Goal: Information Seeking & Learning: Learn about a topic

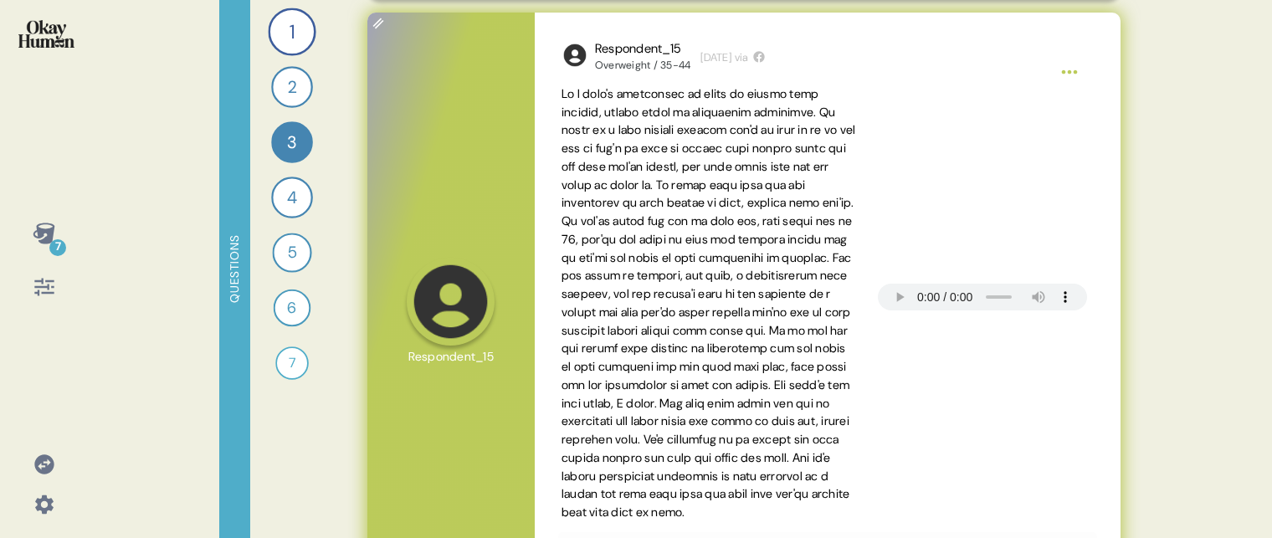
scroll to position [191, 0]
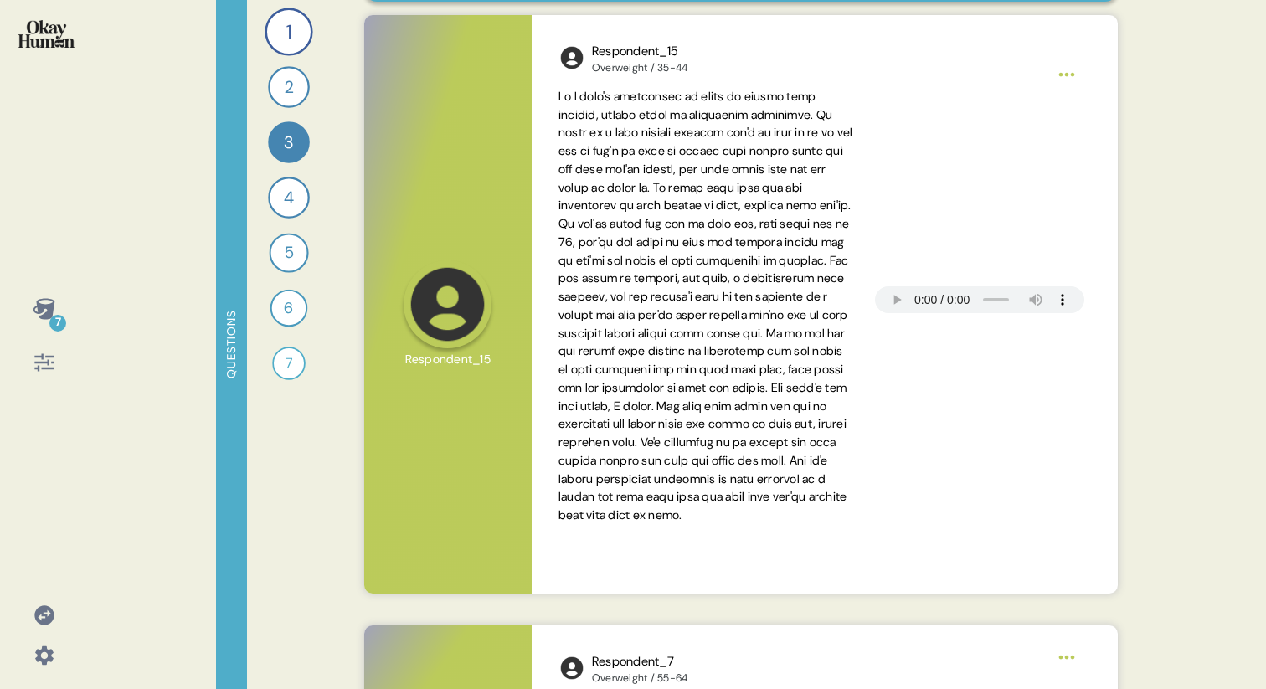
click at [115, 250] on div "7 Questions 1 Can you tell me about your personal journey with weight, includin…" at bounding box center [633, 344] width 1266 height 689
click at [44, 304] on icon at bounding box center [44, 308] width 23 height 23
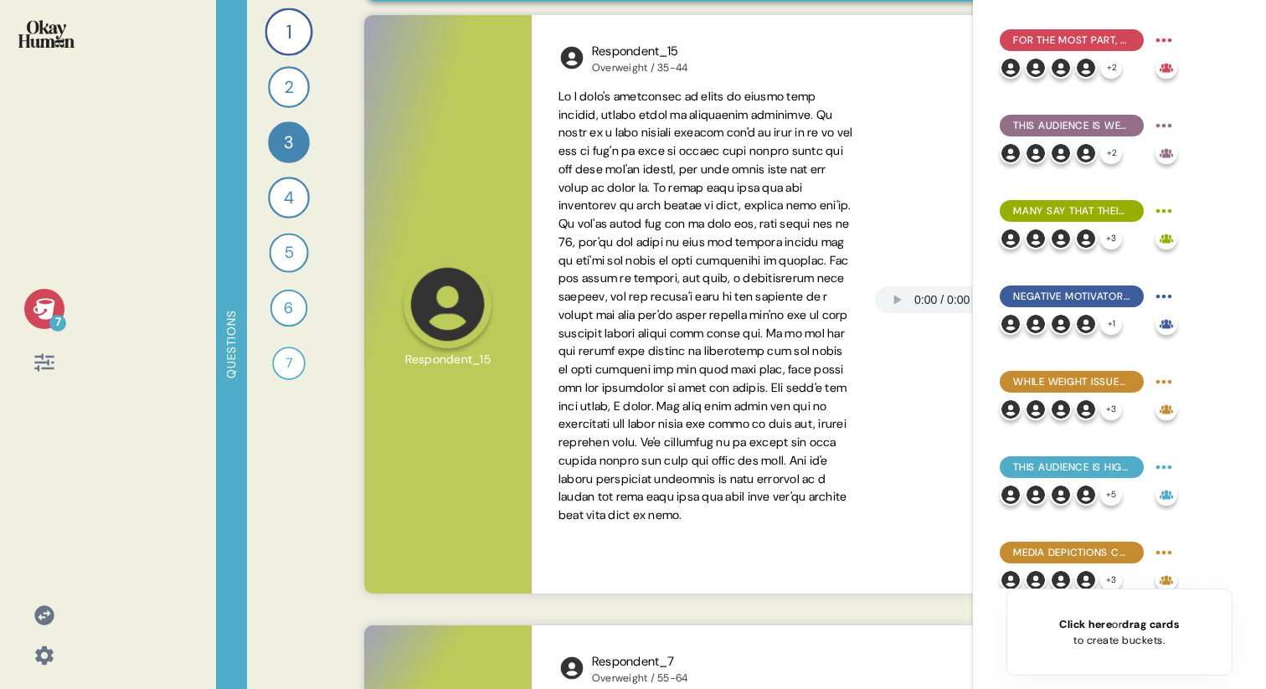
click at [44, 304] on icon at bounding box center [44, 308] width 22 height 21
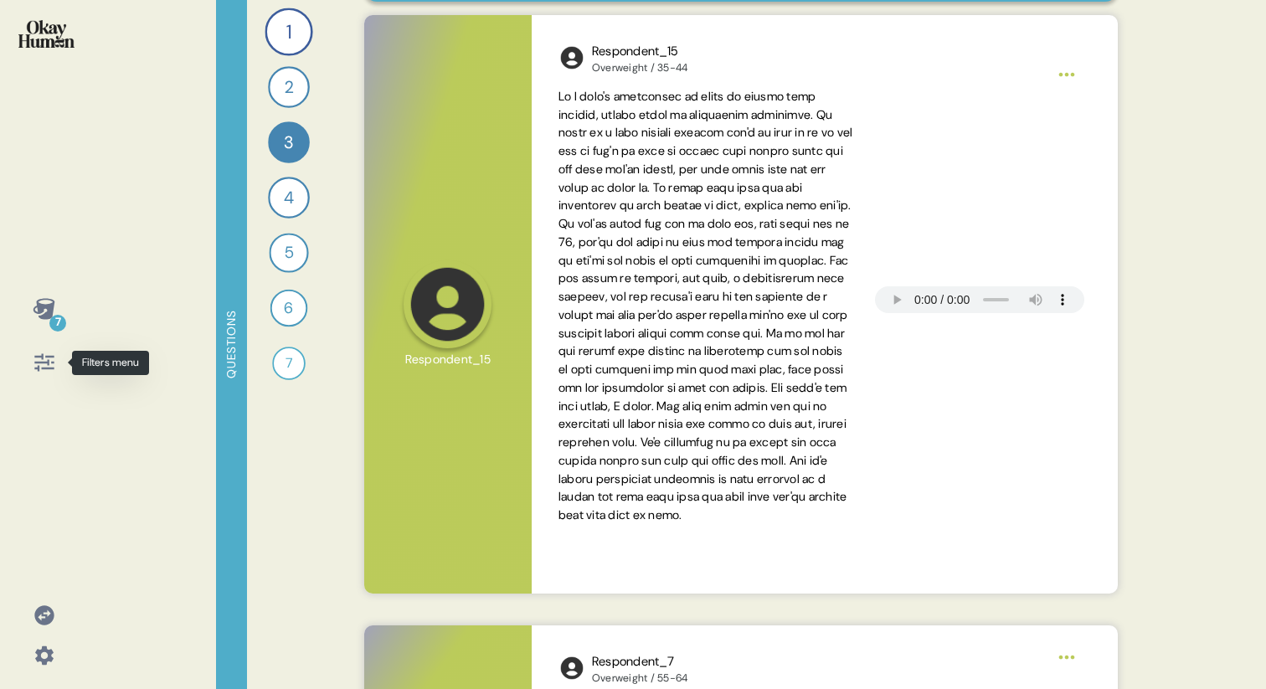
click at [43, 366] on icon at bounding box center [44, 362] width 23 height 23
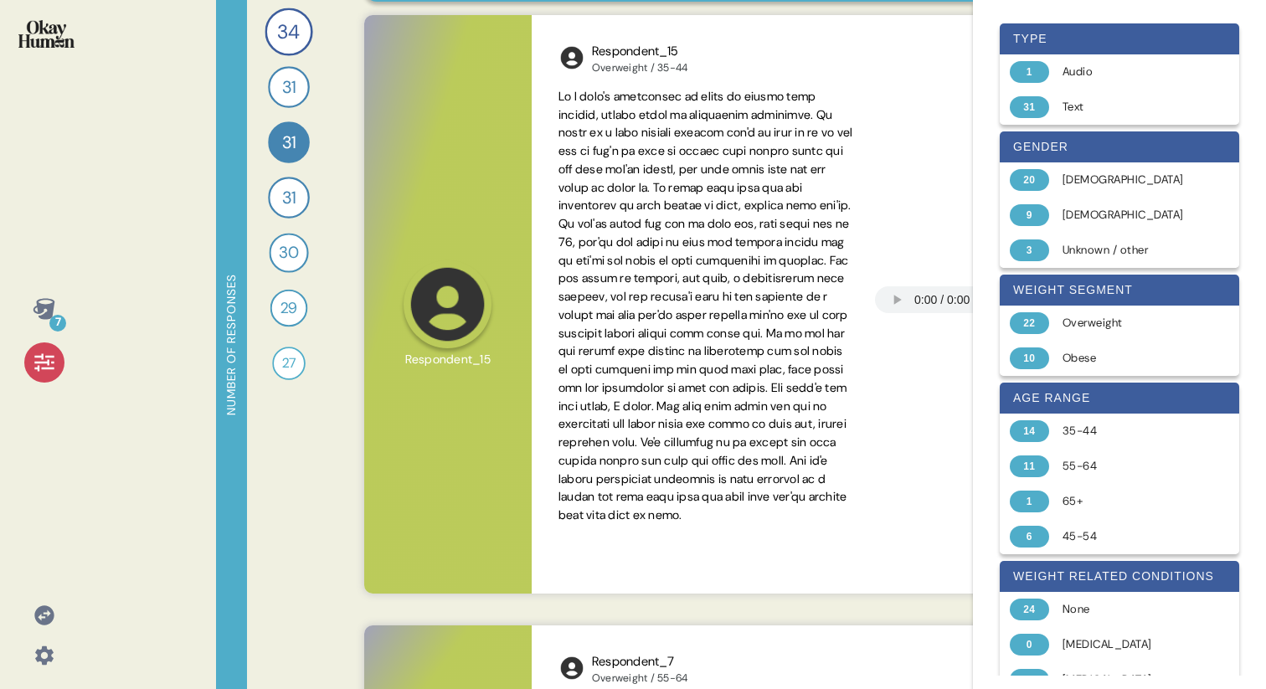
click at [43, 366] on icon at bounding box center [44, 362] width 23 height 23
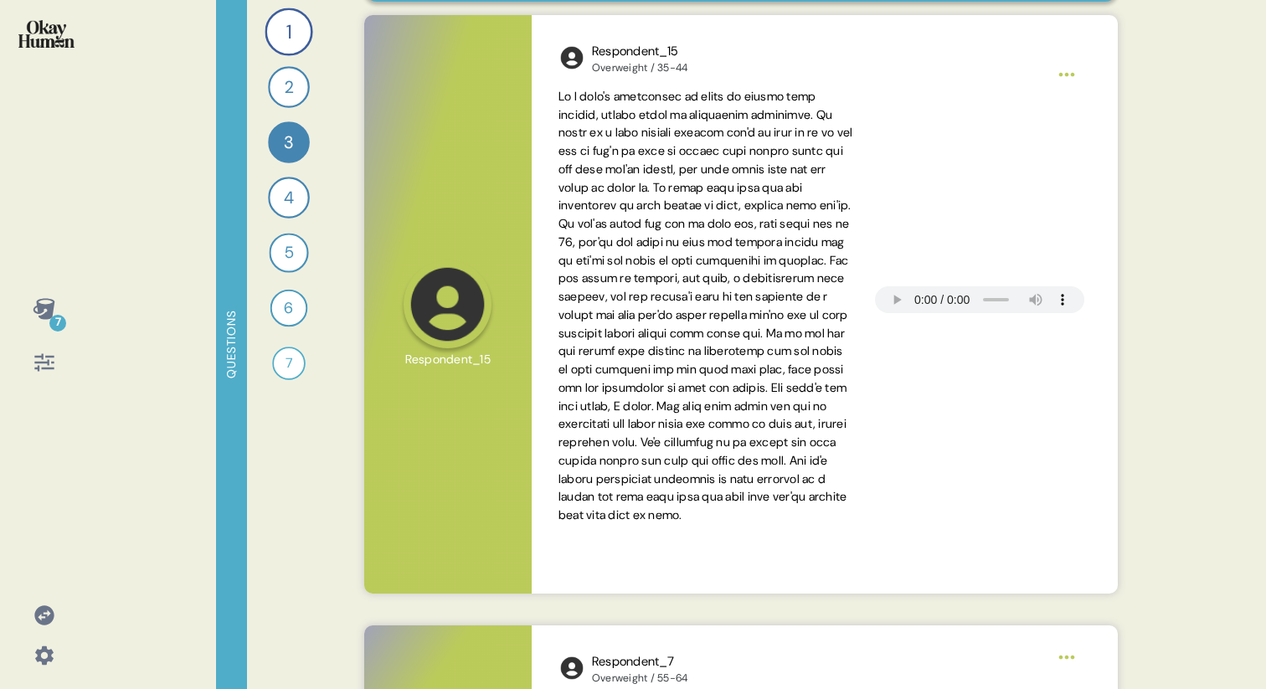
click at [40, 615] on icon at bounding box center [44, 614] width 23 height 23
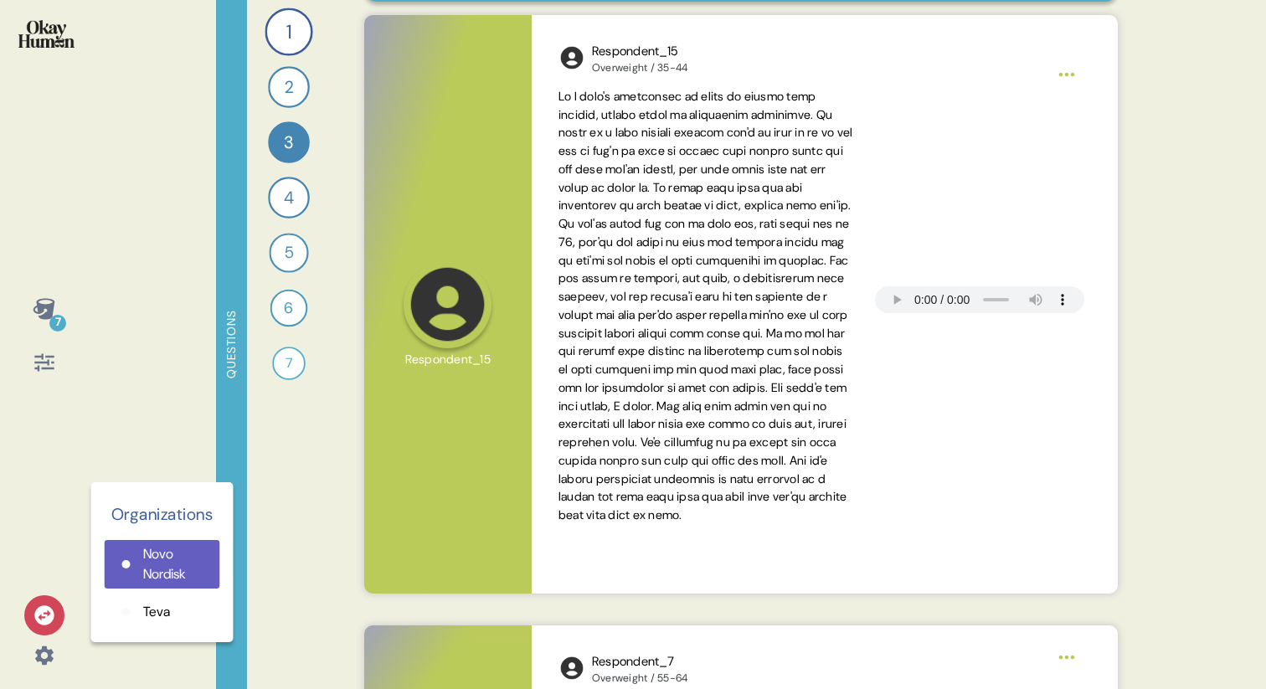
click at [152, 283] on div "7 Organizations Novo Nordisk Teva Questions 1 Can you tell me about your person…" at bounding box center [633, 344] width 1266 height 689
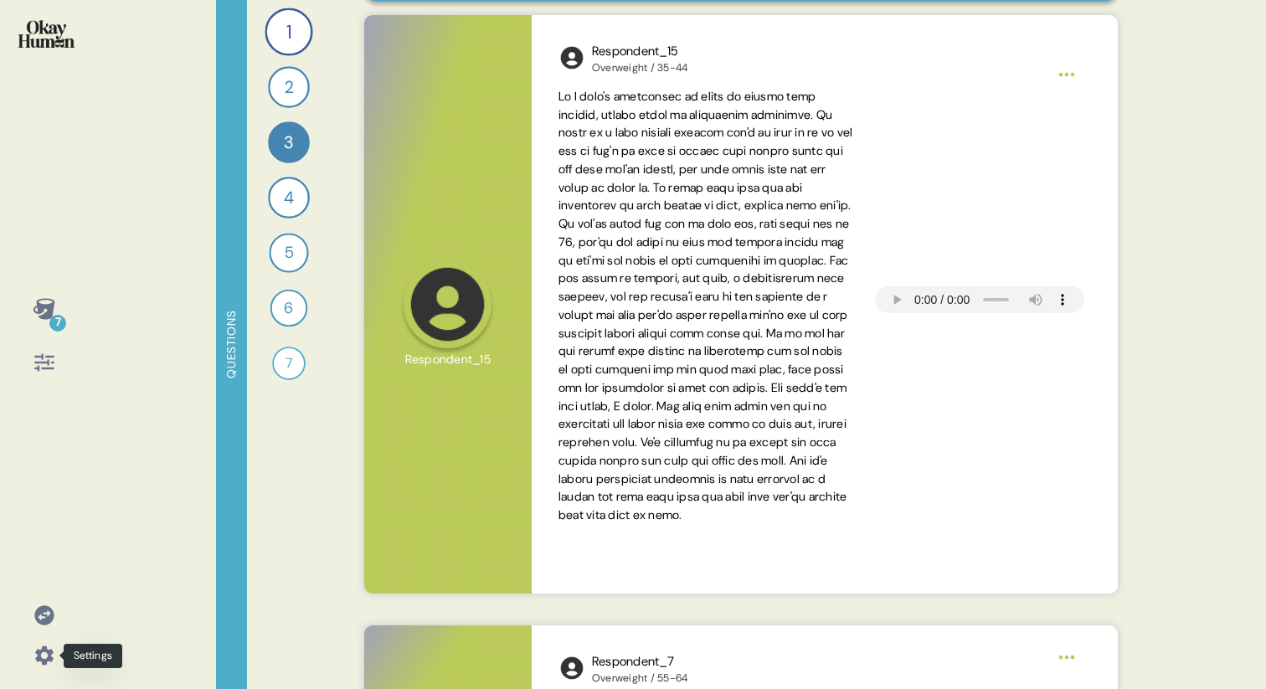
click at [44, 659] on icon at bounding box center [44, 655] width 18 height 18
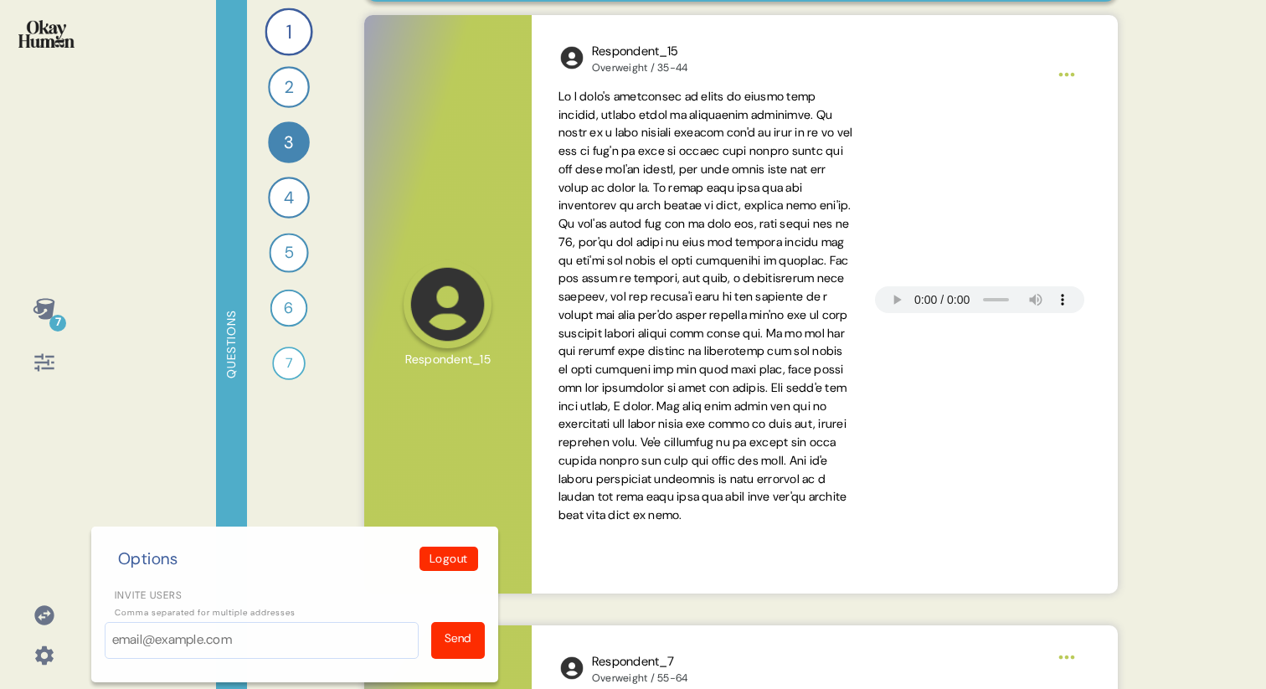
click at [45, 615] on icon at bounding box center [43, 614] width 19 height 19
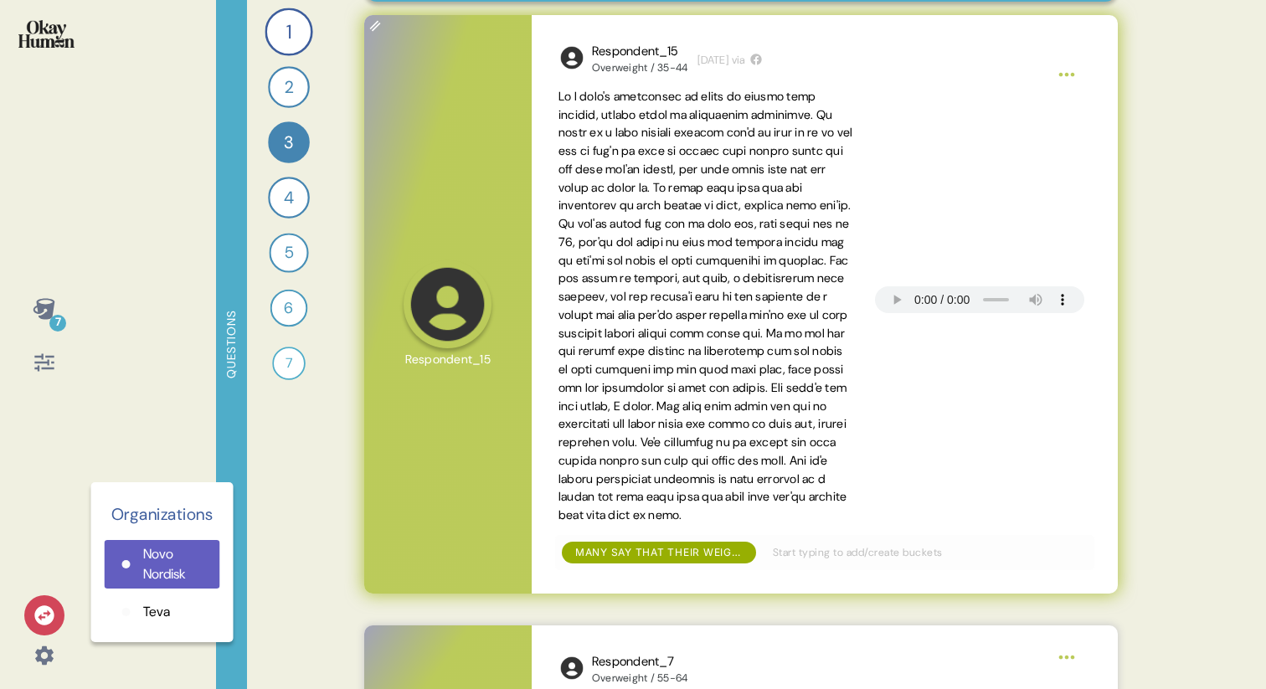
click at [581, 196] on span at bounding box center [706, 306] width 296 height 437
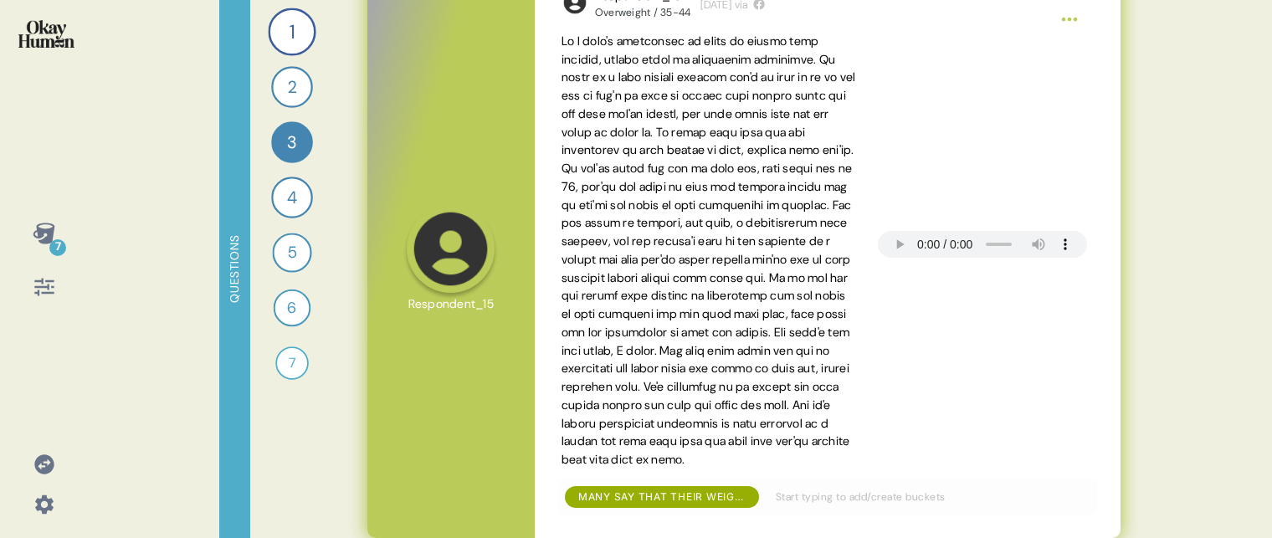
scroll to position [255, 0]
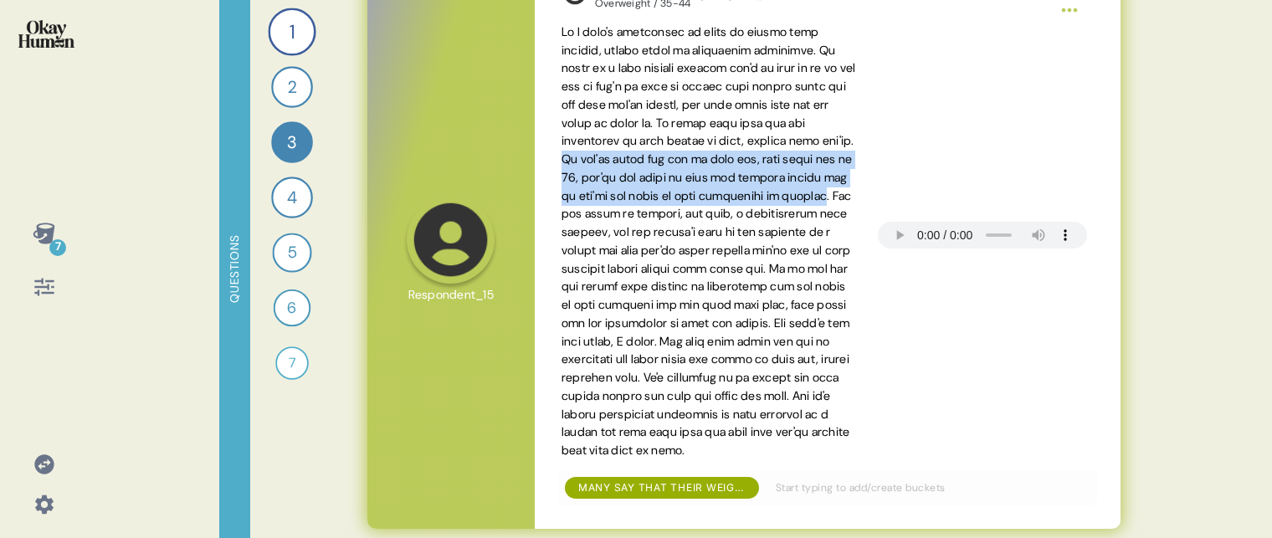
drag, startPoint x: 688, startPoint y: 159, endPoint x: 716, endPoint y: 218, distance: 64.8
click at [716, 218] on span at bounding box center [709, 241] width 295 height 434
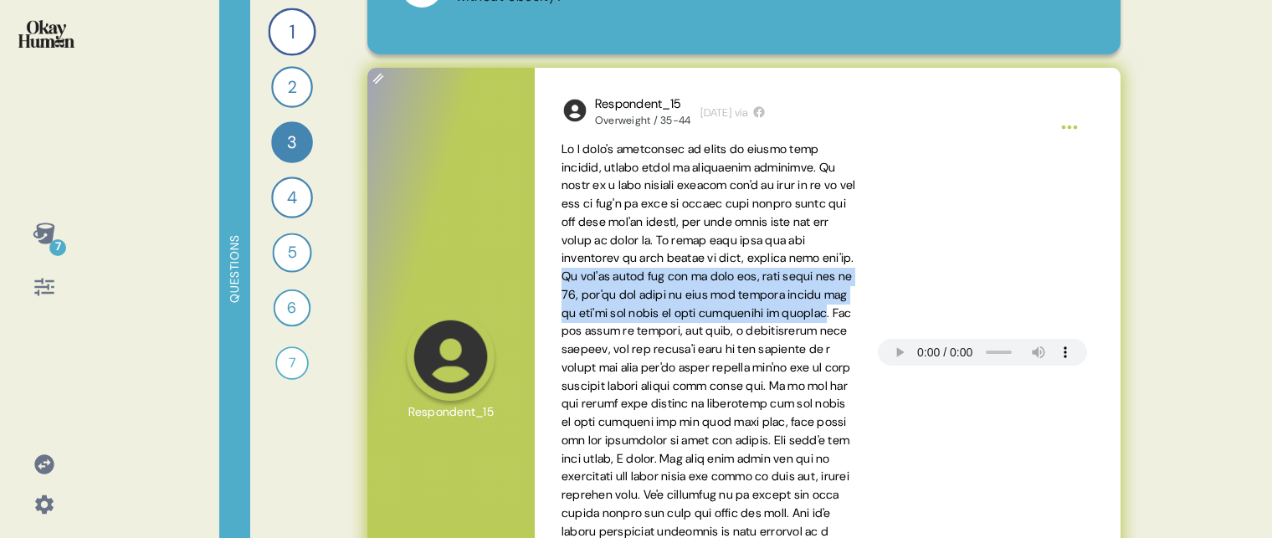
scroll to position [143, 0]
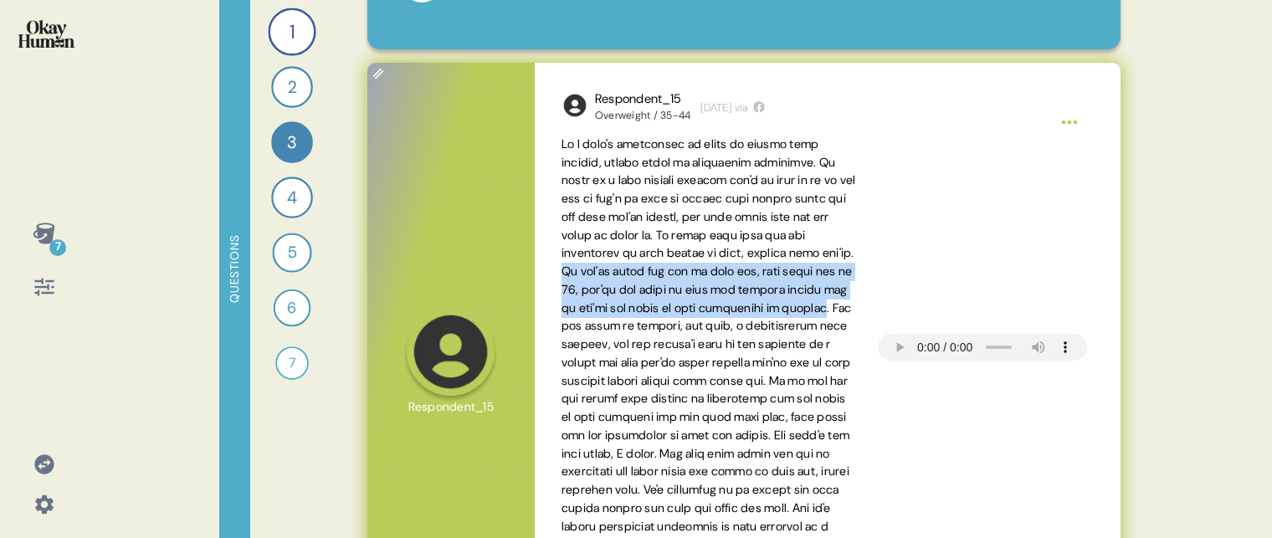
copy span "If you're obese and sat on your own, nine times out of 10, you're not going to …"
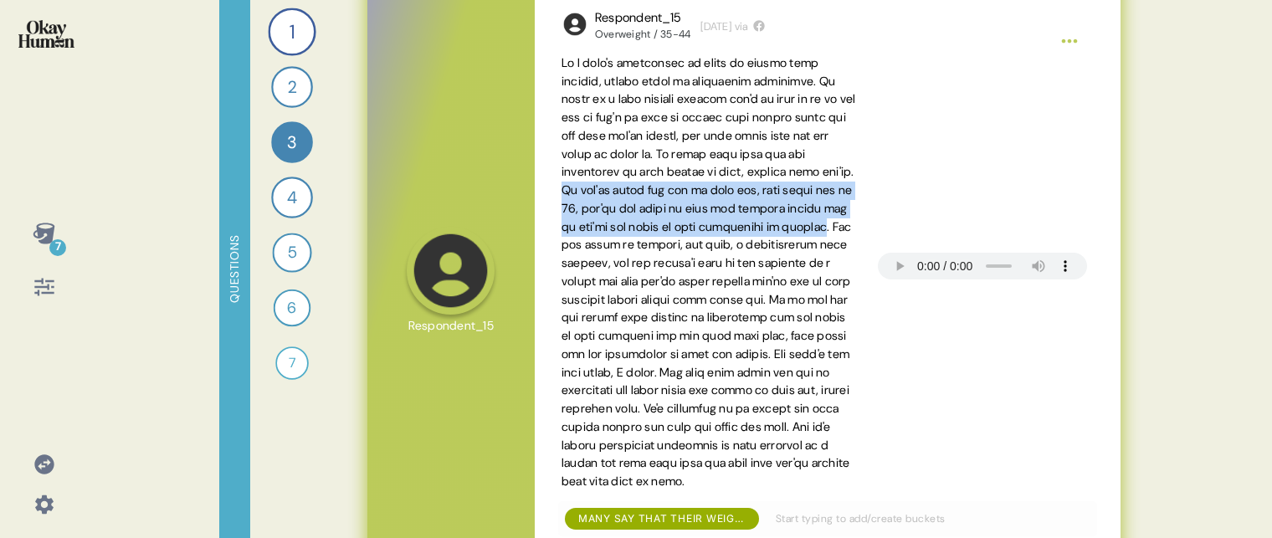
scroll to position [220, 0]
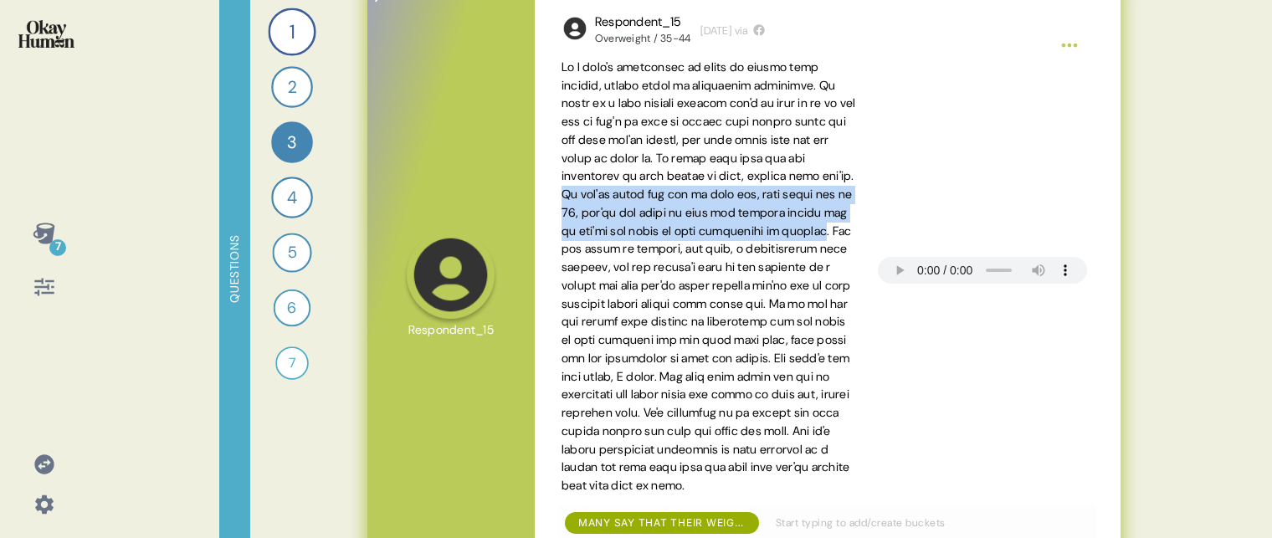
click at [768, 239] on span at bounding box center [709, 276] width 295 height 434
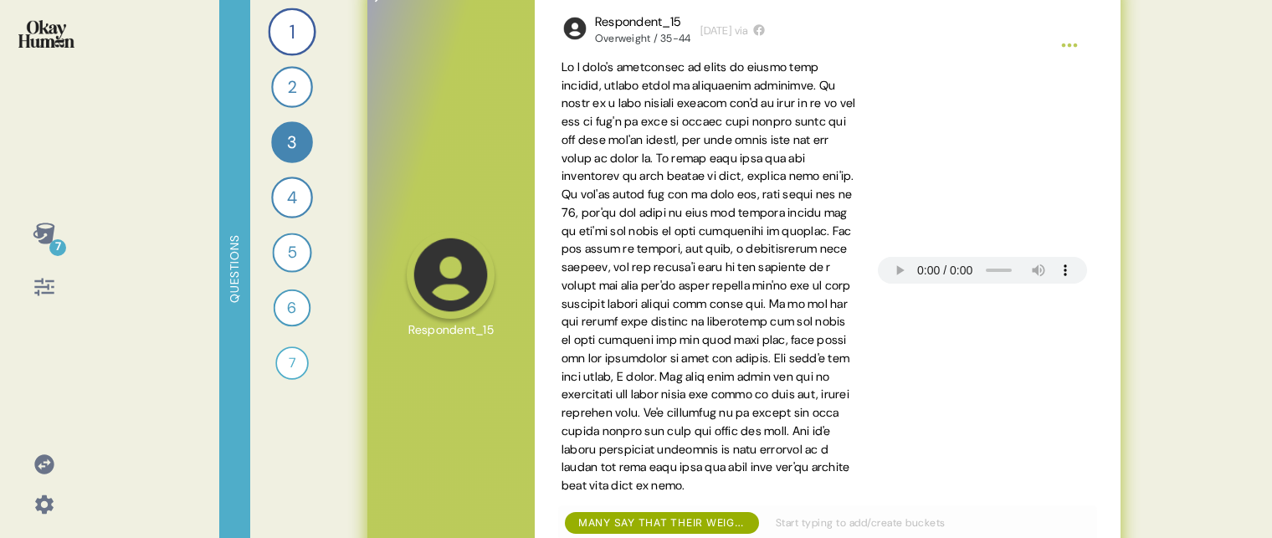
drag, startPoint x: 691, startPoint y: 192, endPoint x: 770, endPoint y: 284, distance: 121.7
click at [770, 284] on span at bounding box center [709, 276] width 295 height 434
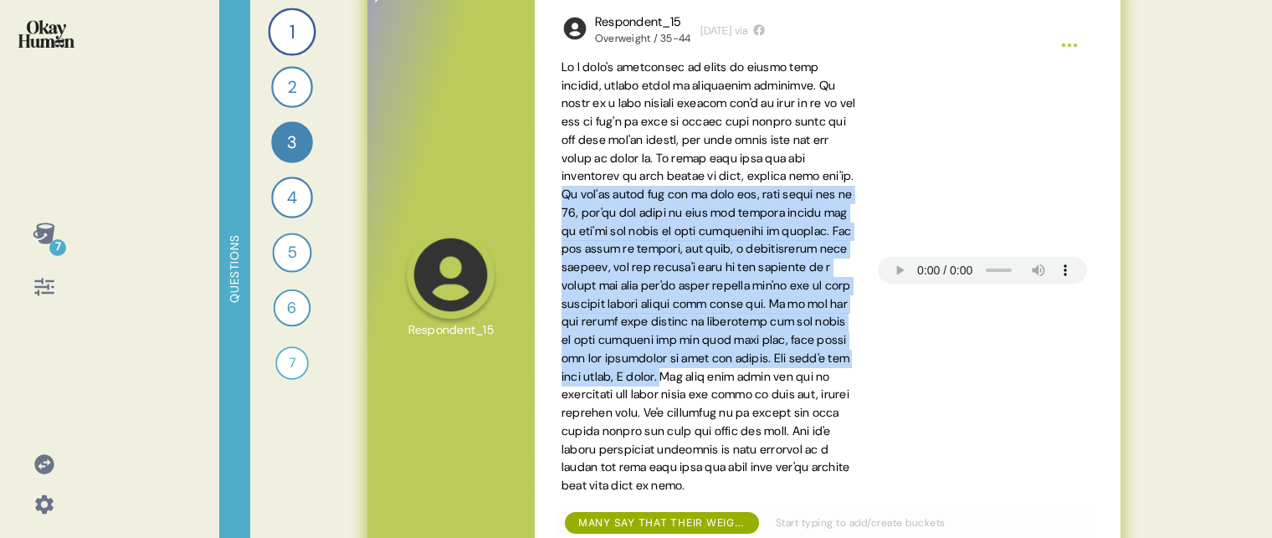
drag, startPoint x: 689, startPoint y: 194, endPoint x: 730, endPoint y: 393, distance: 202.6
click at [730, 393] on span at bounding box center [709, 276] width 295 height 434
copy span "If you're obese and sat on your own, nine times out of 10, you're not going to …"
click at [692, 207] on span at bounding box center [709, 276] width 295 height 434
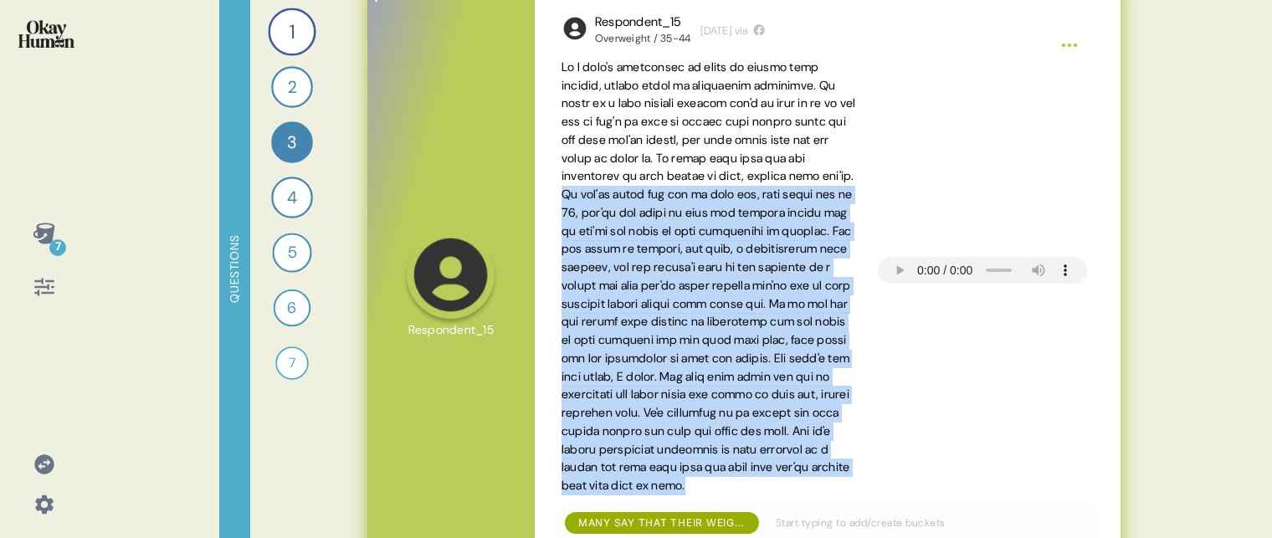
drag, startPoint x: 689, startPoint y: 197, endPoint x: 865, endPoint y: 503, distance: 353.6
click at [865, 496] on div at bounding box center [828, 277] width 532 height 437
copy span "If you're obese and sat on your own, nine times out of 10, you're not going to …"
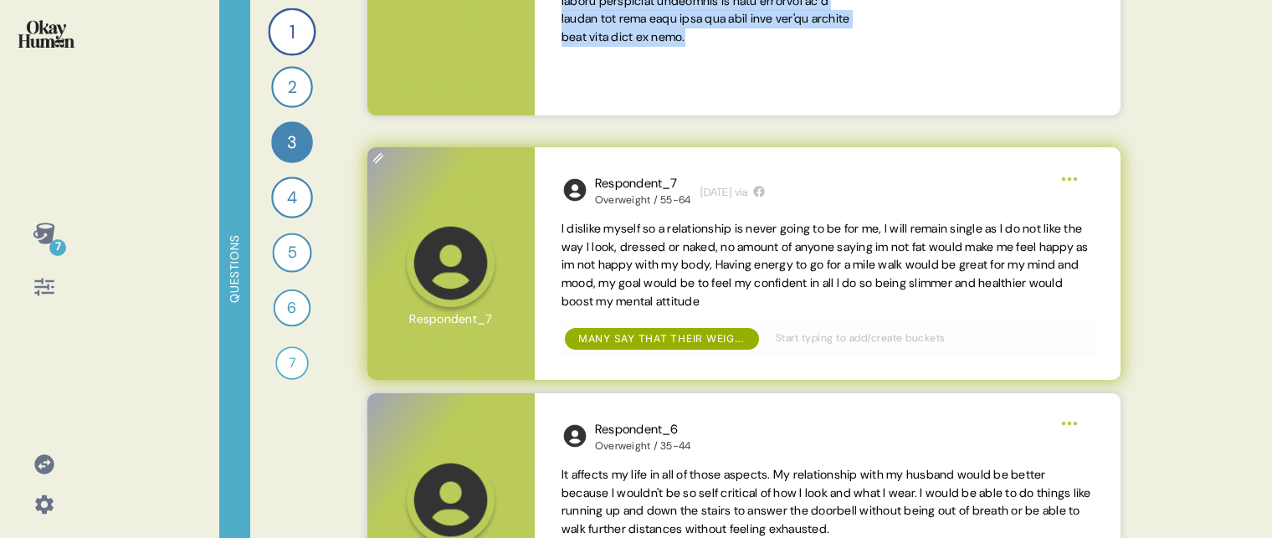
scroll to position [677, 0]
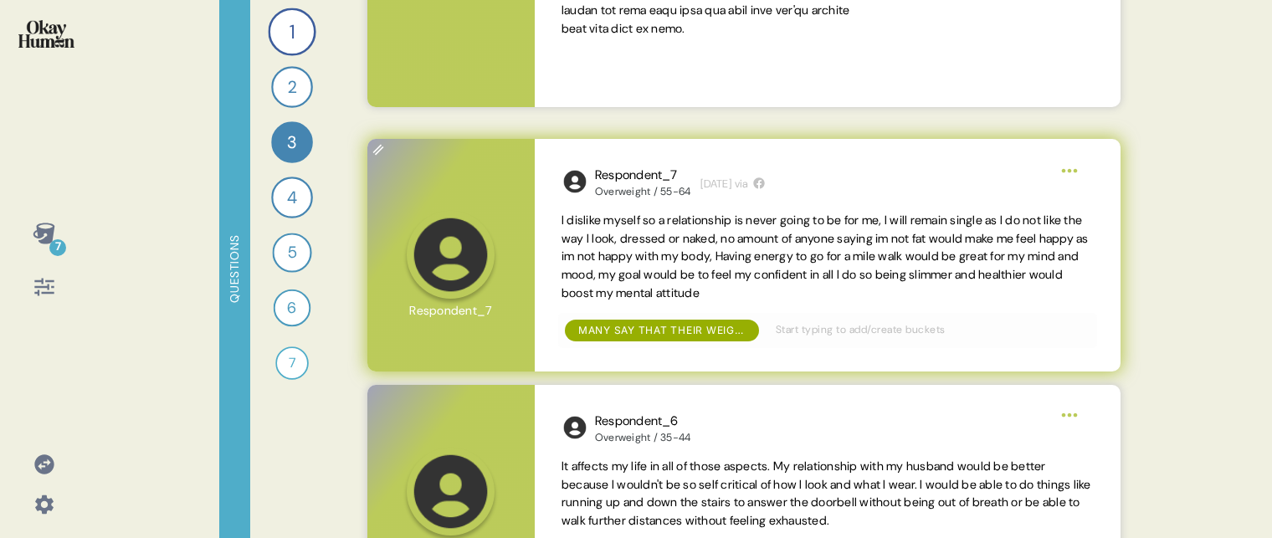
click at [679, 231] on span "I dislike myself so a relationship is never going to be for me, l will remain s…" at bounding box center [825, 257] width 527 height 88
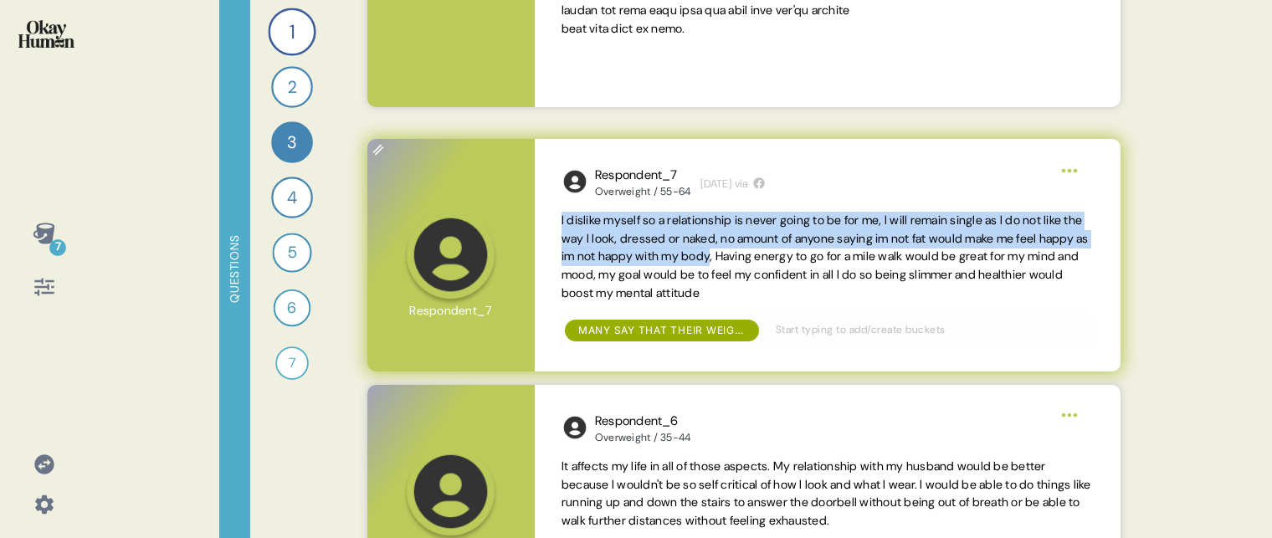
drag, startPoint x: 562, startPoint y: 222, endPoint x: 799, endPoint y: 254, distance: 239.0
click at [799, 254] on span "I dislike myself so a relationship is never going to be for me, l will remain s…" at bounding box center [825, 257] width 527 height 88
copy span "I dislike myself so a relationship is never going to be for me, l will remain s…"
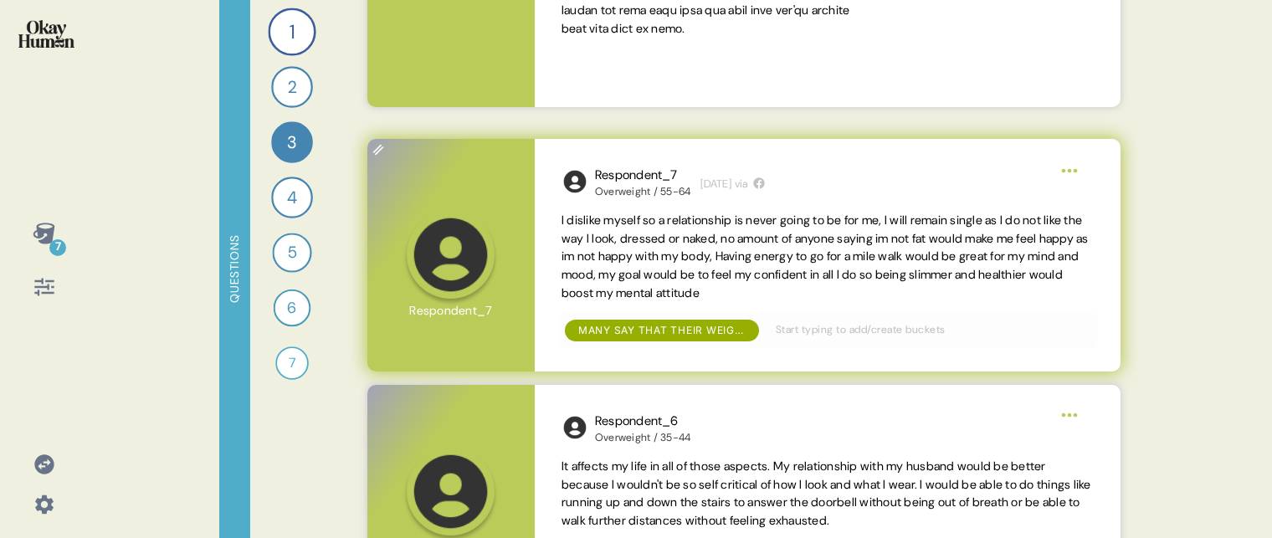
click at [787, 284] on span "I dislike myself so a relationship is never going to be for me, l will remain s…" at bounding box center [828, 257] width 532 height 91
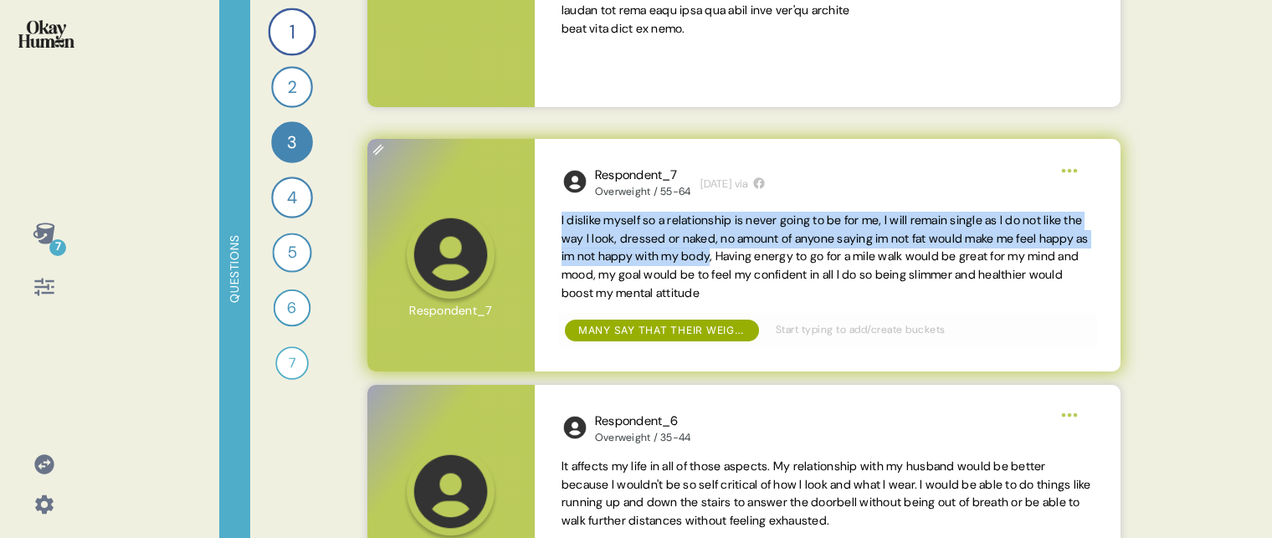
drag, startPoint x: 801, startPoint y: 258, endPoint x: 555, endPoint y: 218, distance: 249.3
click at [555, 218] on div "Respondent_7 Overweight / 55-64 [DATE] via I dislike myself so a relationship i…" at bounding box center [828, 255] width 586 height 233
copy span "I dislike myself so a relationship is never going to be for me, l will remain s…"
click at [832, 214] on span "I dislike myself so a relationship is never going to be for me, l will remain s…" at bounding box center [825, 257] width 527 height 88
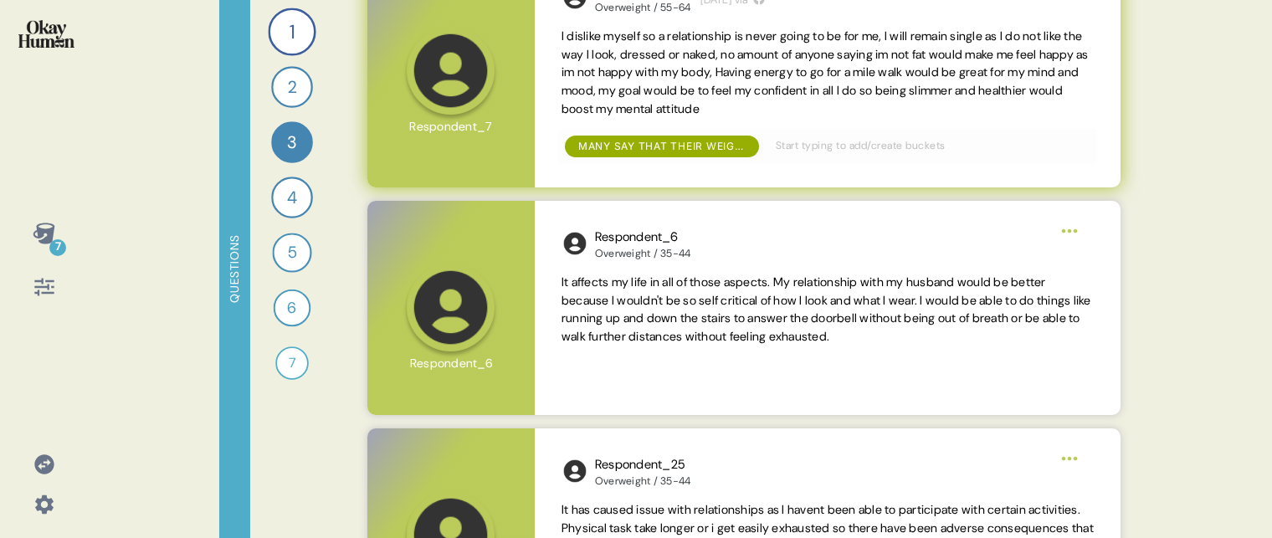
scroll to position [922, 0]
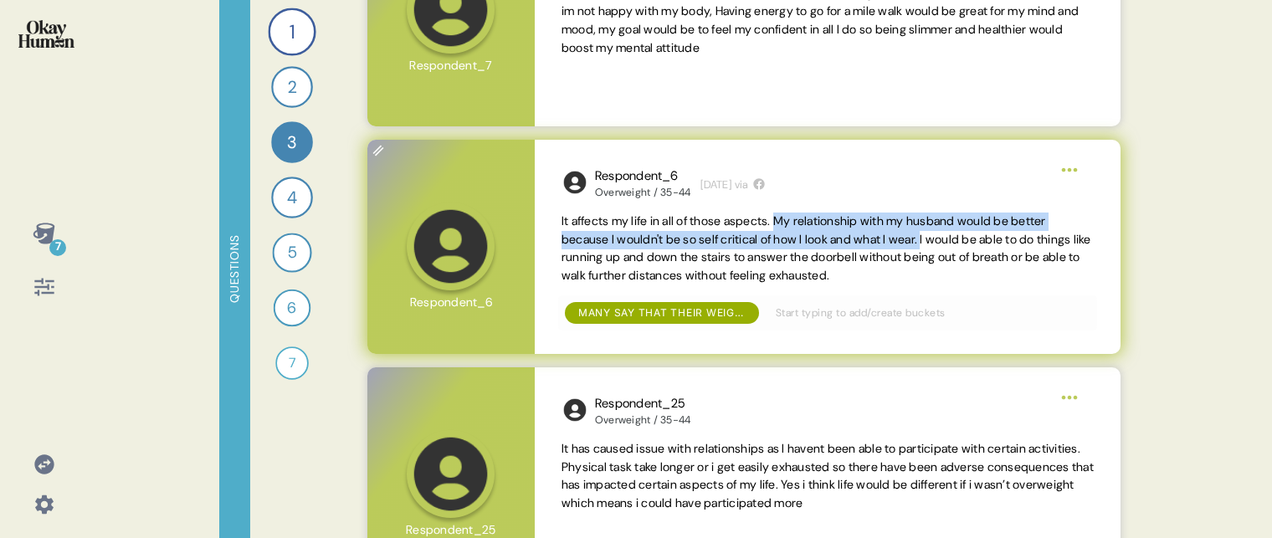
drag, startPoint x: 794, startPoint y: 221, endPoint x: 947, endPoint y: 240, distance: 153.5
click at [947, 240] on span "It affects my life in all of those aspects. My relationship with my husband wou…" at bounding box center [827, 247] width 530 height 69
copy span "My relationship with my husband would be better because I wouldn't be so self c…"
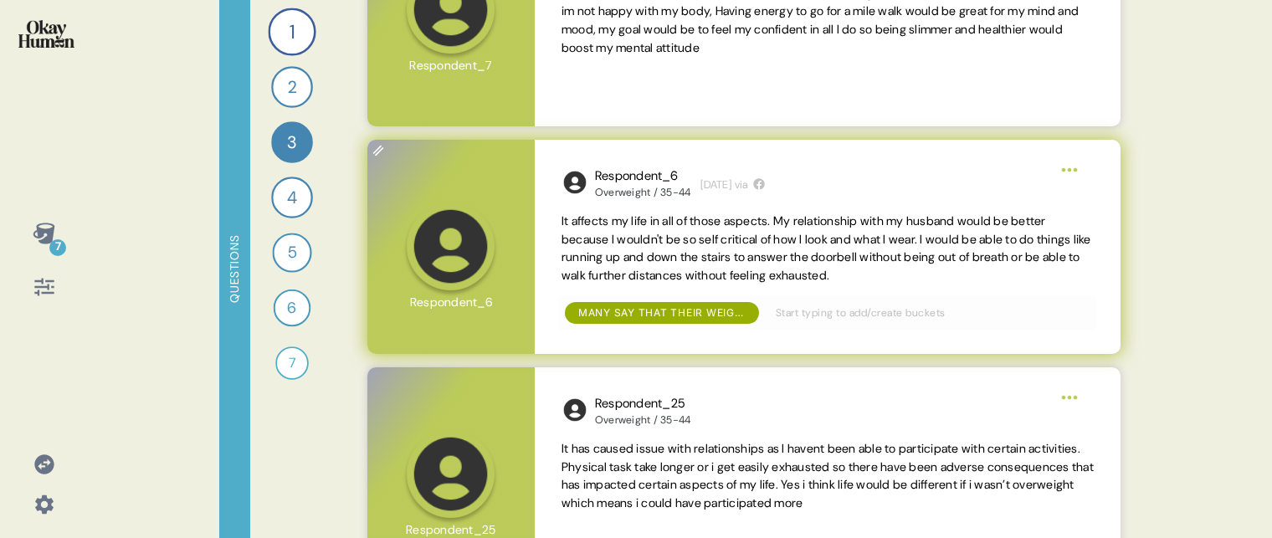
click at [762, 230] on span "It affects my life in all of those aspects. My relationship with my husband wou…" at bounding box center [828, 249] width 532 height 73
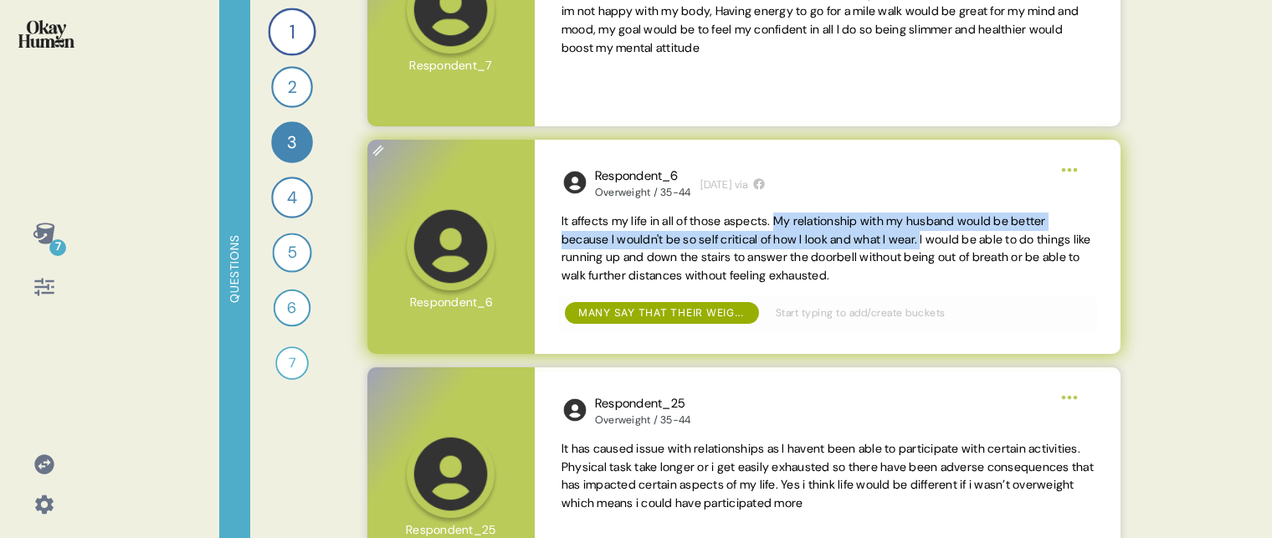
drag, startPoint x: 793, startPoint y: 223, endPoint x: 948, endPoint y: 236, distance: 156.2
click at [948, 236] on span "It affects my life in all of those aspects. My relationship with my husband wou…" at bounding box center [827, 247] width 530 height 69
copy span "My relationship with my husband would be better because I wouldn't be so self c…"
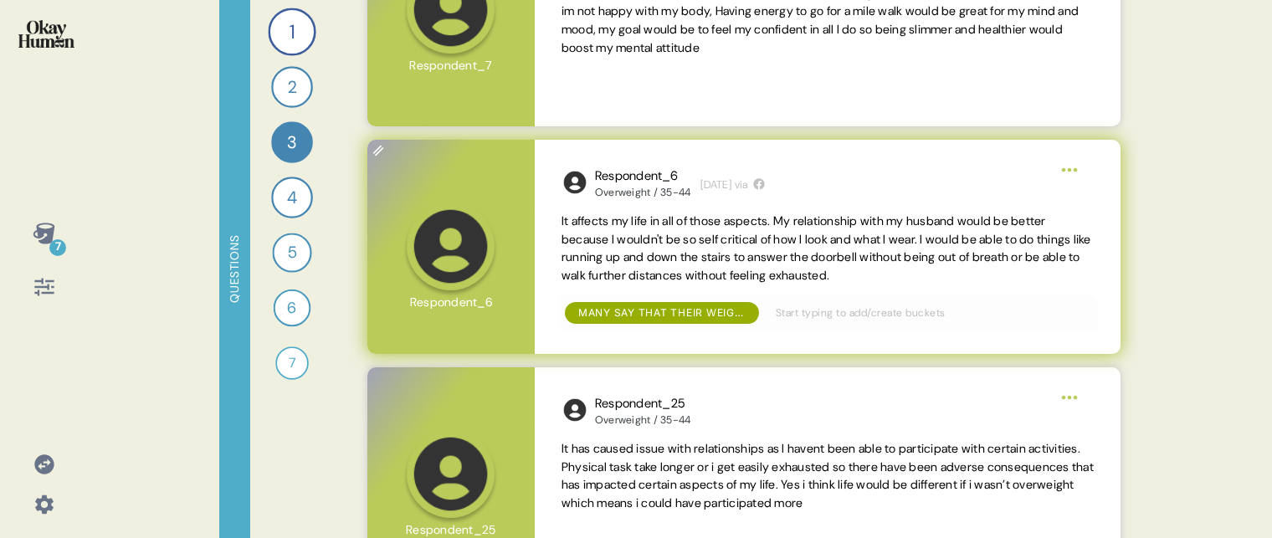
click at [745, 253] on span "It affects my life in all of those aspects. My relationship with my husband wou…" at bounding box center [827, 247] width 530 height 69
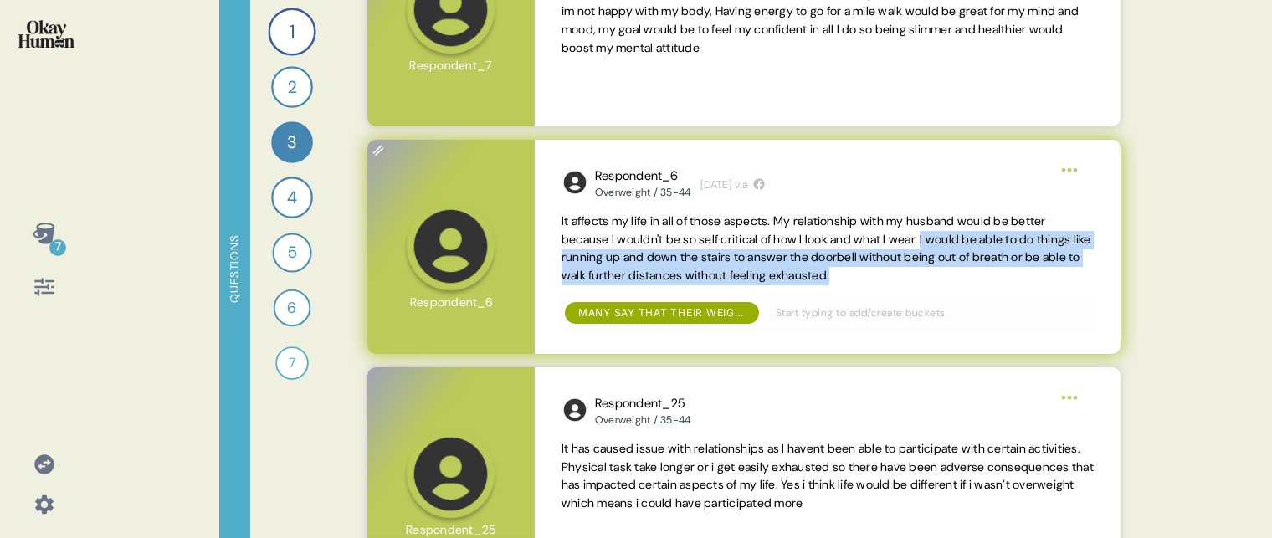
drag, startPoint x: 948, startPoint y: 239, endPoint x: 987, endPoint y: 273, distance: 51.7
click at [987, 273] on span "It affects my life in all of those aspects. My relationship with my husband wou…" at bounding box center [828, 249] width 532 height 73
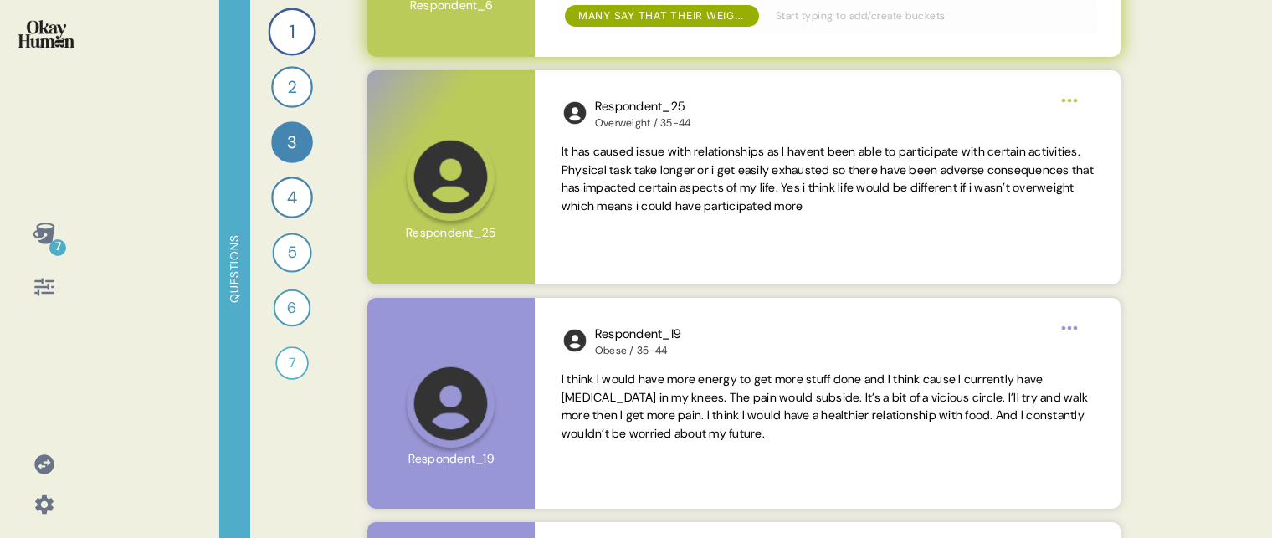
scroll to position [1221, 0]
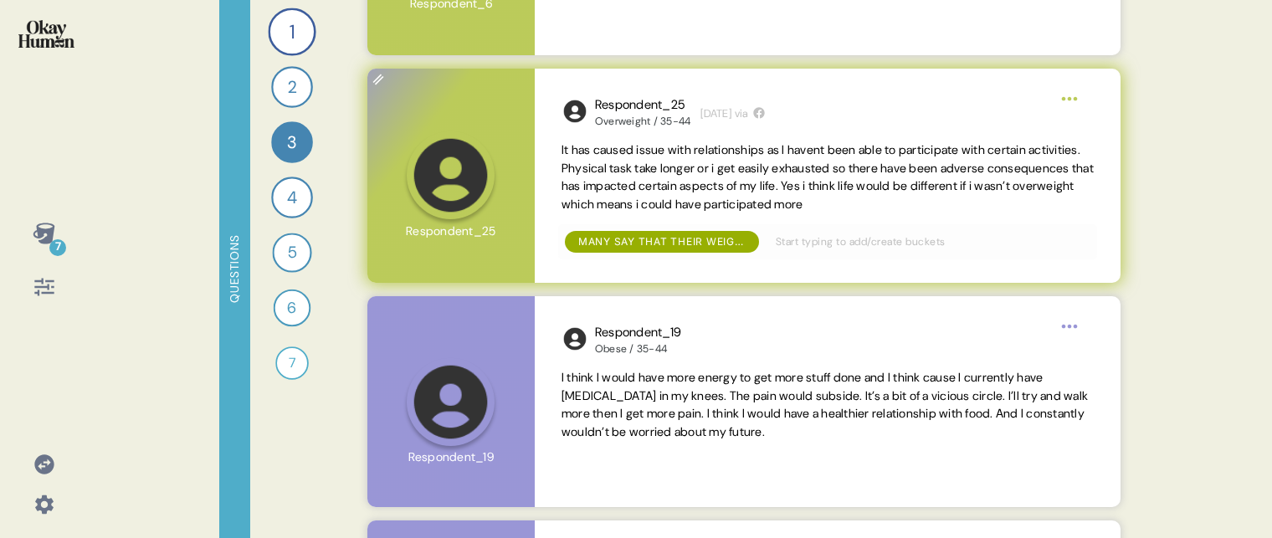
click at [874, 153] on span "It has caused issue with relationships as I havent been able to participate wit…" at bounding box center [828, 176] width 532 height 69
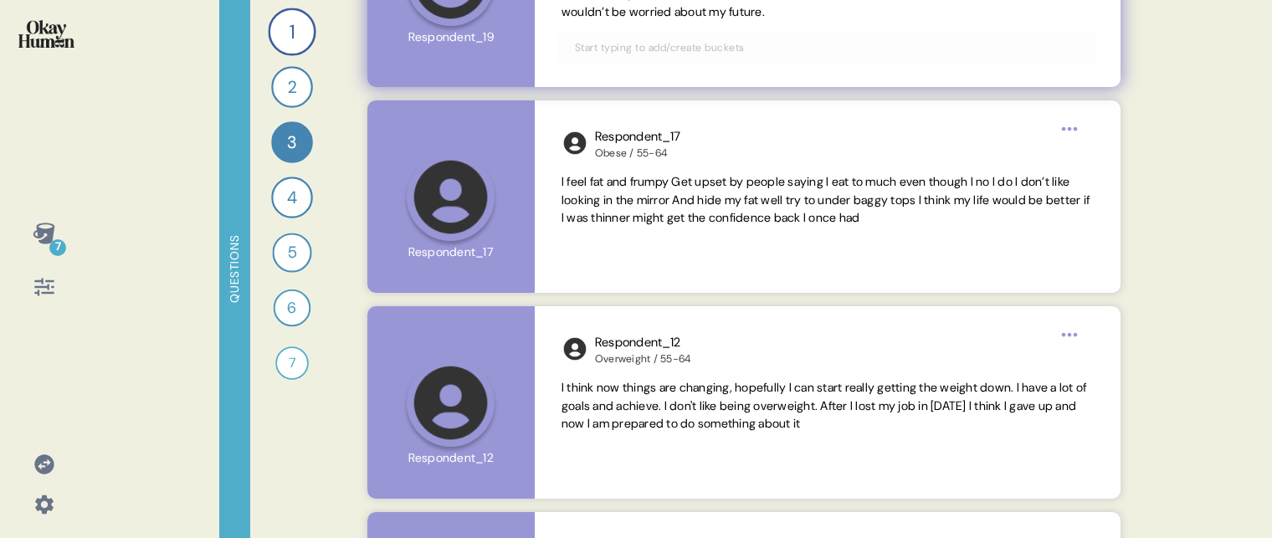
scroll to position [1651, 0]
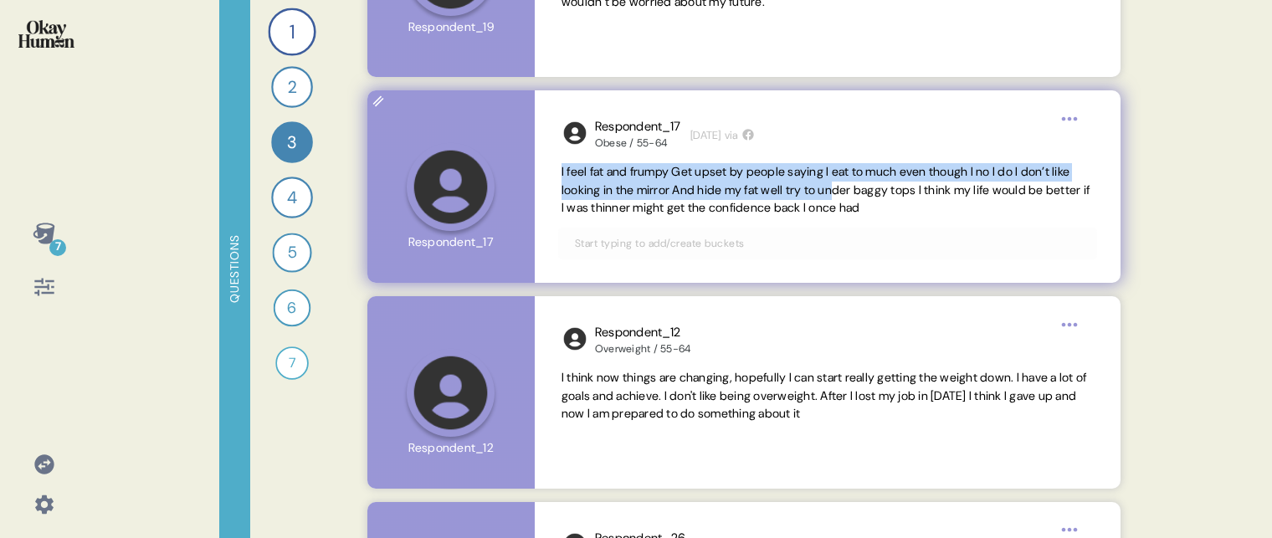
drag, startPoint x: 562, startPoint y: 172, endPoint x: 878, endPoint y: 189, distance: 316.8
click at [878, 189] on span "I feel fat and frumpy Get upset by people saying I eat to much even though I no…" at bounding box center [826, 190] width 528 height 52
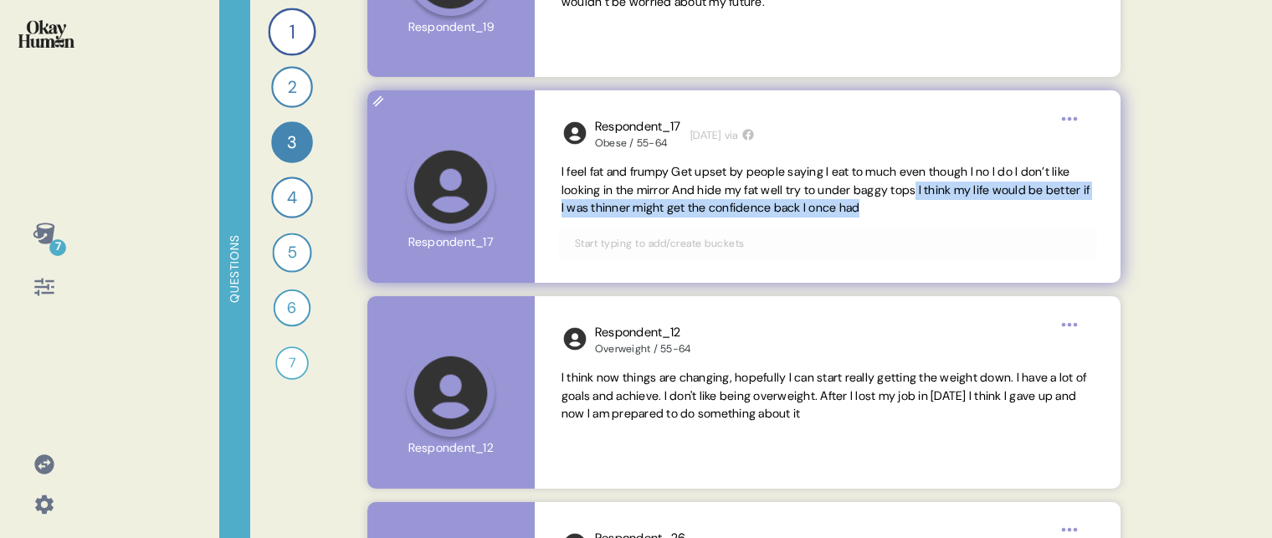
drag, startPoint x: 949, startPoint y: 210, endPoint x: 965, endPoint y: 190, distance: 25.6
click at [965, 190] on span "I feel fat and frumpy Get upset by people saying I eat to much even though I no…" at bounding box center [826, 190] width 528 height 52
copy span "I think my life would be better if I was thinner might get the confidence back …"
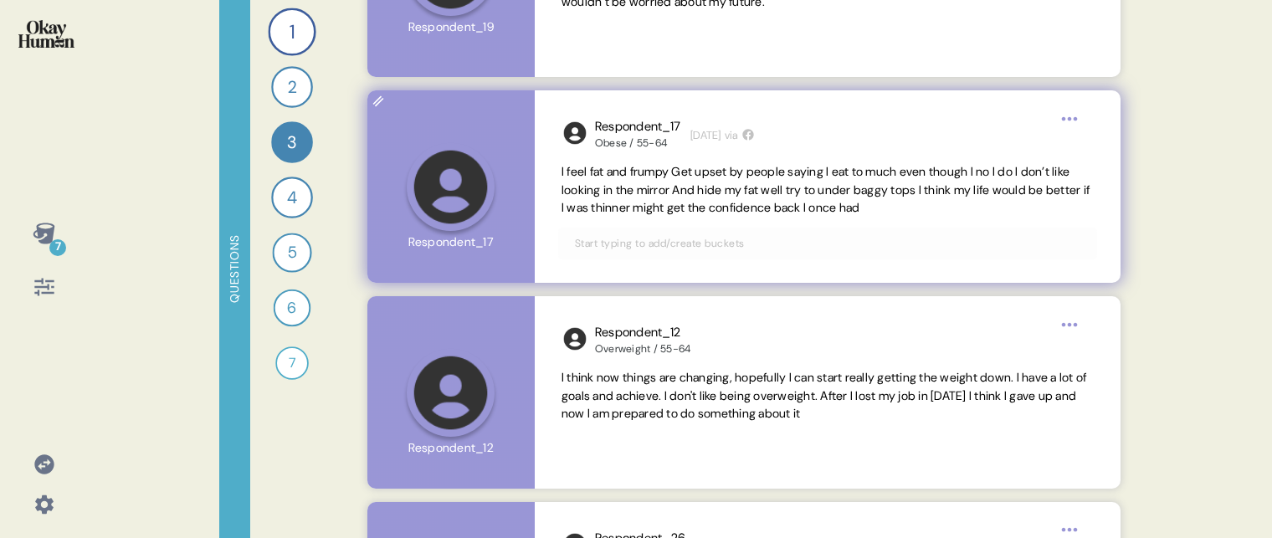
click at [835, 173] on span "I feel fat and frumpy Get upset by people saying I eat to much even though I no…" at bounding box center [826, 190] width 528 height 52
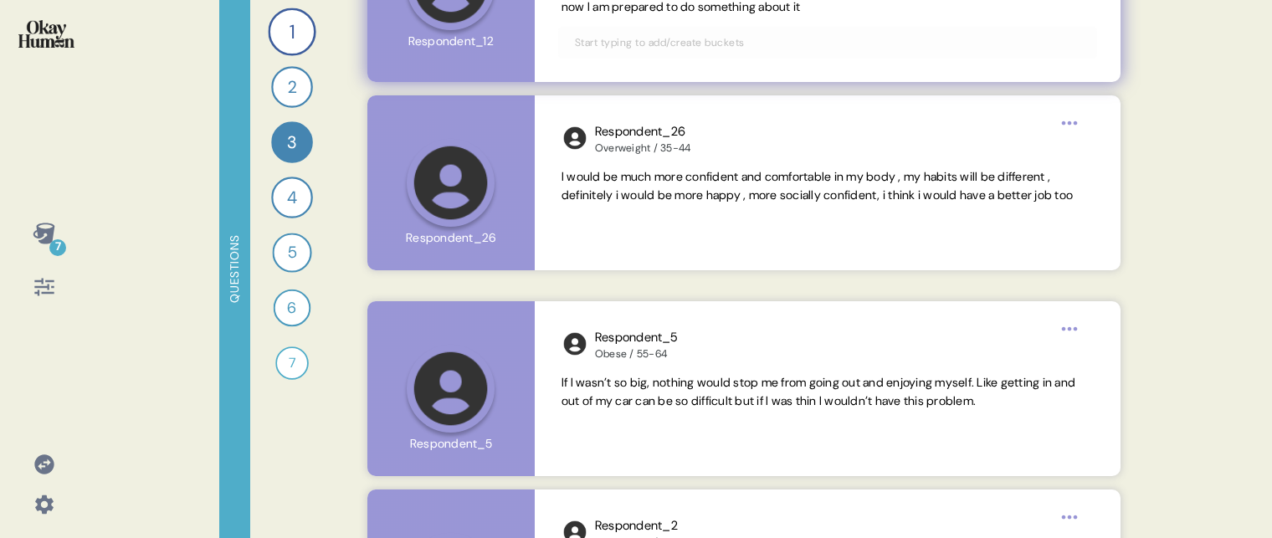
scroll to position [2076, 0]
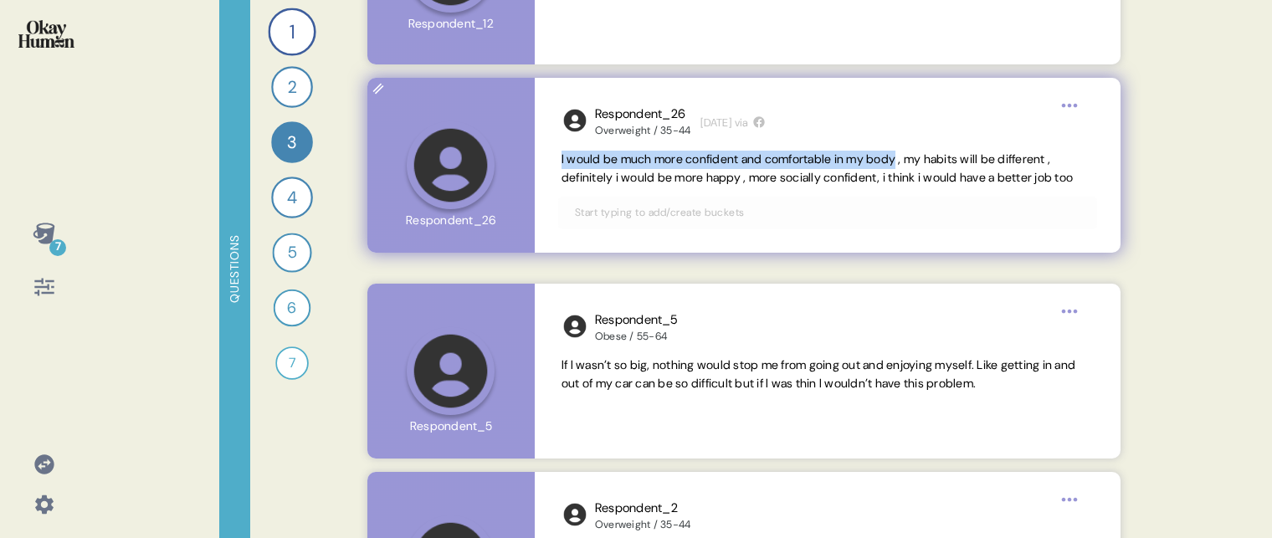
drag, startPoint x: 560, startPoint y: 161, endPoint x: 918, endPoint y: 162, distance: 358.2
click at [918, 162] on div "Respondent_26 Overweight / 35-44 [DATE] via I would be much more confident and …" at bounding box center [828, 165] width 586 height 175
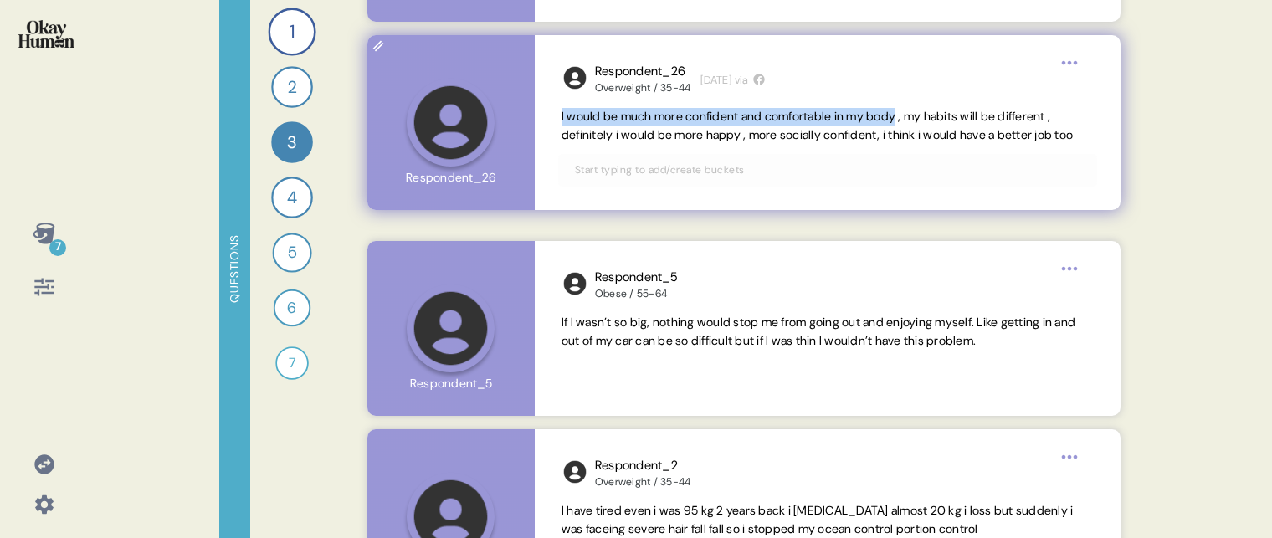
scroll to position [2129, 0]
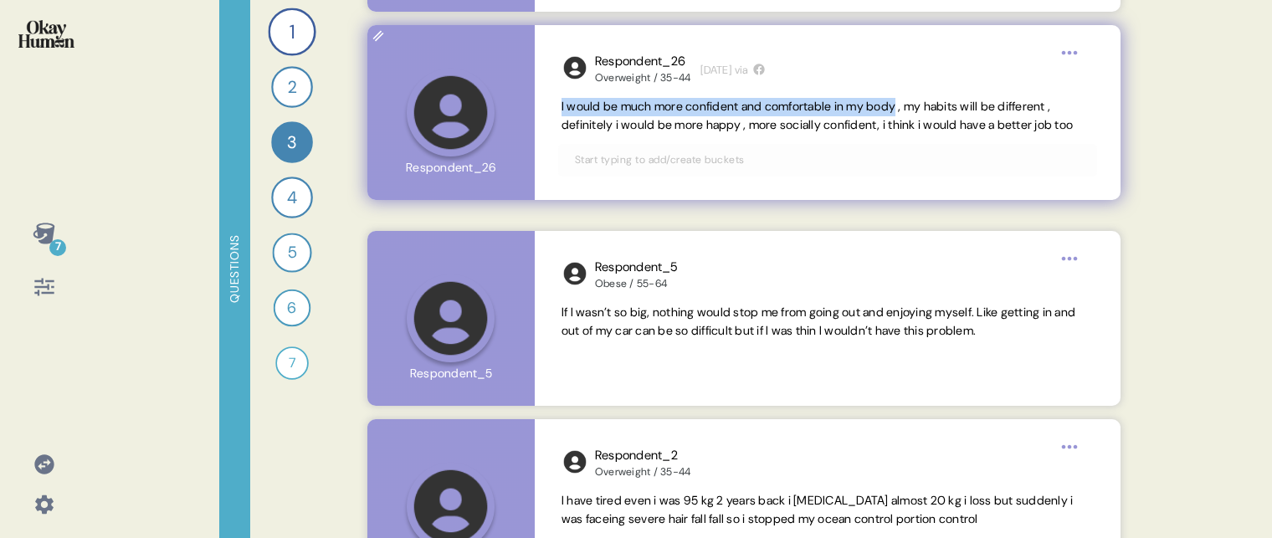
copy span "I would be much more confident and comfortable in my body"
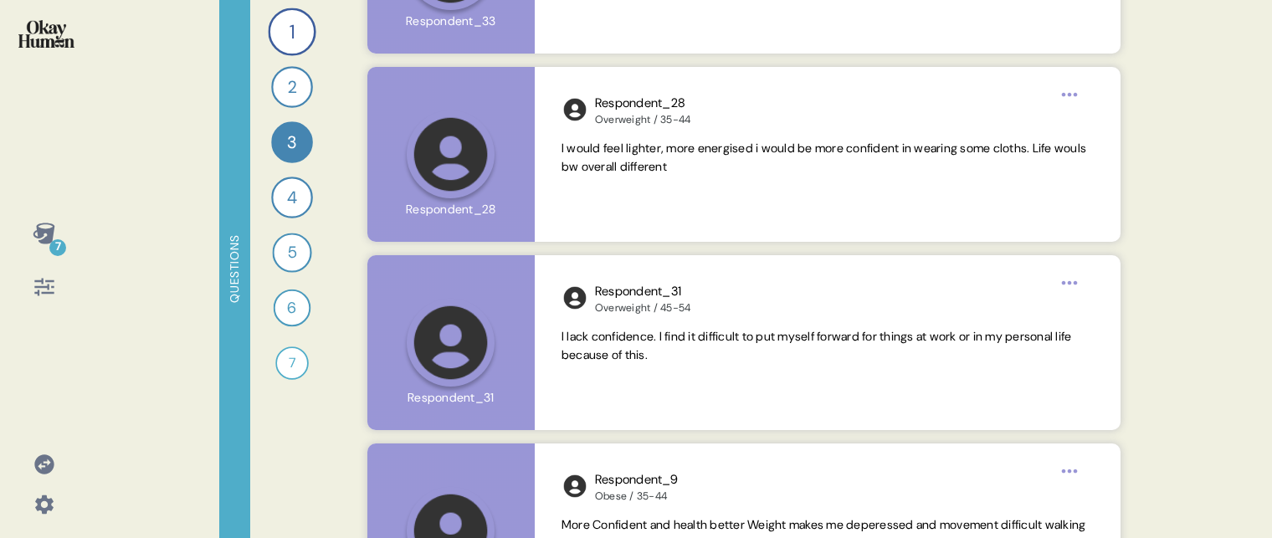
scroll to position [3994, 0]
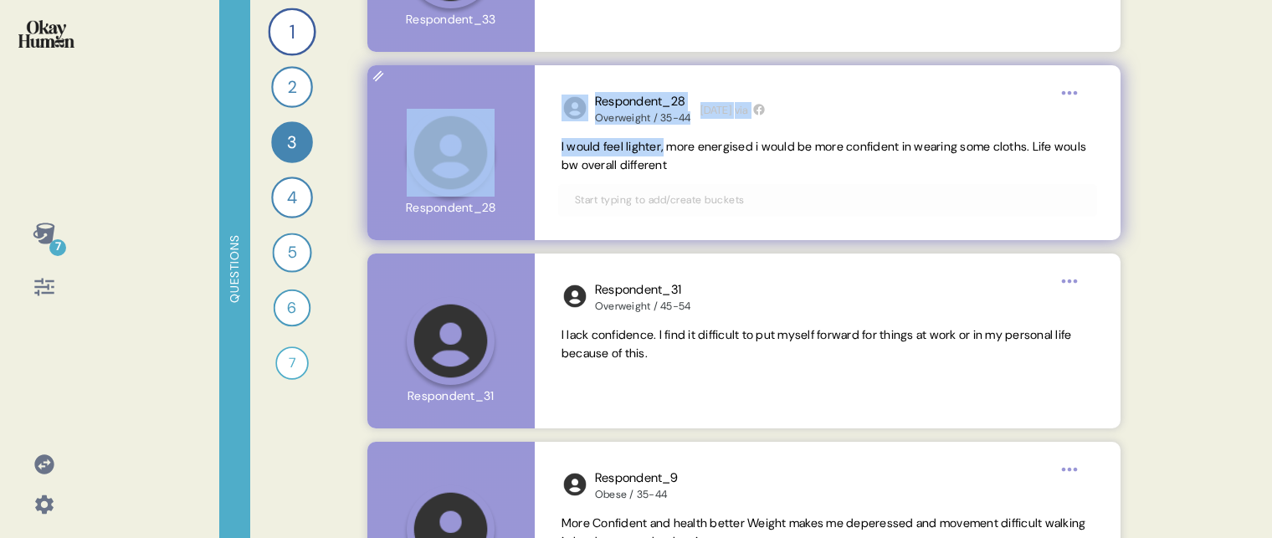
drag, startPoint x: 668, startPoint y: 148, endPoint x: 503, endPoint y: 150, distance: 164.9
click at [503, 150] on div "Respondent_28 Overweight / 35-44 [DATE] via I would feel lighter, more energise…" at bounding box center [744, 152] width 754 height 175
click at [663, 146] on span "I would feel lighter, more energised i would be more confident in wearing some …" at bounding box center [824, 155] width 525 height 33
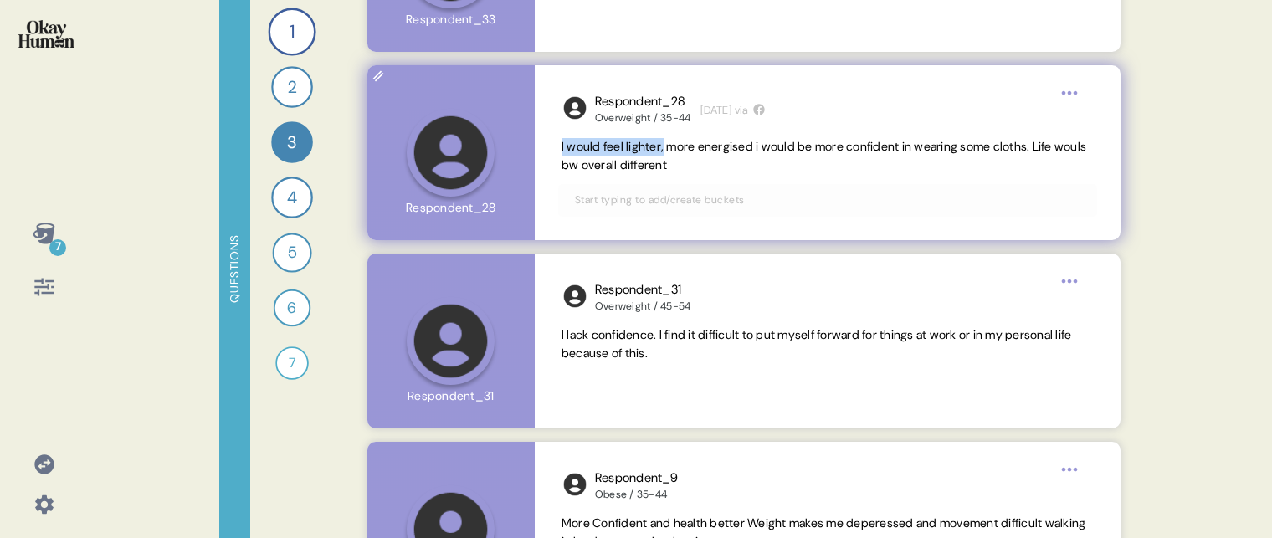
drag, startPoint x: 666, startPoint y: 148, endPoint x: 559, endPoint y: 150, distance: 107.2
click at [559, 150] on div "Respondent_28 Overweight / 35-44 [DATE] via I would feel lighter, more energise…" at bounding box center [828, 152] width 586 height 175
click at [679, 147] on span "I would feel lighter, more energised i would be more confident in wearing some …" at bounding box center [824, 155] width 525 height 33
drag, startPoint x: 763, startPoint y: 147, endPoint x: 559, endPoint y: 146, distance: 204.2
click at [559, 146] on div "Respondent_28 Overweight / 35-44 [DATE] via I would feel lighter, more energise…" at bounding box center [828, 152] width 586 height 175
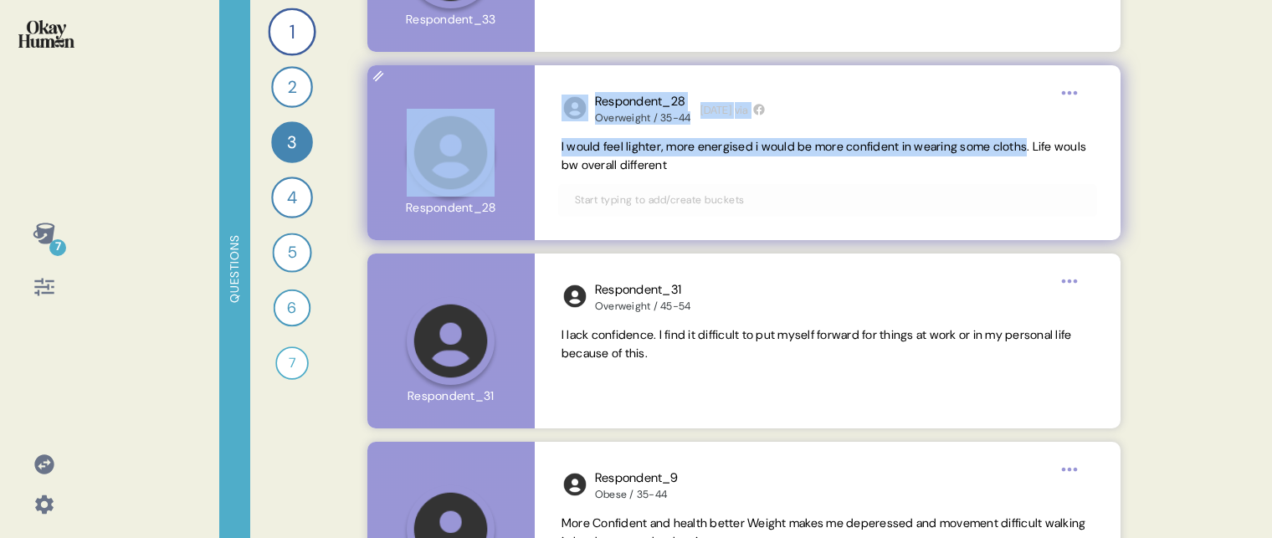
drag, startPoint x: 1057, startPoint y: 148, endPoint x: 530, endPoint y: 139, distance: 527.4
click at [530, 139] on div "Respondent_28 Overweight / 35-44 [DATE] via I would feel lighter, more energise…" at bounding box center [744, 152] width 754 height 175
click at [616, 152] on span "I would feel lighter, more energised i would be more confident in wearing some …" at bounding box center [824, 155] width 525 height 33
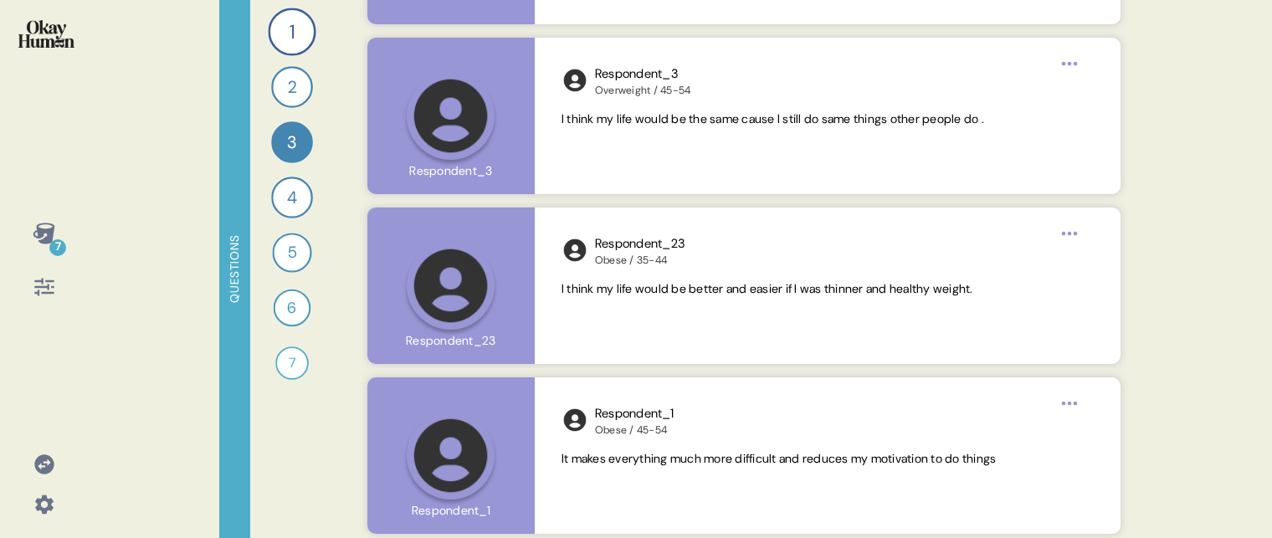
scroll to position [5154, 0]
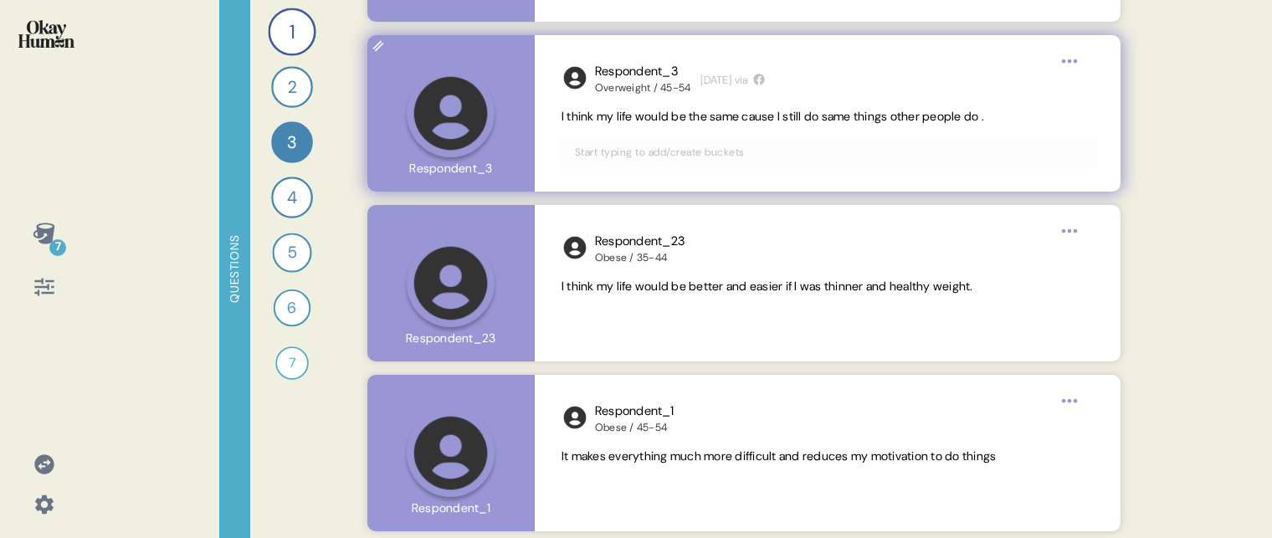
click at [764, 120] on span "I think my life would be the same cause I still do same things other people do ." at bounding box center [773, 116] width 423 height 15
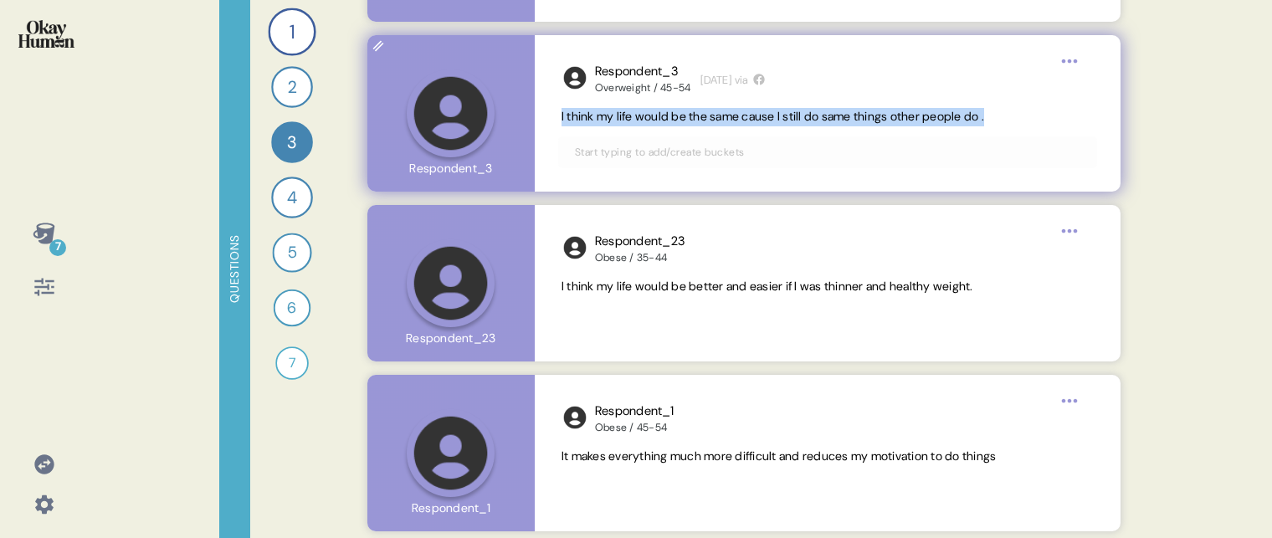
click at [764, 120] on span "I think my life would be the same cause I still do same things other people do ." at bounding box center [773, 116] width 423 height 15
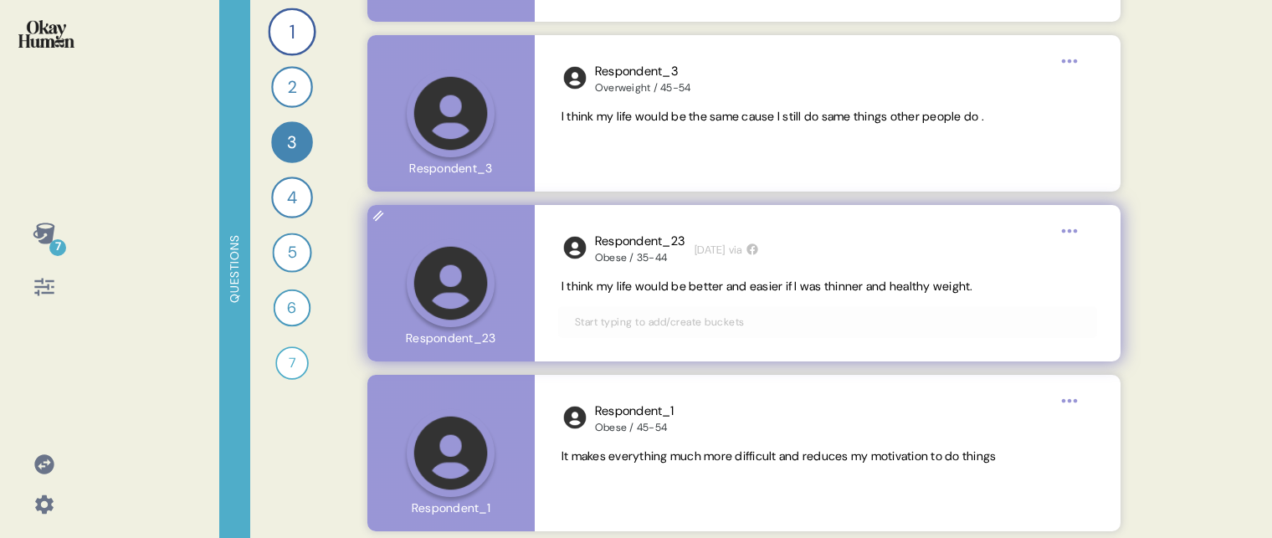
click at [645, 283] on span "I think my life would be better and easier if I was thinner and healthy weight." at bounding box center [768, 286] width 412 height 15
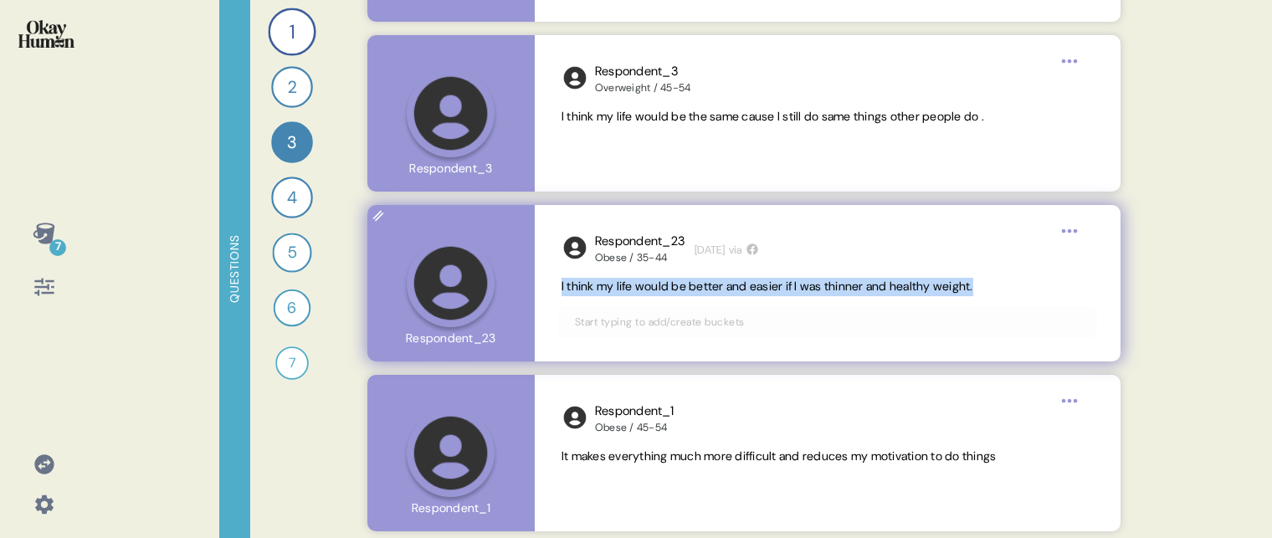
click at [645, 283] on span "I think my life would be better and easier if I was thinner and healthy weight." at bounding box center [768, 286] width 412 height 15
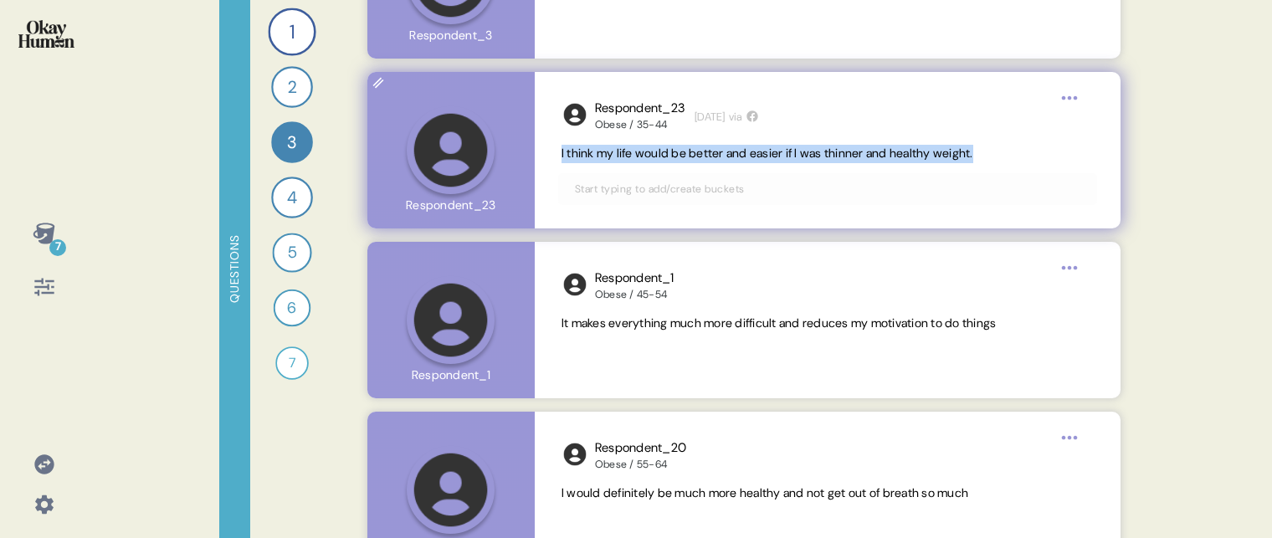
scroll to position [5292, 0]
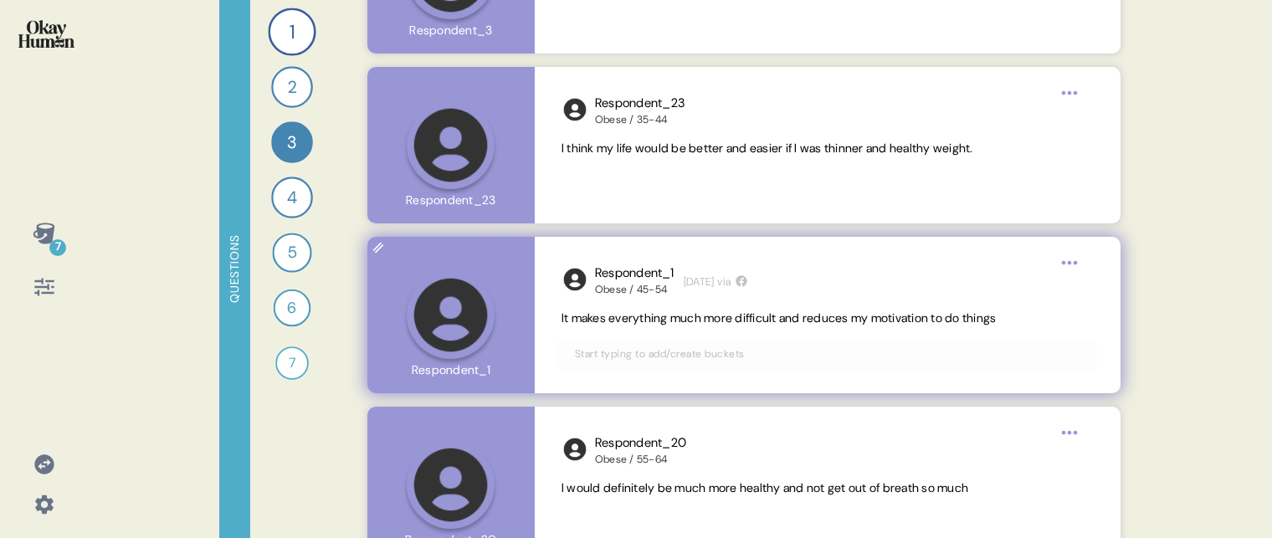
click at [643, 324] on span "It makes everything much more difficult and reduces my motivation to do things" at bounding box center [779, 318] width 435 height 15
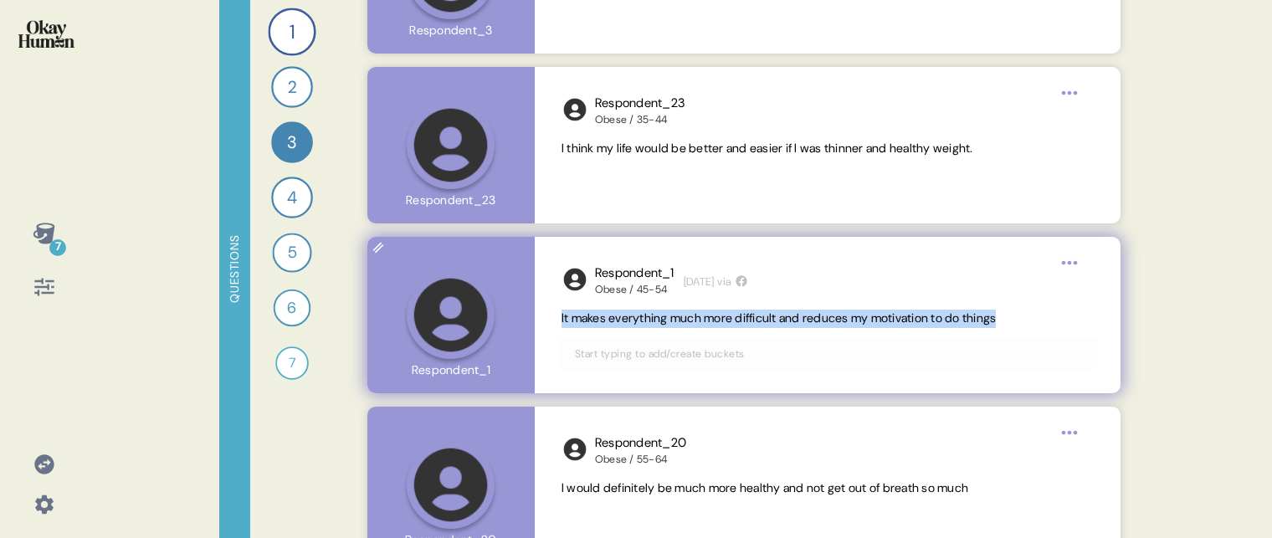
click at [643, 324] on span "It makes everything much more difficult and reduces my motivation to do things" at bounding box center [779, 318] width 435 height 15
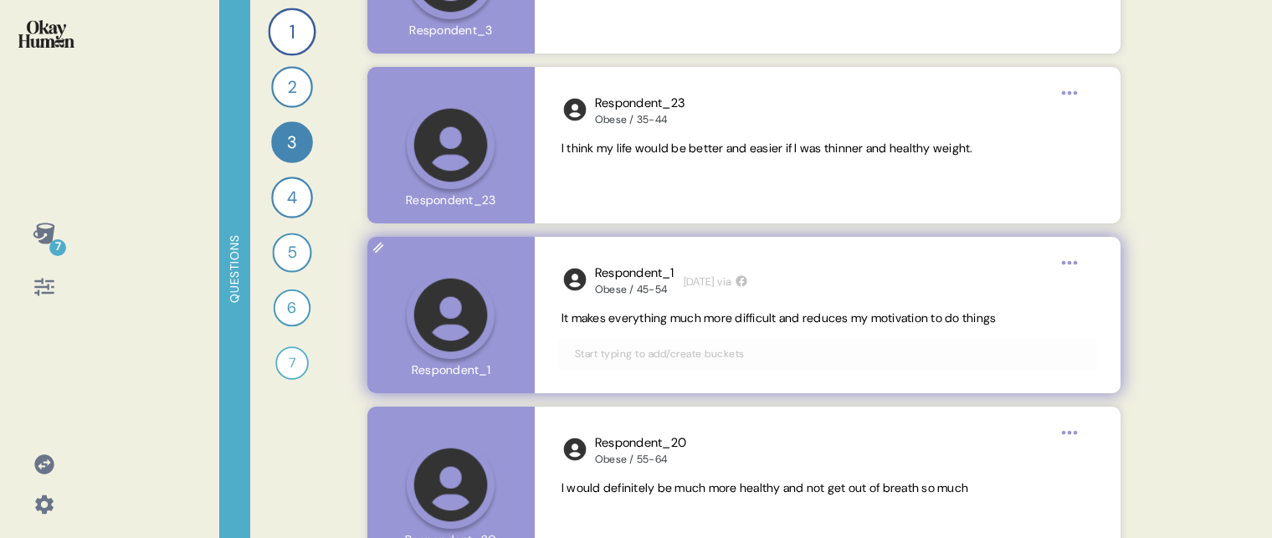
click at [706, 320] on span "It makes everything much more difficult and reduces my motivation to do things" at bounding box center [779, 318] width 435 height 15
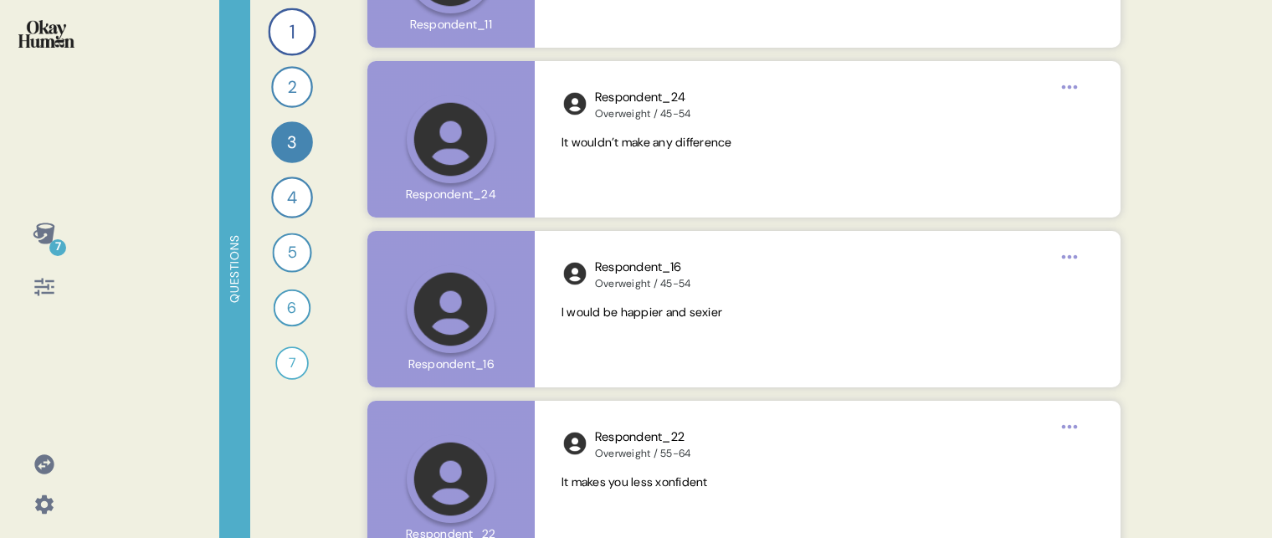
scroll to position [6181, 0]
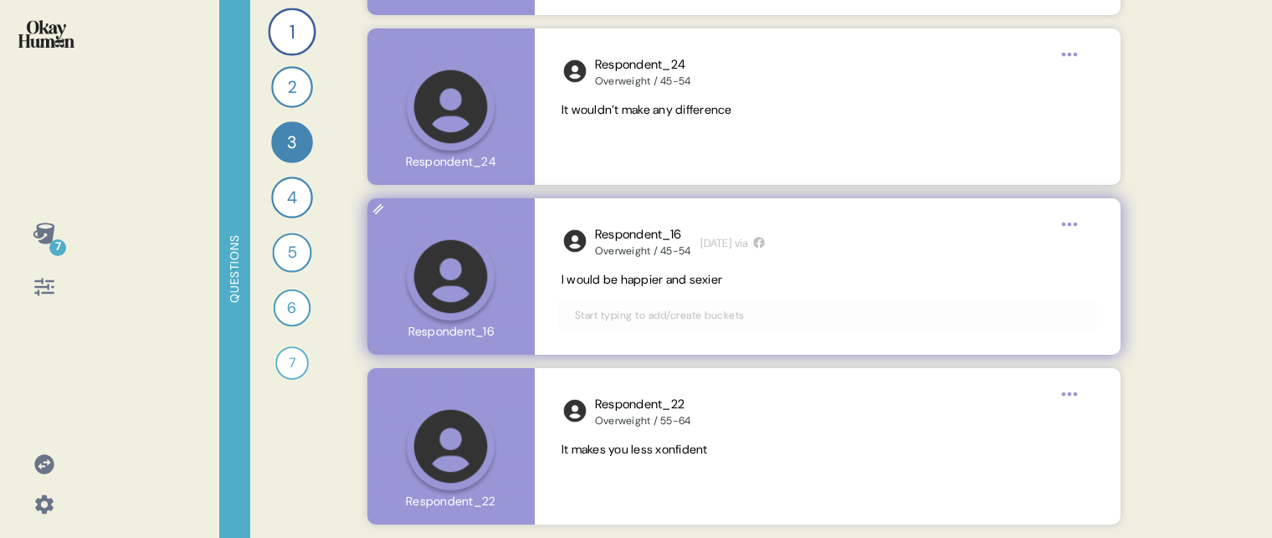
click at [670, 284] on span "I would be happier and sexier" at bounding box center [642, 279] width 161 height 15
click at [738, 284] on span "I would be happier and sexier" at bounding box center [828, 280] width 532 height 18
click at [722, 281] on span "I would be happier and sexier" at bounding box center [642, 279] width 161 height 15
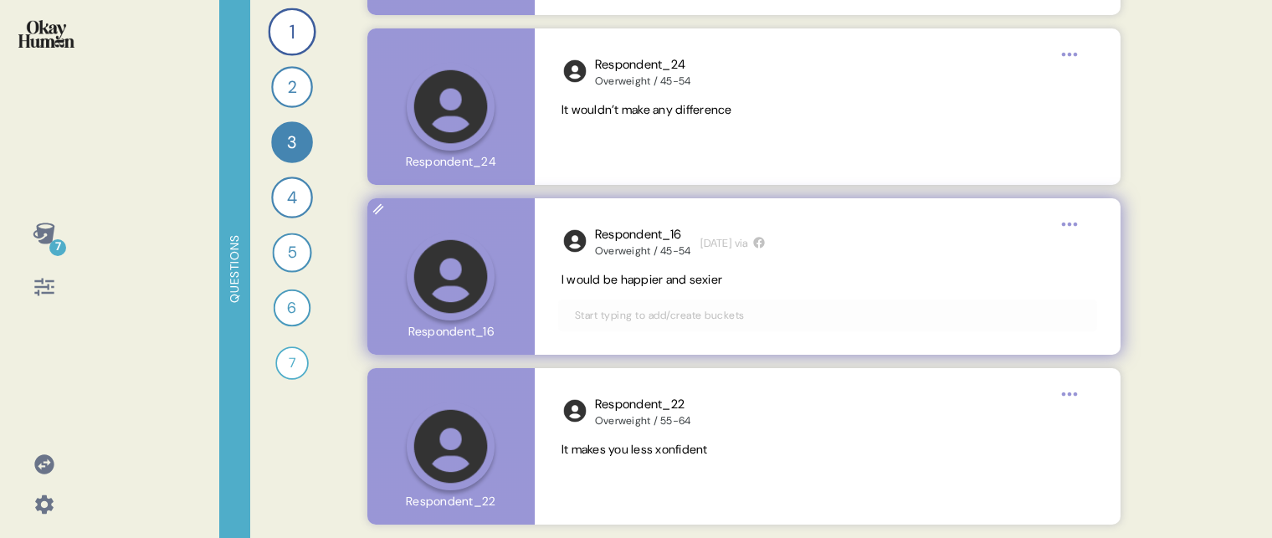
click at [722, 281] on span "I would be happier and sexier" at bounding box center [642, 279] width 161 height 15
click at [736, 281] on span "I would be happier and sexier" at bounding box center [828, 280] width 532 height 18
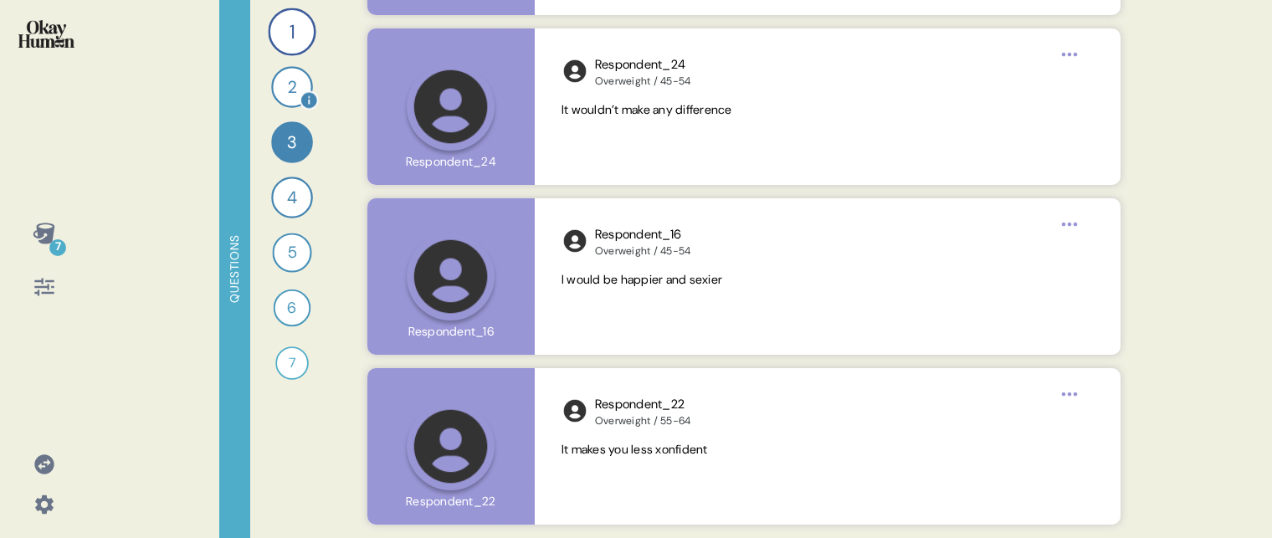
click at [291, 84] on div "2" at bounding box center [292, 87] width 42 height 42
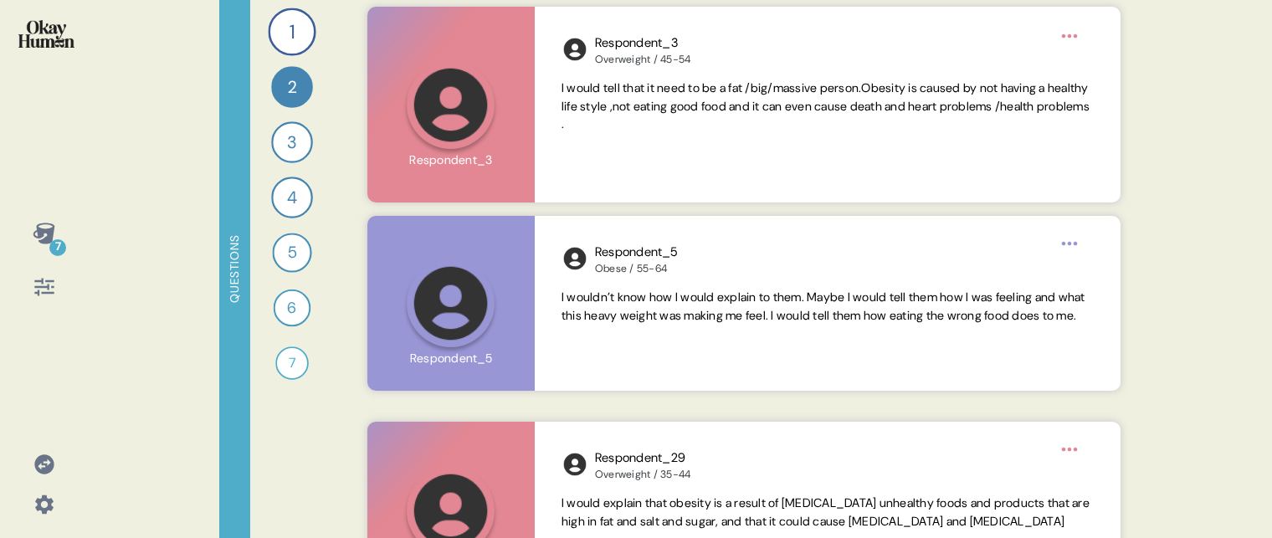
scroll to position [2160, 0]
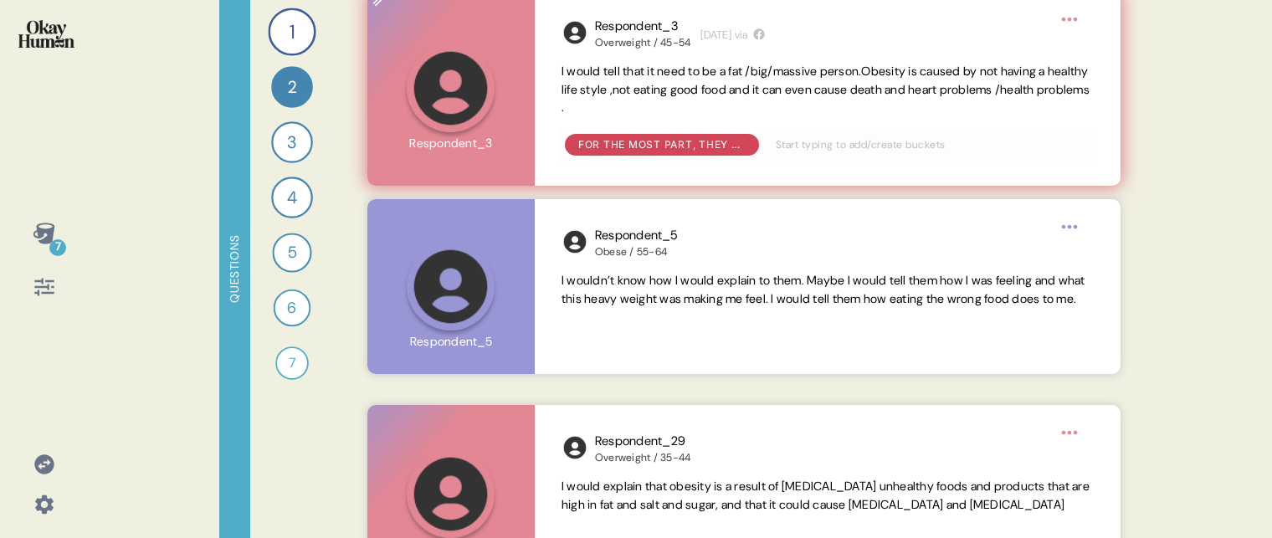
click at [647, 100] on span "I would tell that it need to be a fat /big/massive person.Obesity is caused by …" at bounding box center [826, 90] width 528 height 52
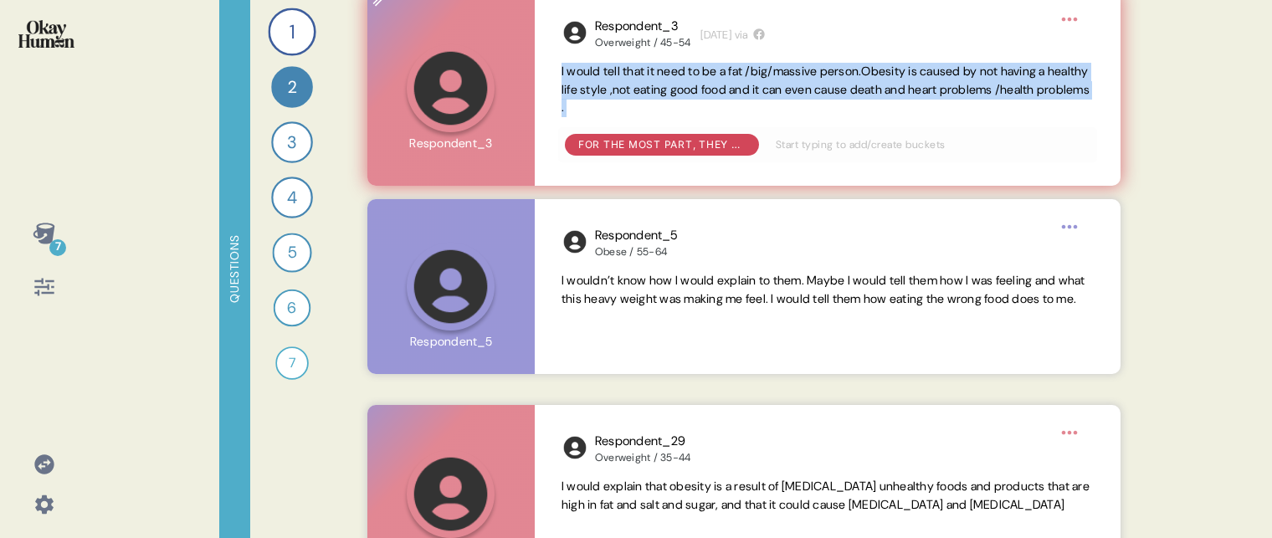
click at [647, 100] on span "I would tell that it need to be a fat /big/massive person.Obesity is caused by …" at bounding box center [826, 90] width 528 height 52
click at [699, 103] on span "I would tell that it need to be a fat /big/massive person.Obesity is caused by …" at bounding box center [828, 90] width 532 height 54
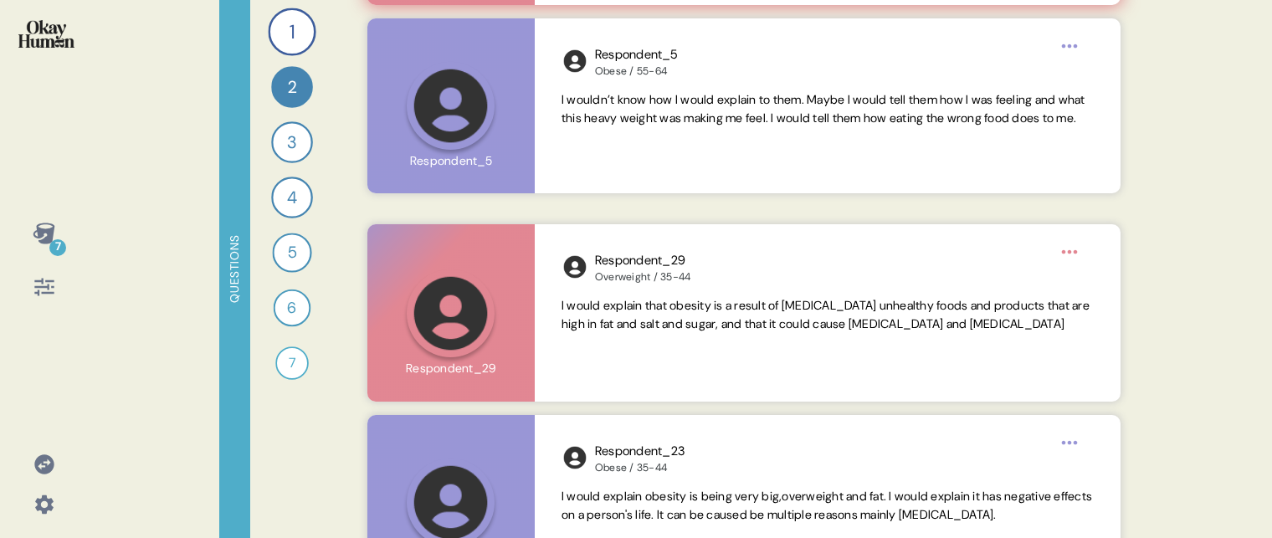
scroll to position [2346, 0]
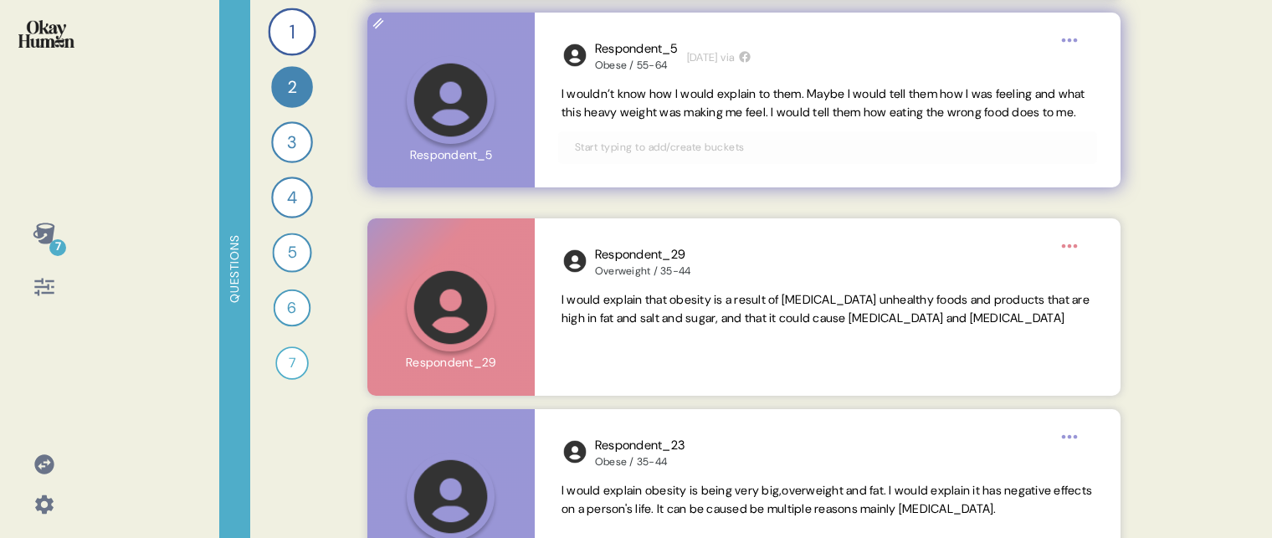
click at [667, 109] on span "I wouldn’t know how I would explain to them. Maybe I would tell them how I was …" at bounding box center [824, 102] width 524 height 33
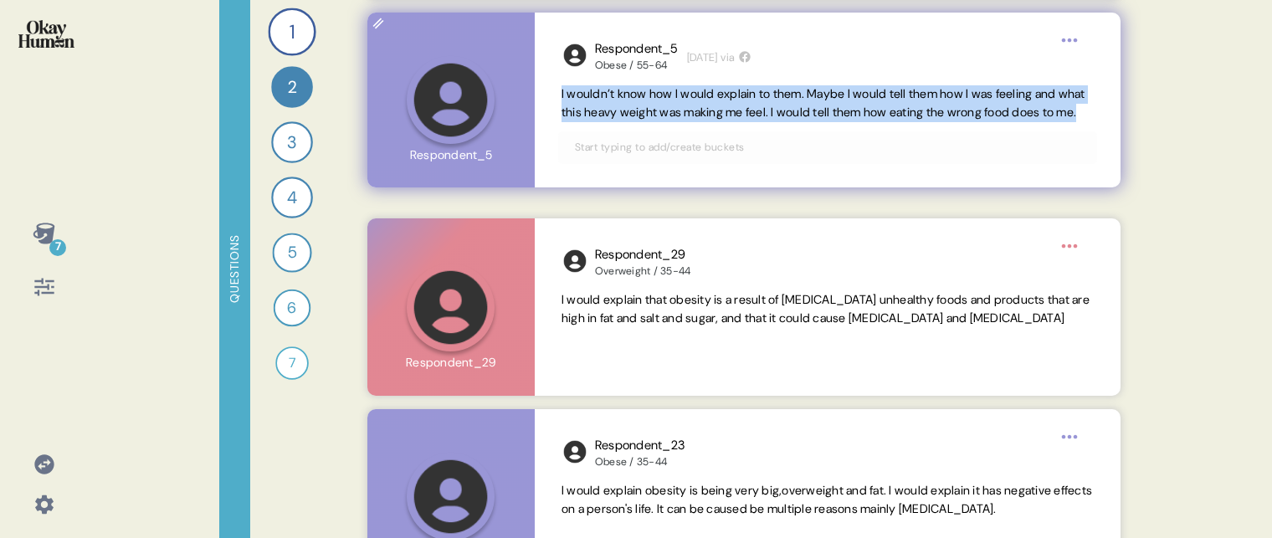
click at [667, 109] on span "I wouldn’t know how I would explain to them. Maybe I would tell them how I was …" at bounding box center [824, 102] width 524 height 33
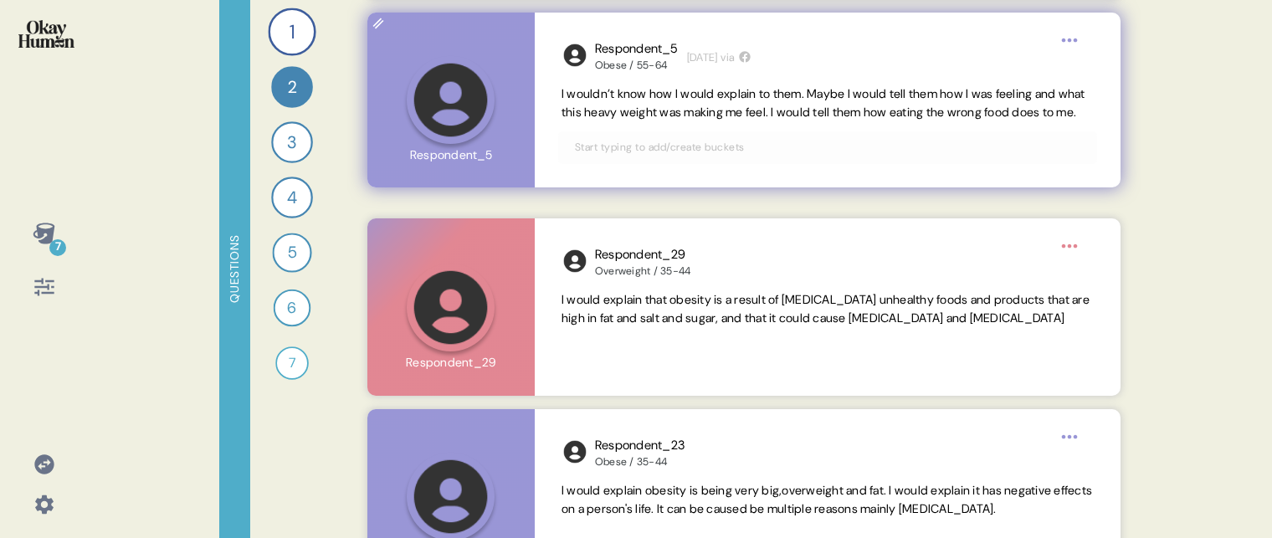
click at [674, 147] on div "Respondent_5 Obese / 55-64 [DATE] via I wouldn’t know how I would explain to th…" at bounding box center [828, 100] width 586 height 175
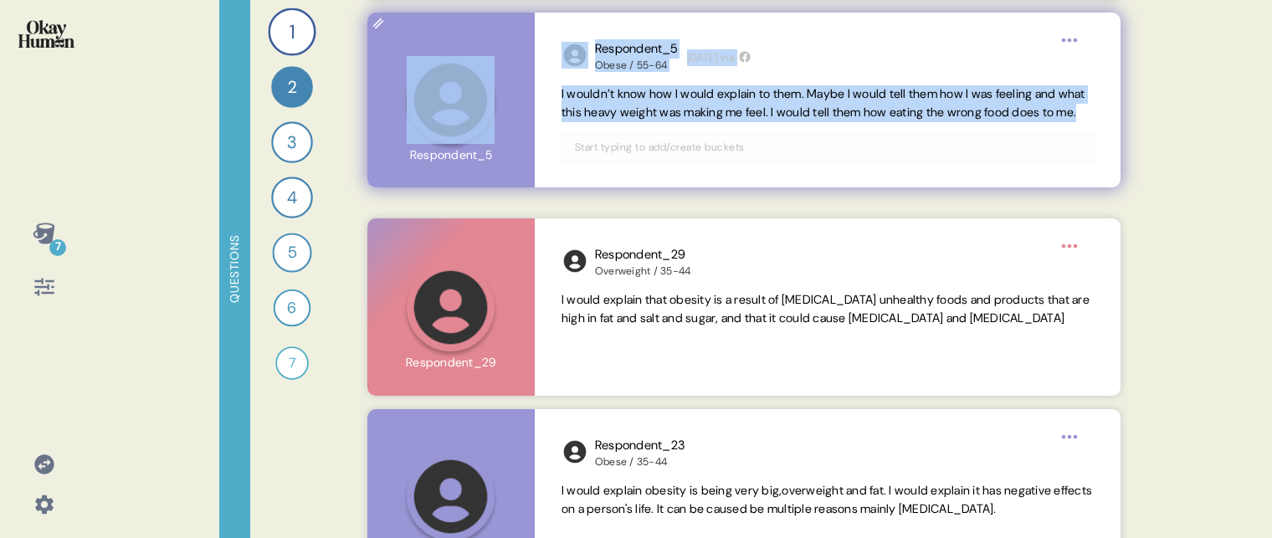
drag, startPoint x: 650, startPoint y: 141, endPoint x: 521, endPoint y: 68, distance: 147.7
click at [521, 68] on div "Respondent_5 Obese / 55-64 [DATE] via I wouldn’t know how I would explain to th…" at bounding box center [744, 100] width 754 height 175
click at [667, 122] on span "I wouldn’t know how I would explain to them. Maybe I would tell them how I was …" at bounding box center [828, 103] width 532 height 37
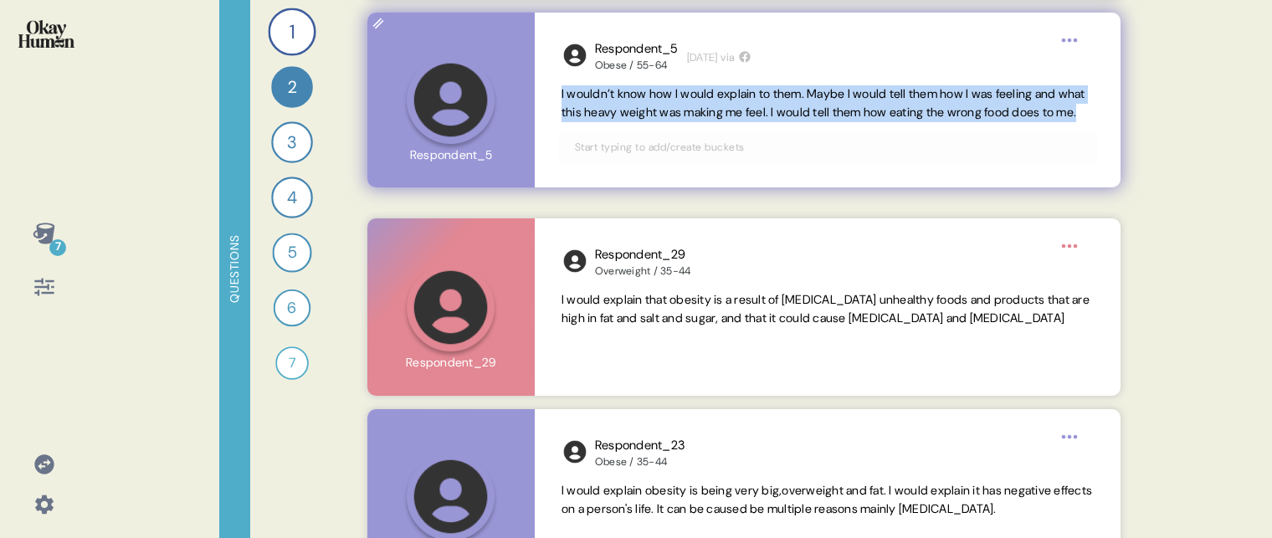
drag, startPoint x: 652, startPoint y: 133, endPoint x: 554, endPoint y: 89, distance: 107.5
click at [554, 89] on div "Respondent_5 Obese / 55-64 [DATE] via I wouldn’t know how I would explain to th…" at bounding box center [828, 100] width 586 height 175
click at [655, 140] on div "Respondent_5 Obese / 55-64 [DATE] via I wouldn’t know how I would explain to th…" at bounding box center [828, 100] width 586 height 175
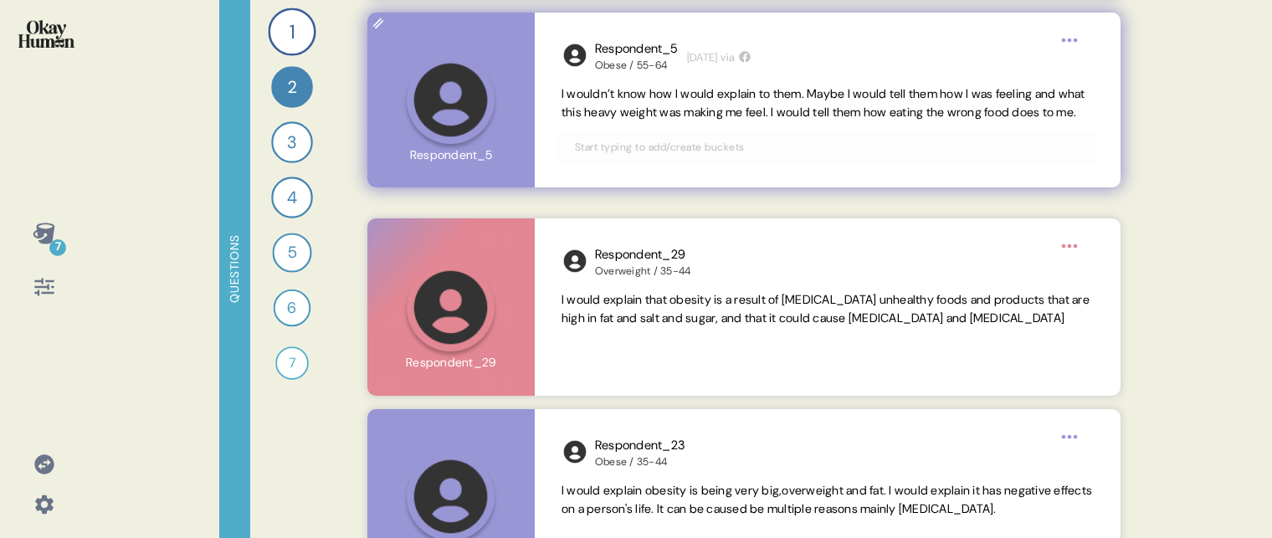
drag, startPoint x: 655, startPoint y: 140, endPoint x: 640, endPoint y: 162, distance: 26.5
click at [640, 162] on div "Respondent_5 Obese / 55-64 [DATE] via I wouldn’t know how I would explain to th…" at bounding box center [828, 100] width 586 height 175
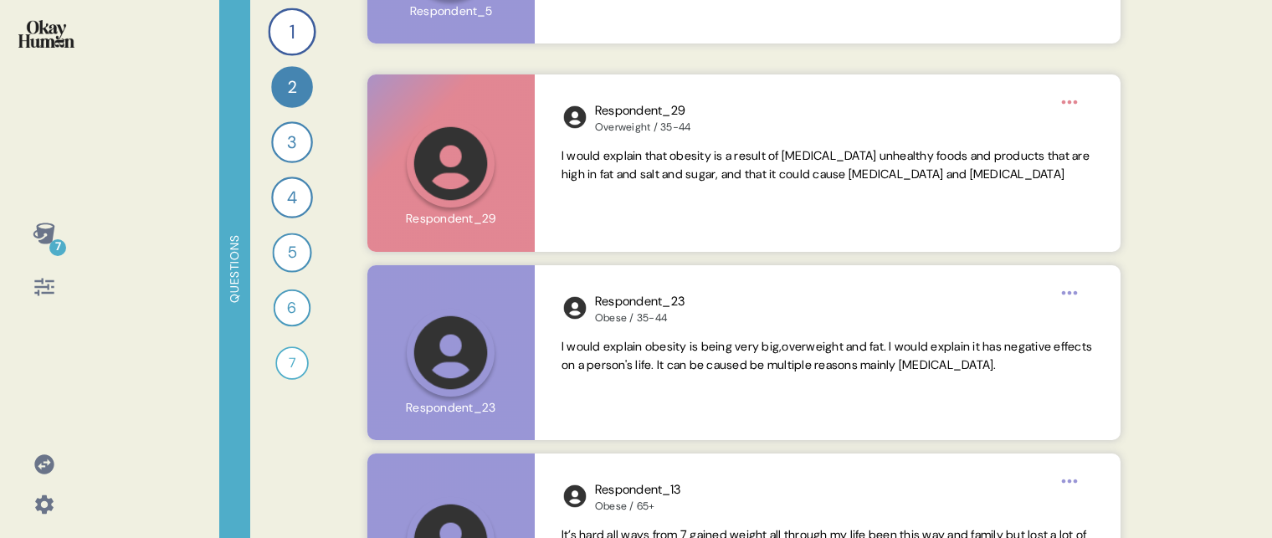
scroll to position [2489, 0]
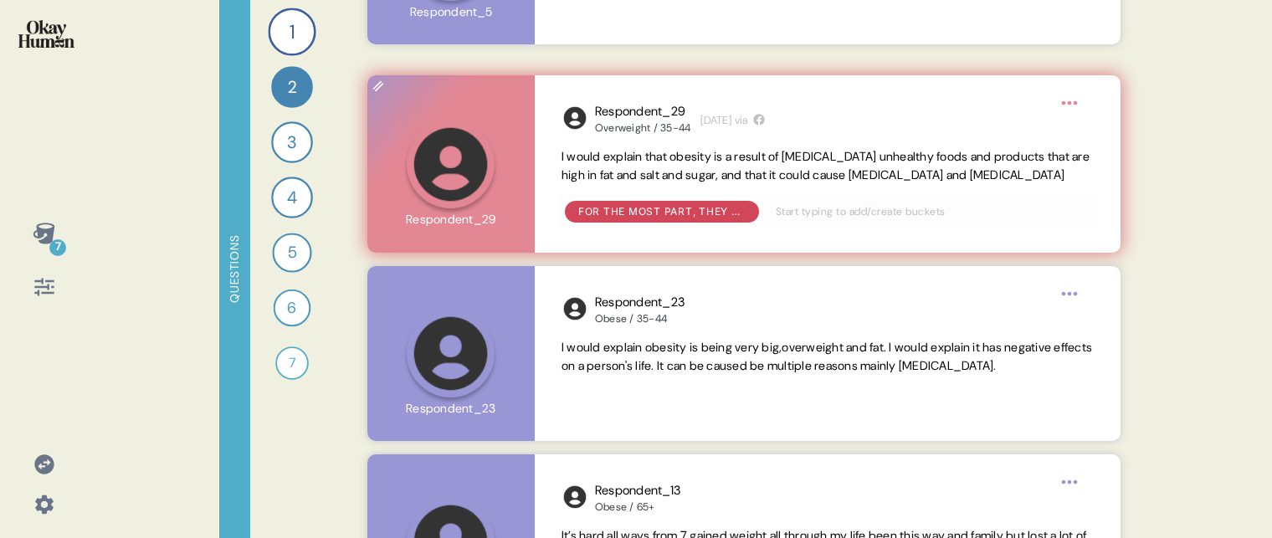
click at [631, 163] on span "I would explain that obesity is a result of [MEDICAL_DATA] unhealthy foods and …" at bounding box center [826, 165] width 528 height 33
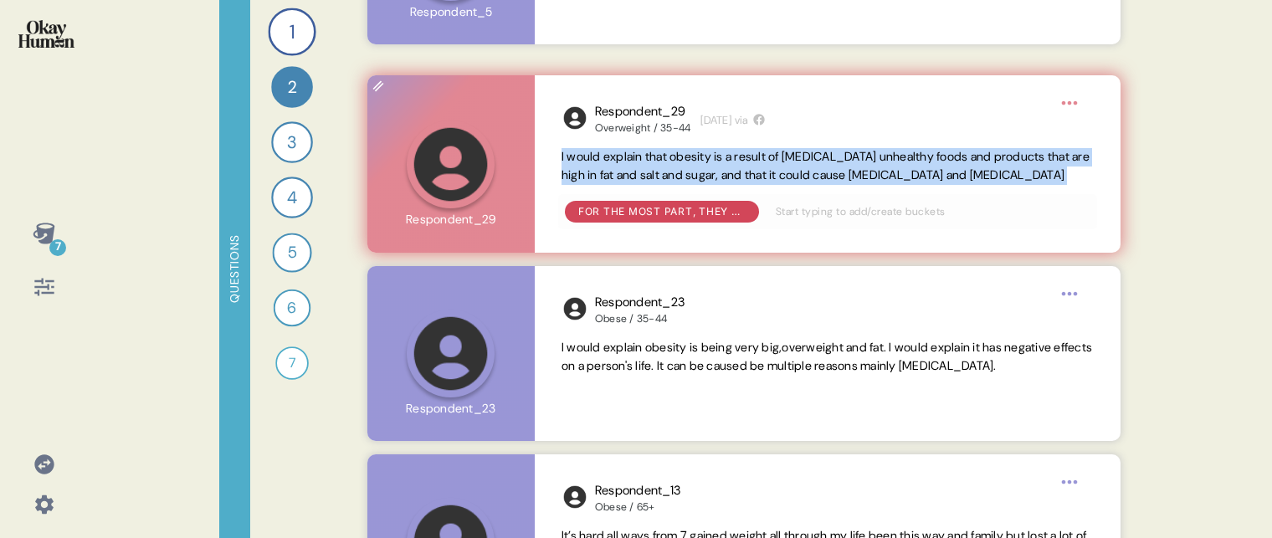
click at [631, 163] on span "I would explain that obesity is a result of [MEDICAL_DATA] unhealthy foods and …" at bounding box center [826, 165] width 528 height 33
click at [675, 179] on span "I would explain that obesity is a result of [MEDICAL_DATA] unhealthy foods and …" at bounding box center [826, 165] width 528 height 33
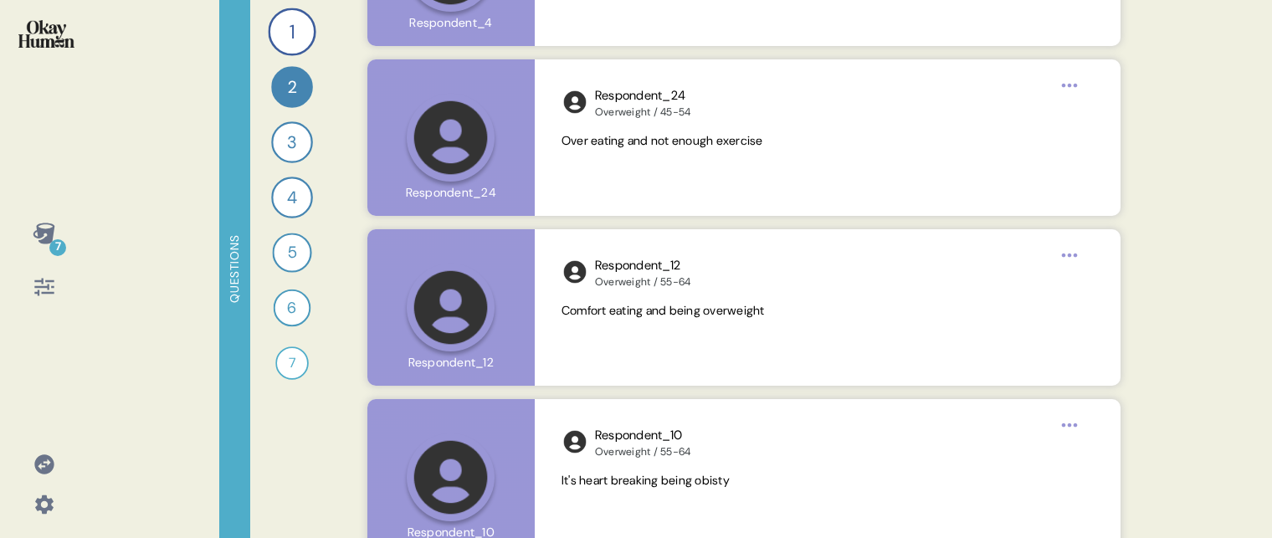
scroll to position [5835, 0]
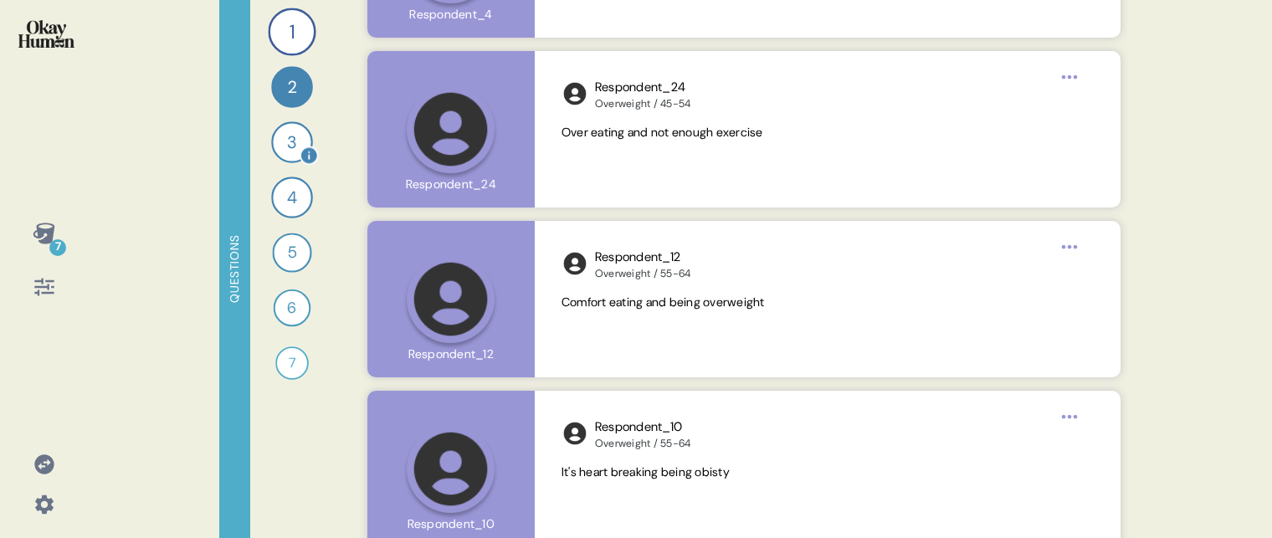
click at [292, 148] on div "3" at bounding box center [292, 142] width 42 height 42
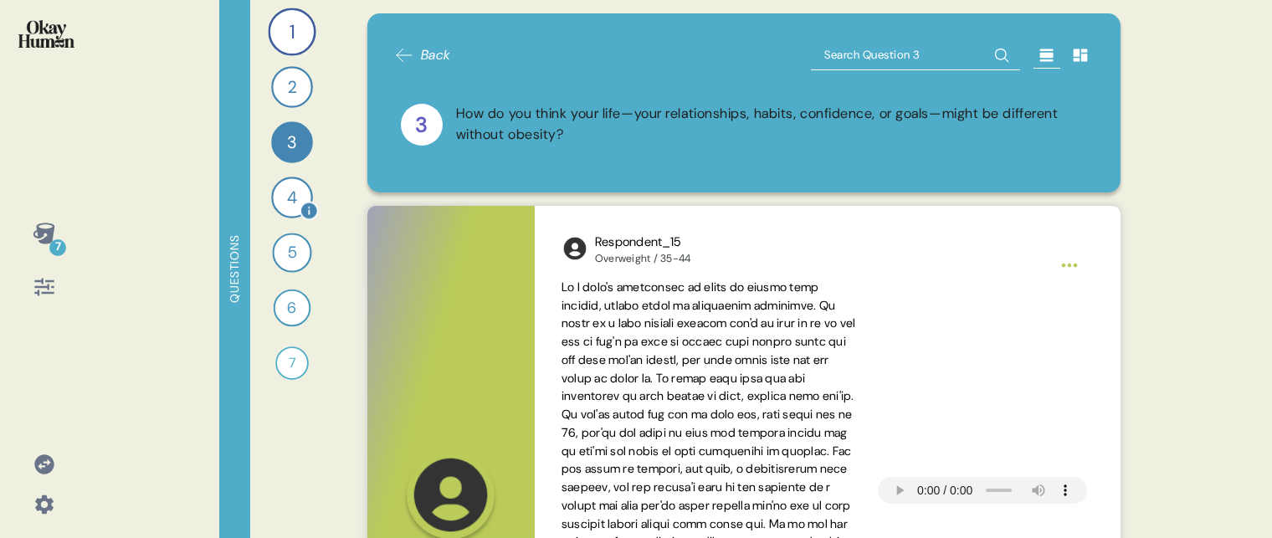
click at [287, 204] on div "4" at bounding box center [292, 198] width 42 height 42
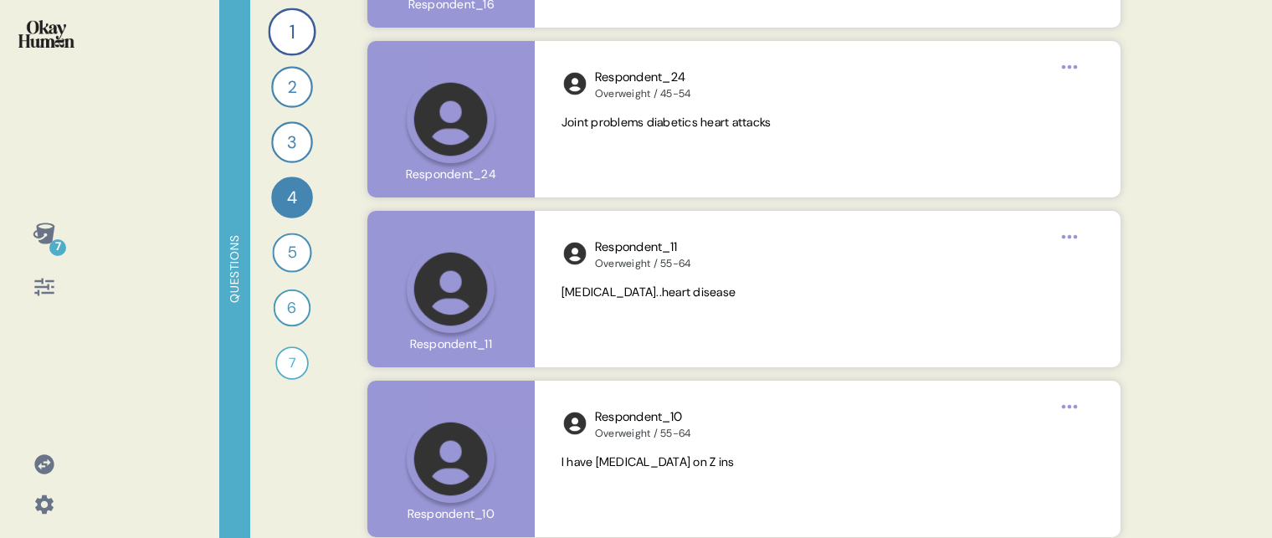
scroll to position [5428, 0]
click at [292, 262] on div "5" at bounding box center [291, 252] width 39 height 39
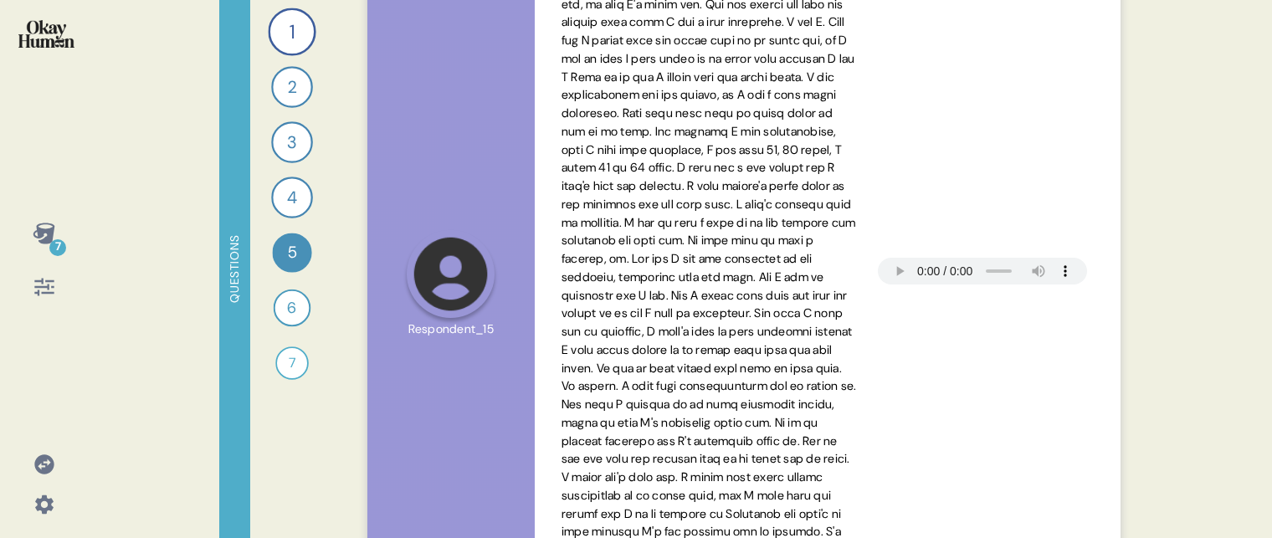
scroll to position [306, 0]
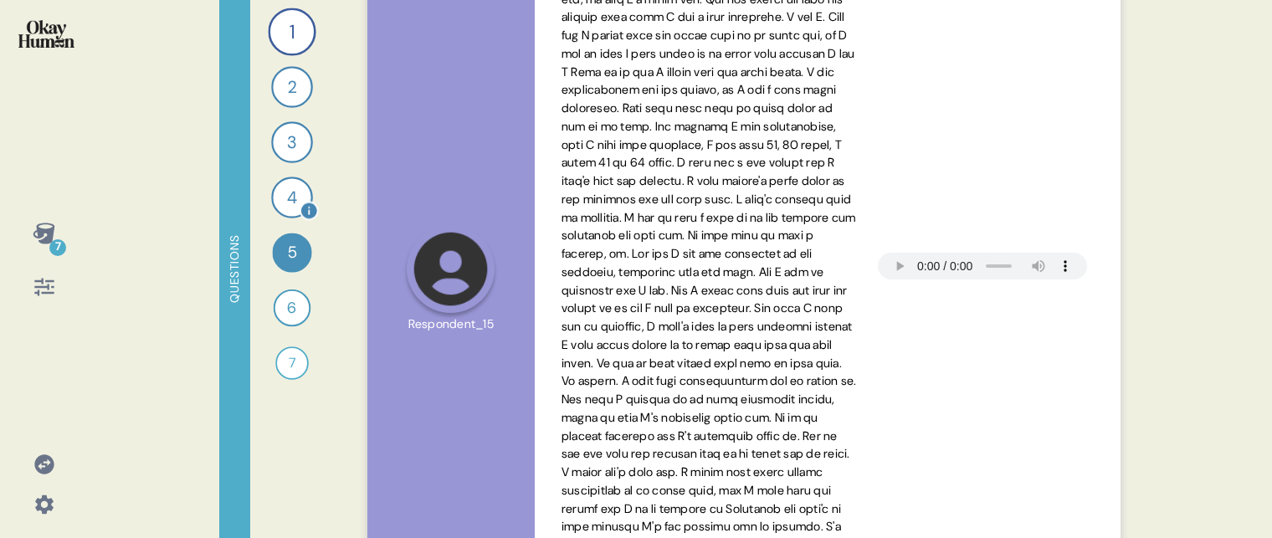
click at [288, 198] on div "4" at bounding box center [292, 198] width 42 height 42
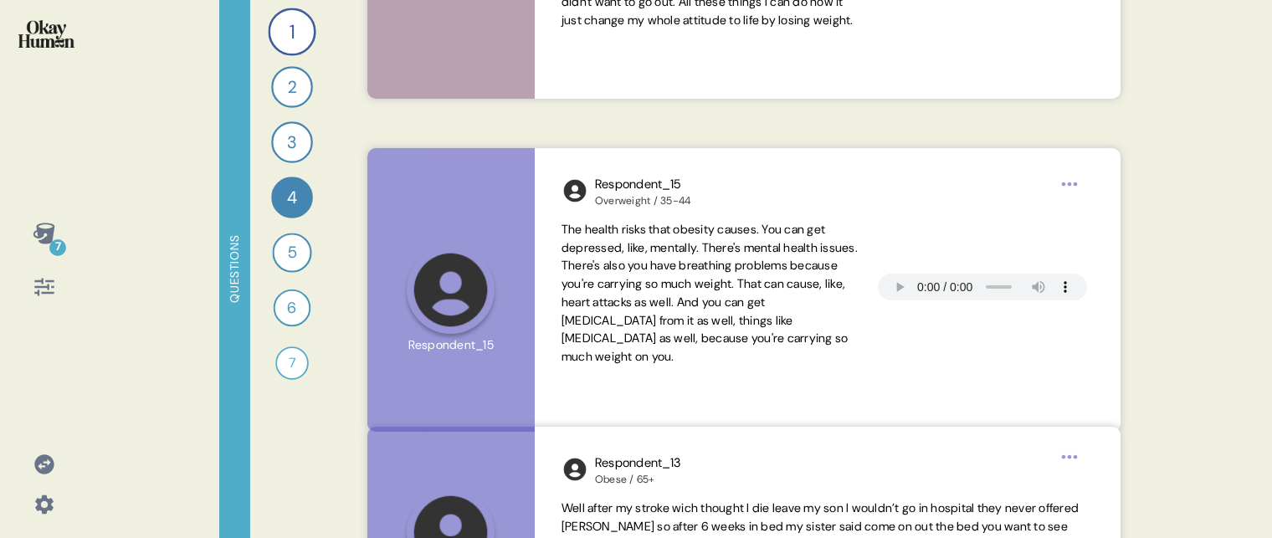
scroll to position [552, 0]
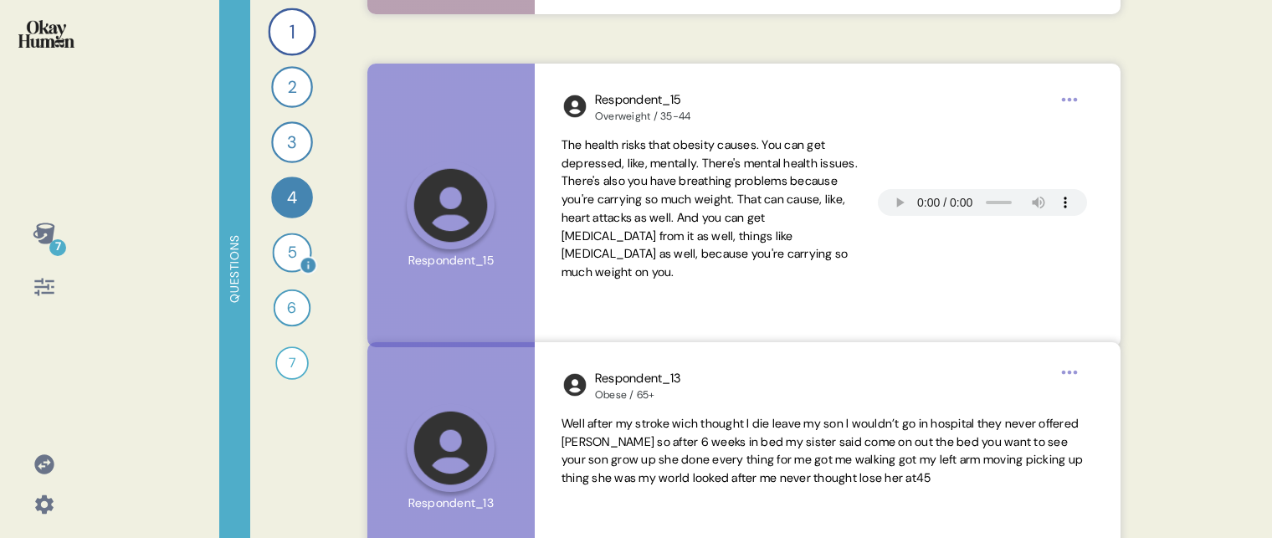
click at [282, 252] on div "5" at bounding box center [291, 252] width 39 height 39
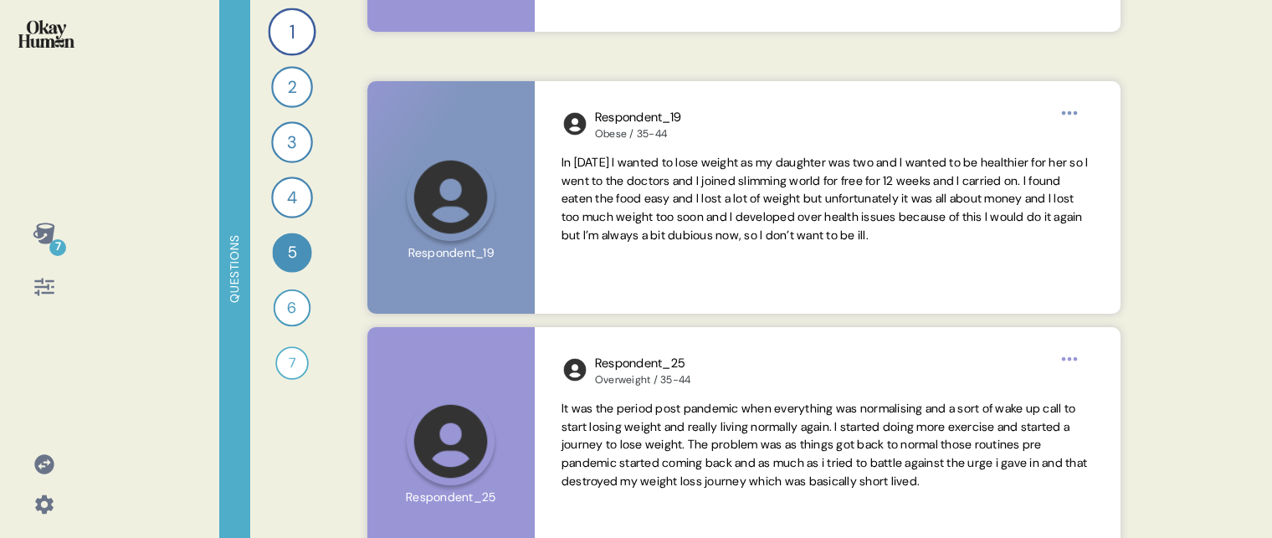
scroll to position [913, 0]
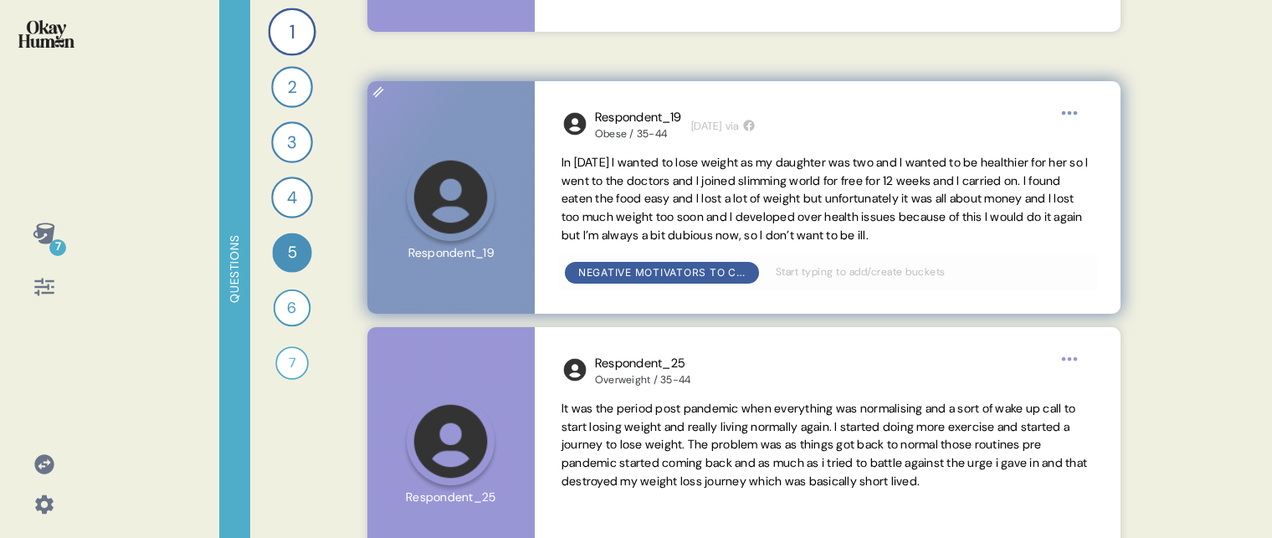
click at [637, 196] on span "In [DATE] I wanted to lose weight as my daughter was two and I wanted to be hea…" at bounding box center [825, 199] width 527 height 88
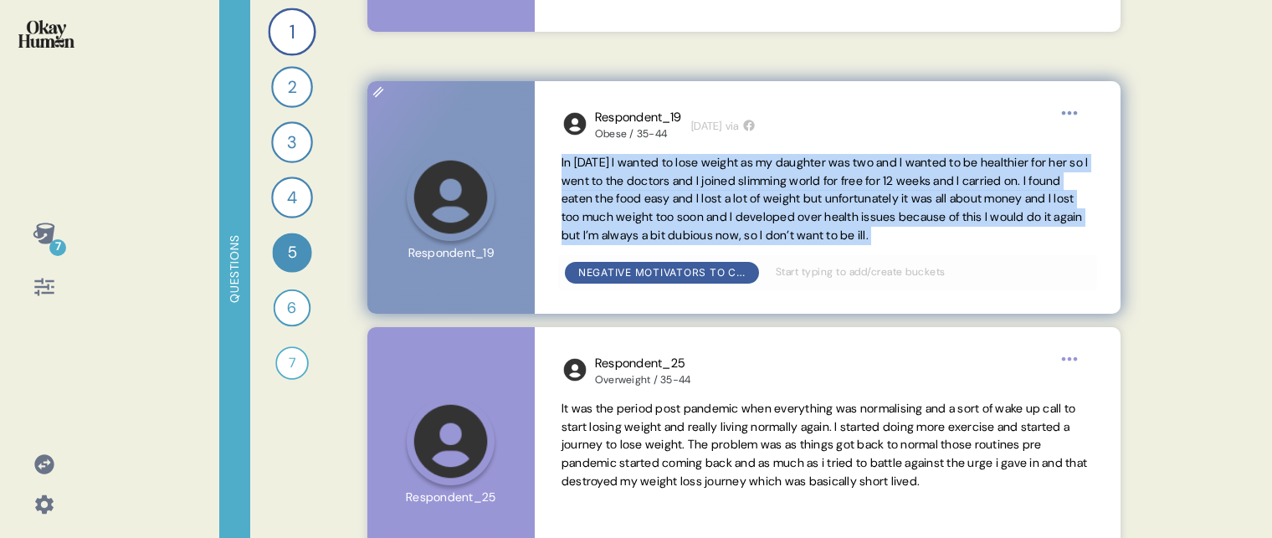
click at [637, 196] on span "In [DATE] I wanted to lose weight as my daughter was two and I wanted to be hea…" at bounding box center [825, 199] width 527 height 88
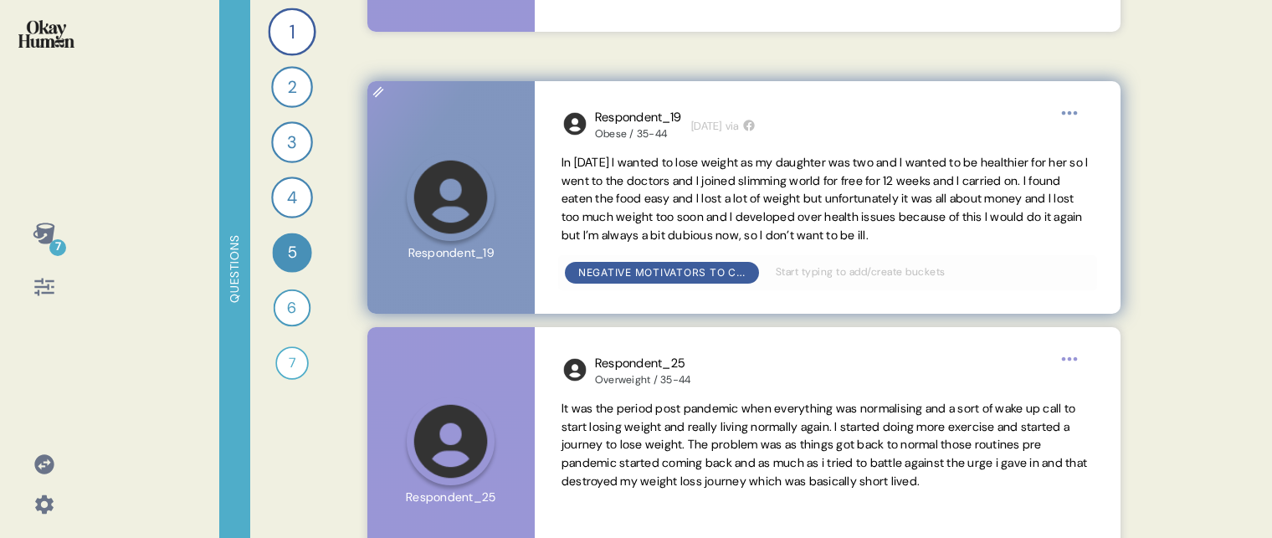
click at [692, 199] on span "In [DATE] I wanted to lose weight as my daughter was two and I wanted to be hea…" at bounding box center [825, 199] width 527 height 88
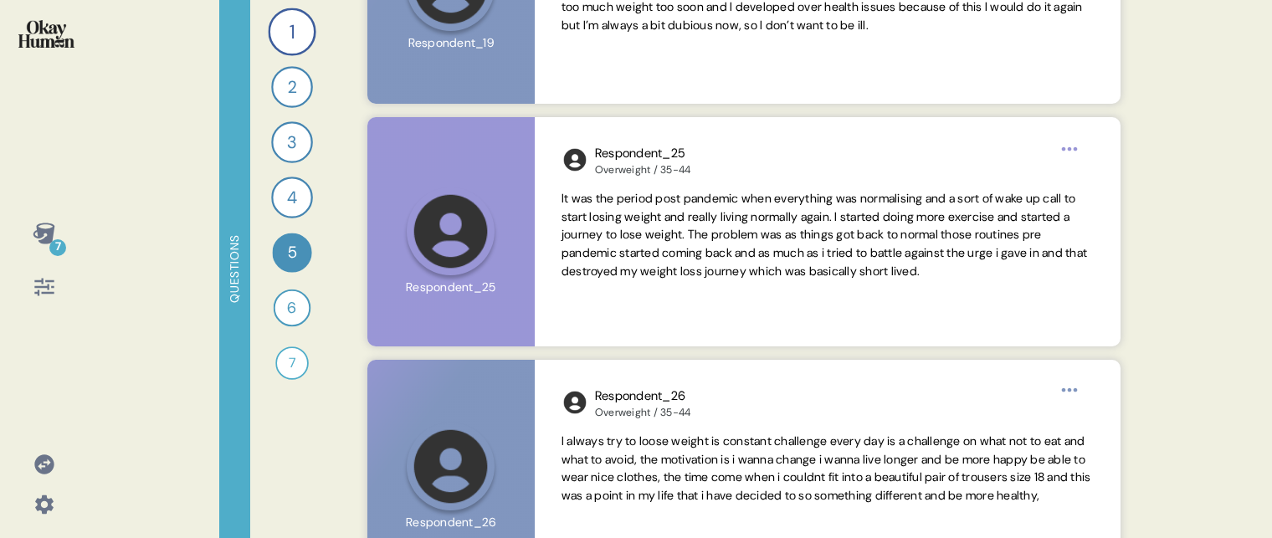
scroll to position [1132, 0]
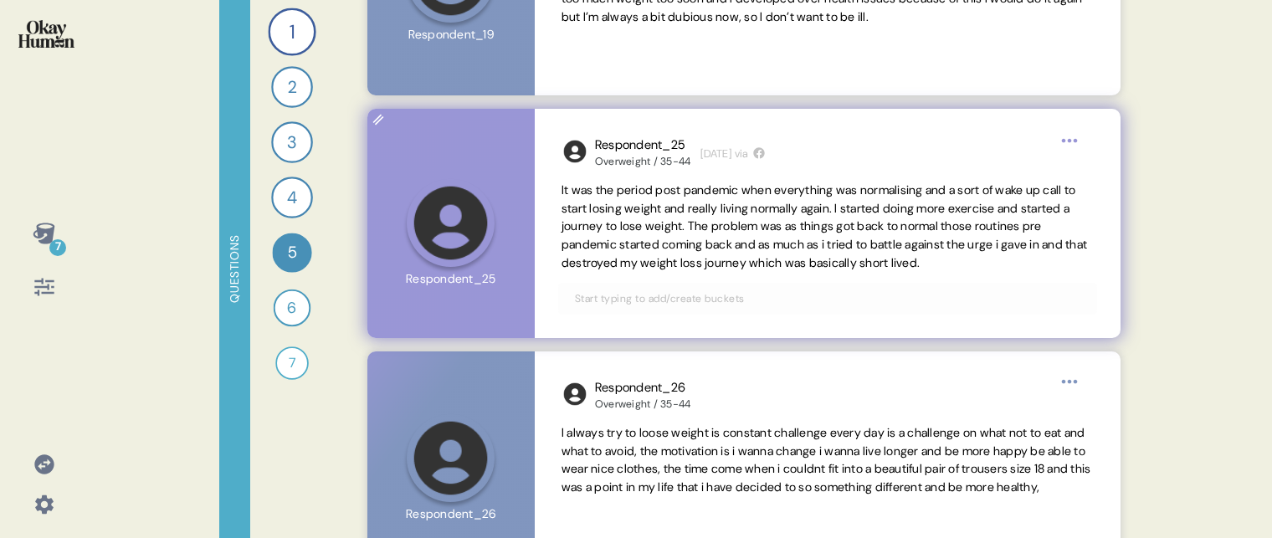
click at [686, 218] on span "It was the period post pandemic when everything was normalising and a sort of w…" at bounding box center [825, 226] width 526 height 88
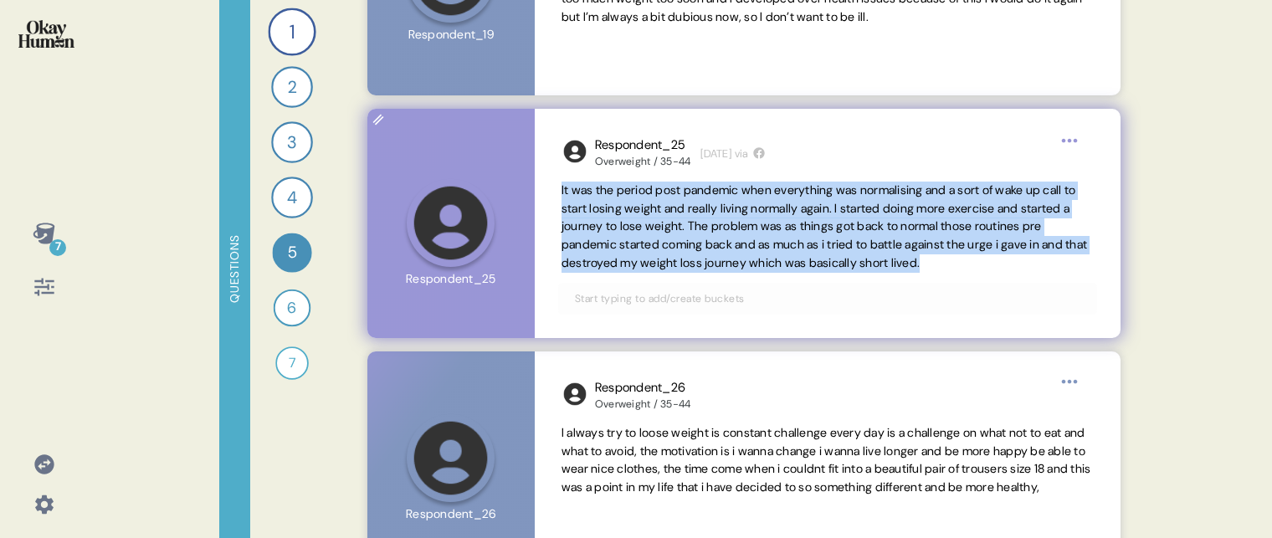
click at [686, 218] on span "It was the period post pandemic when everything was normalising and a sort of w…" at bounding box center [825, 226] width 526 height 88
click at [686, 222] on span "It was the period post pandemic when everything was normalising and a sort of w…" at bounding box center [825, 226] width 526 height 88
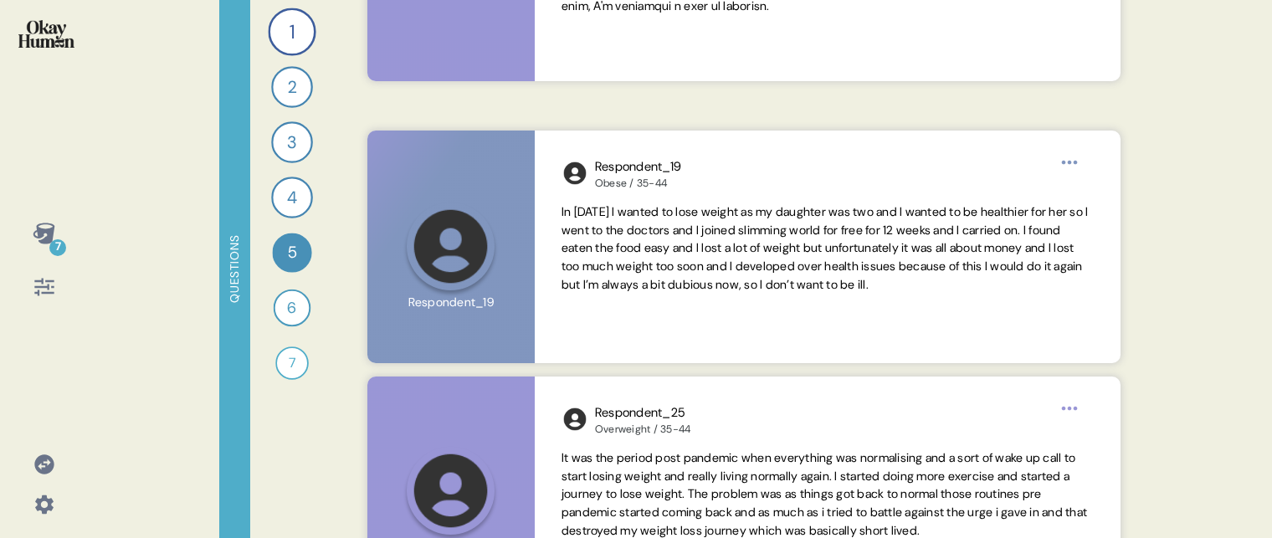
scroll to position [804, 0]
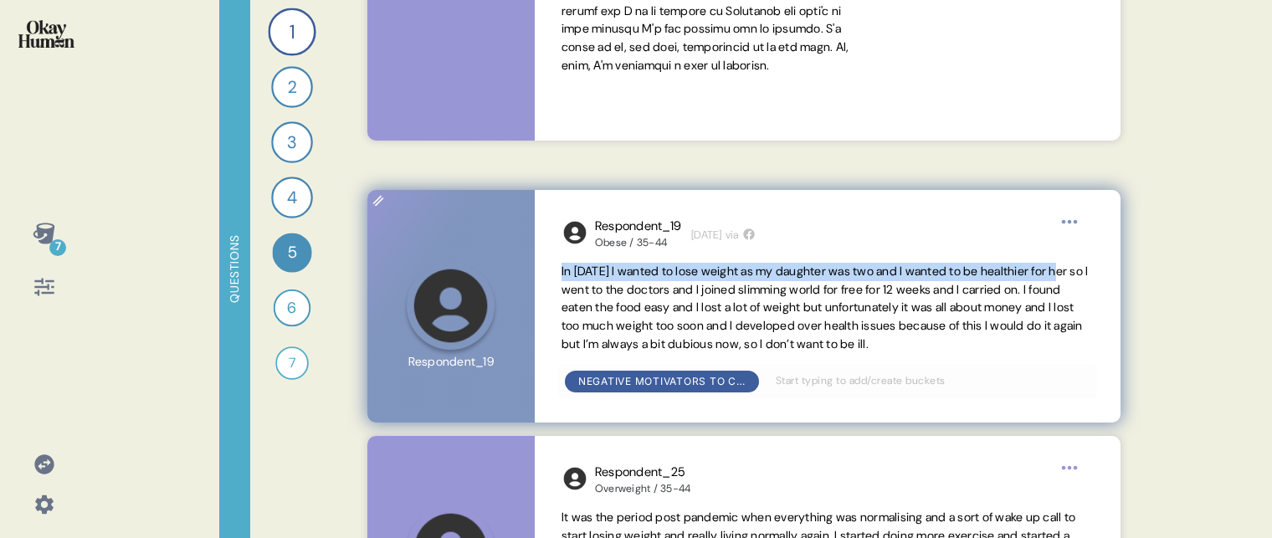
drag, startPoint x: 562, startPoint y: 270, endPoint x: 1099, endPoint y: 273, distance: 537.4
click at [1099, 273] on div "Respondent_19 Obese / 35-44 [DATE] via In [DATE] I wanted to lose weight as my …" at bounding box center [828, 306] width 586 height 233
copy span "In [DATE] I wanted to lose weight as my daughter was two and I wanted to be hea…"
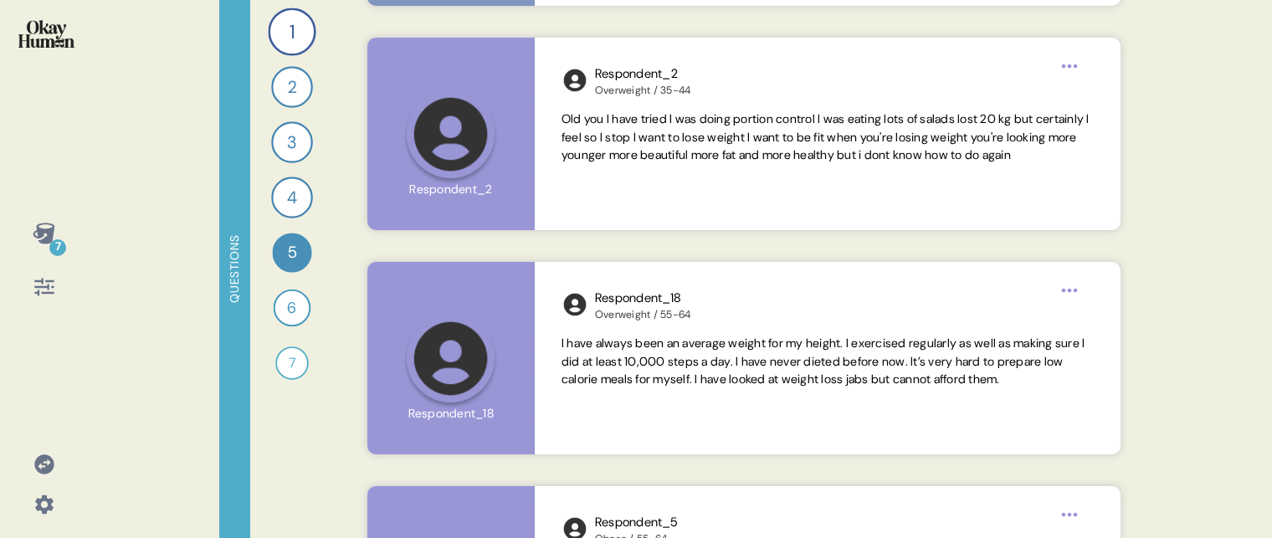
scroll to position [2186, 0]
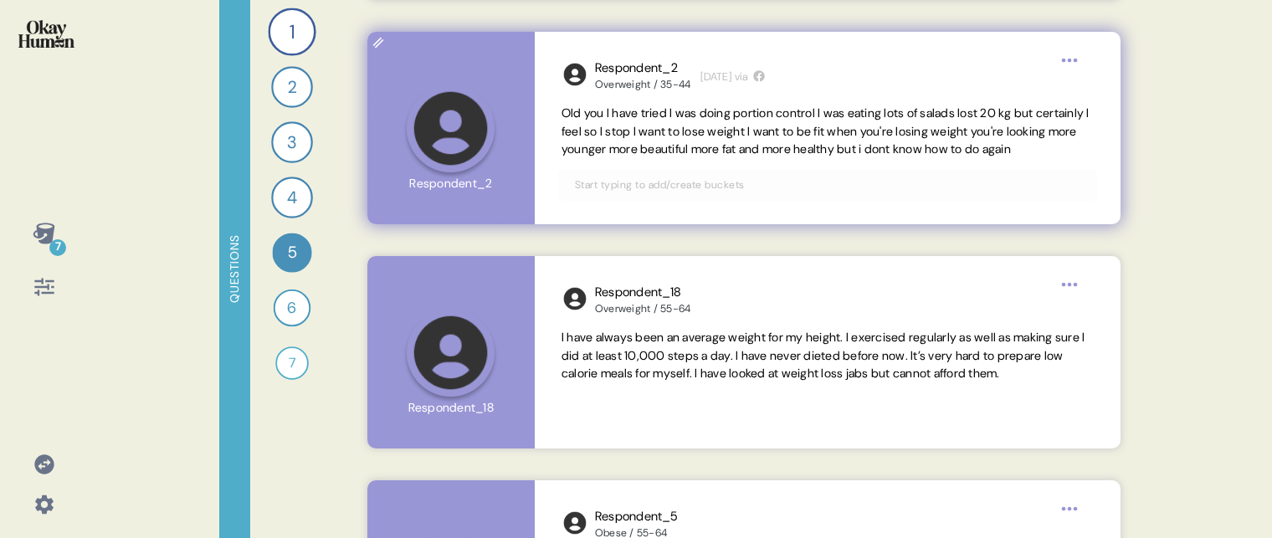
click at [629, 134] on span "Old you I have tried I was doing portion control I was eating lots of salads lo…" at bounding box center [826, 131] width 528 height 52
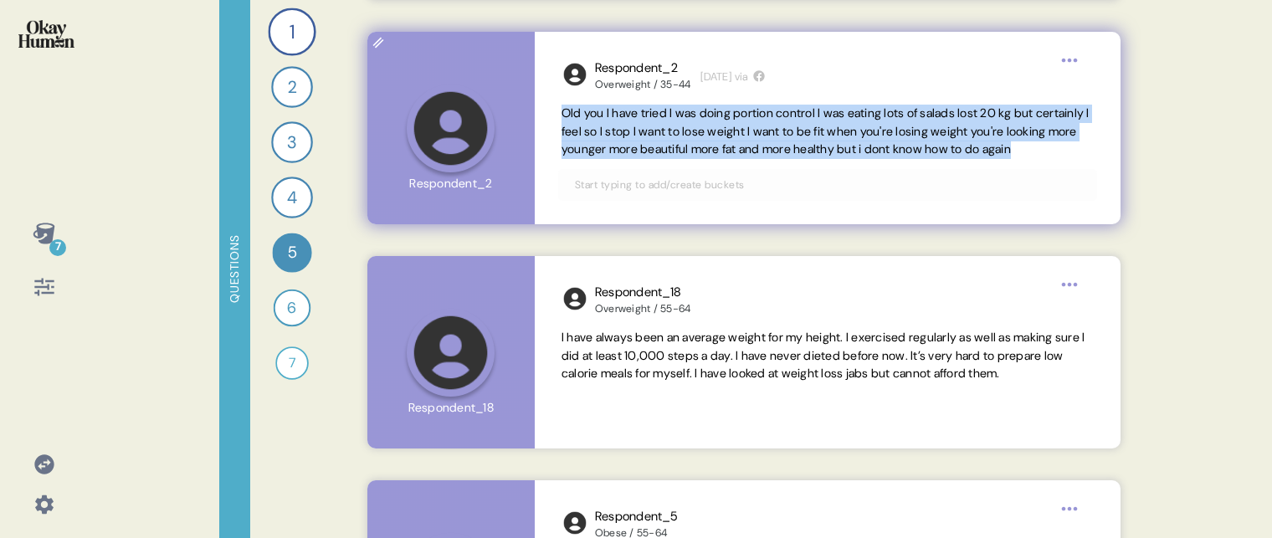
click at [629, 134] on span "Old you I have tried I was doing portion control I was eating lots of salads lo…" at bounding box center [826, 131] width 528 height 52
click at [641, 159] on span "Old you I have tried I was doing portion control I was eating lots of salads lo…" at bounding box center [828, 132] width 532 height 54
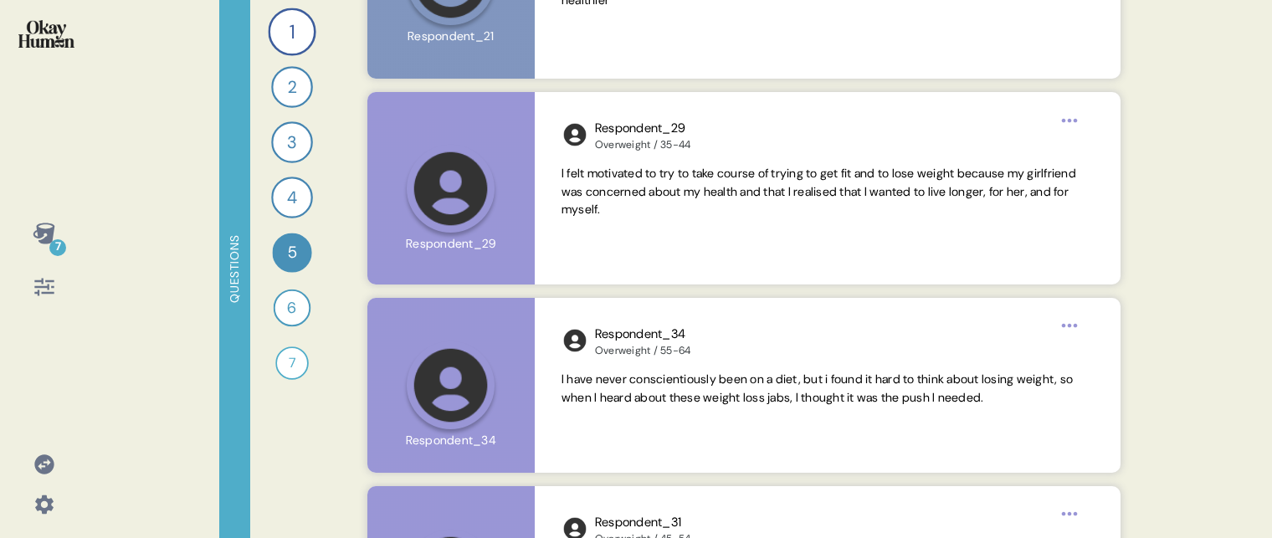
scroll to position [3406, 0]
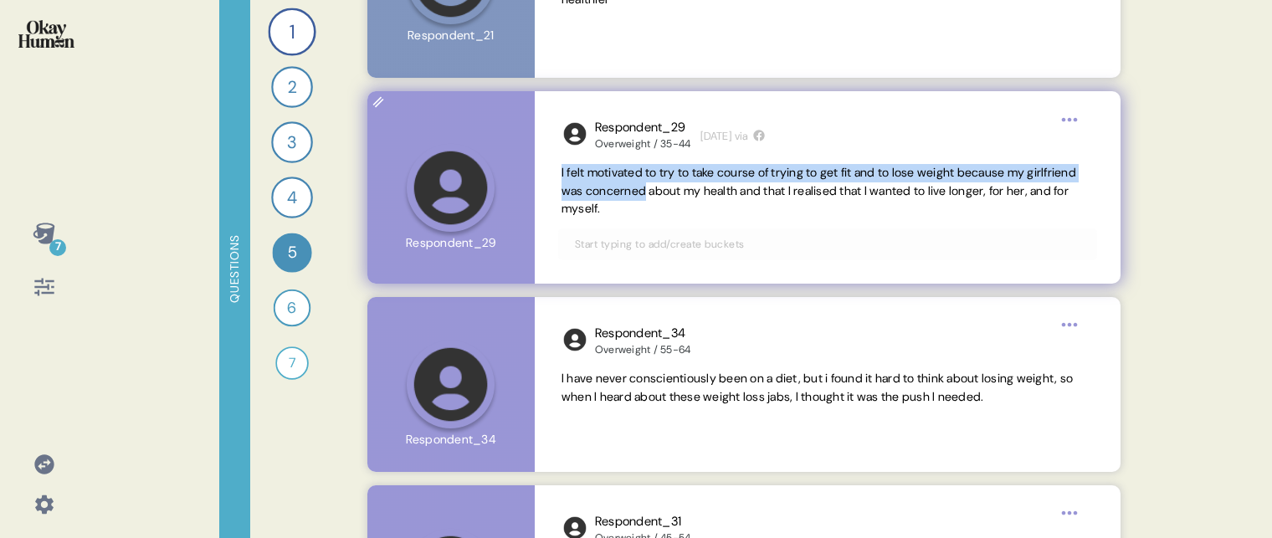
drag, startPoint x: 706, startPoint y: 191, endPoint x: 550, endPoint y: 182, distance: 156.0
click at [550, 182] on div "Respondent_29 Overweight / 35-44 [DATE] via I felt motivated to try to take cou…" at bounding box center [828, 187] width 586 height 193
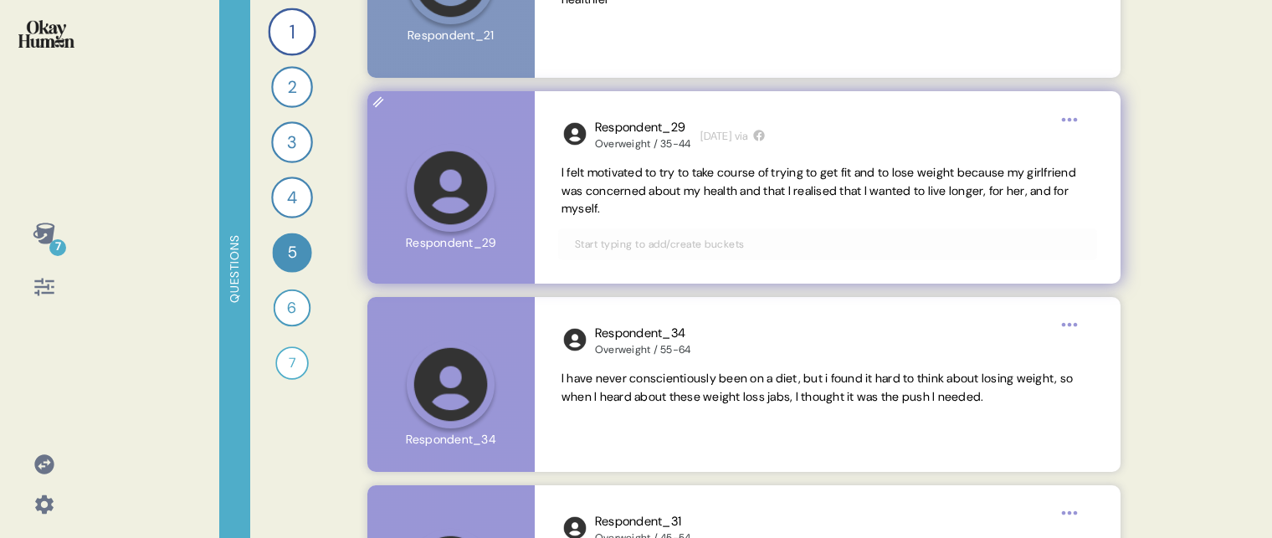
click at [669, 210] on span "I felt motivated to try to take course of trying to get fit and to lose weight …" at bounding box center [819, 191] width 515 height 52
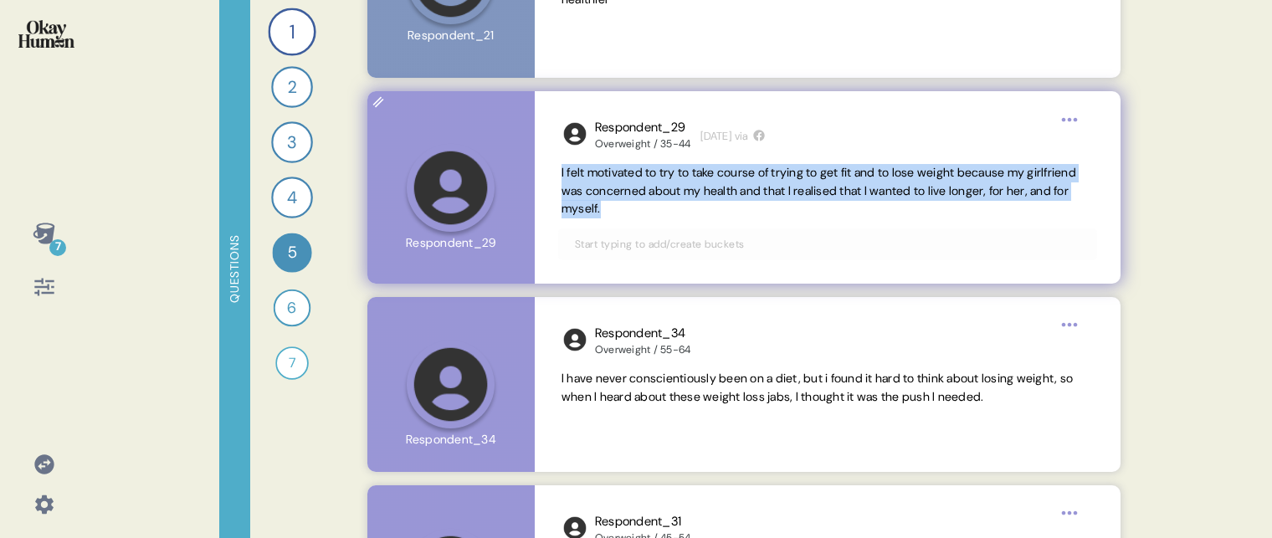
drag, startPoint x: 675, startPoint y: 208, endPoint x: 563, endPoint y: 172, distance: 117.8
click at [563, 172] on span "I felt motivated to try to take course of trying to get fit and to lose weight …" at bounding box center [828, 191] width 532 height 54
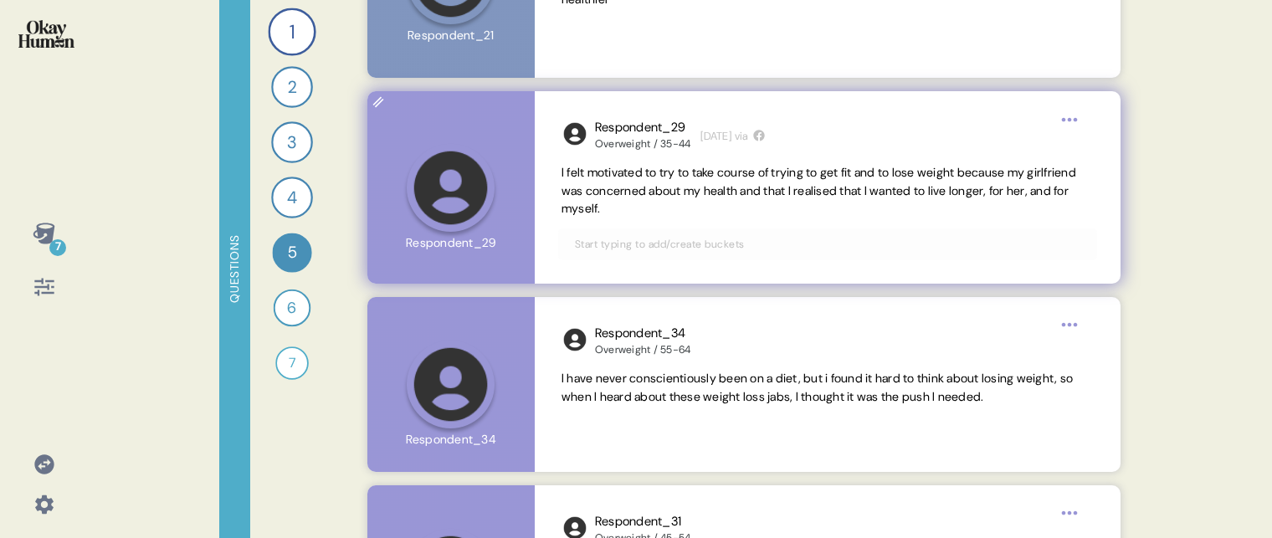
click at [547, 172] on div "Respondent_29 Overweight / 35-44 [DATE] via I felt motivated to try to take cou…" at bounding box center [828, 187] width 586 height 193
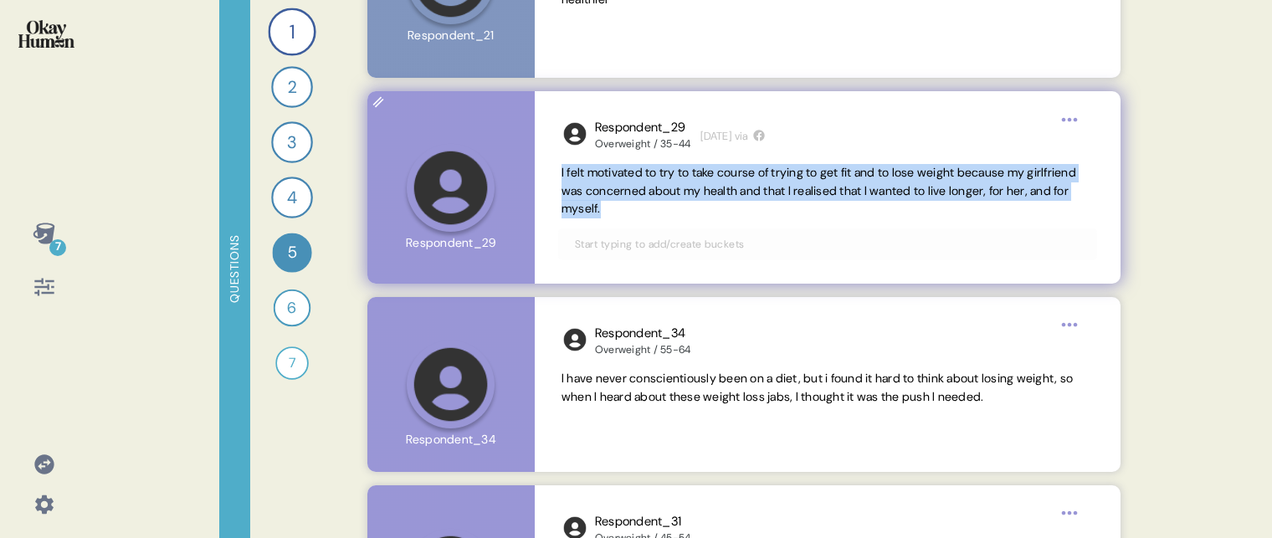
drag, startPoint x: 557, startPoint y: 172, endPoint x: 674, endPoint y: 203, distance: 121.0
click at [674, 203] on div "Respondent_29 Overweight / 35-44 [DATE] via I felt motivated to try to take cou…" at bounding box center [828, 187] width 586 height 193
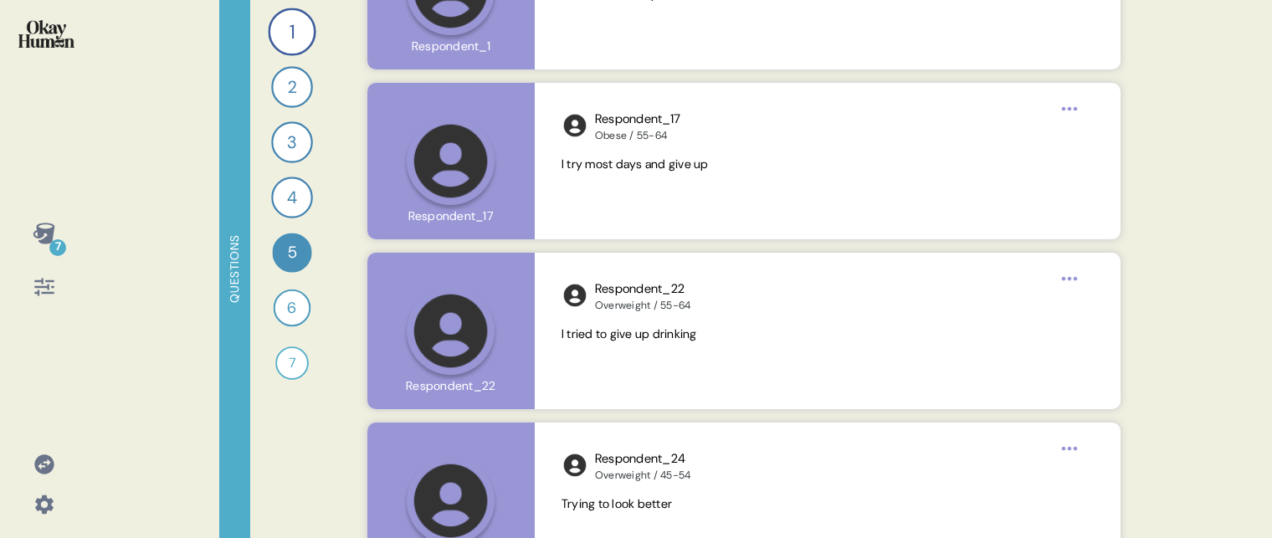
scroll to position [6352, 0]
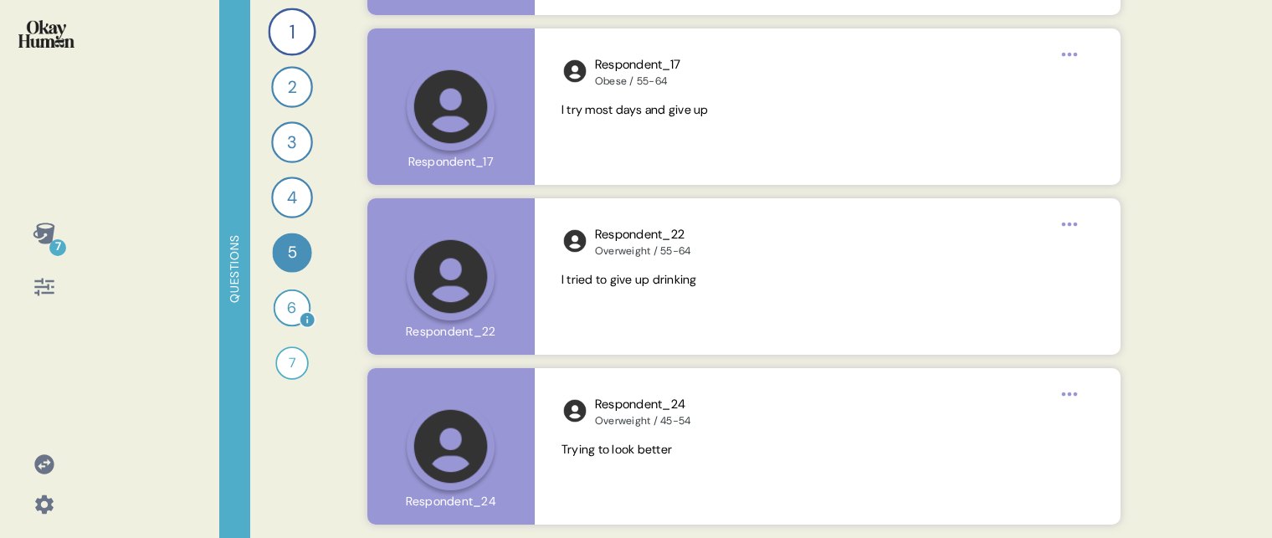
click at [293, 309] on div "6" at bounding box center [293, 309] width 38 height 38
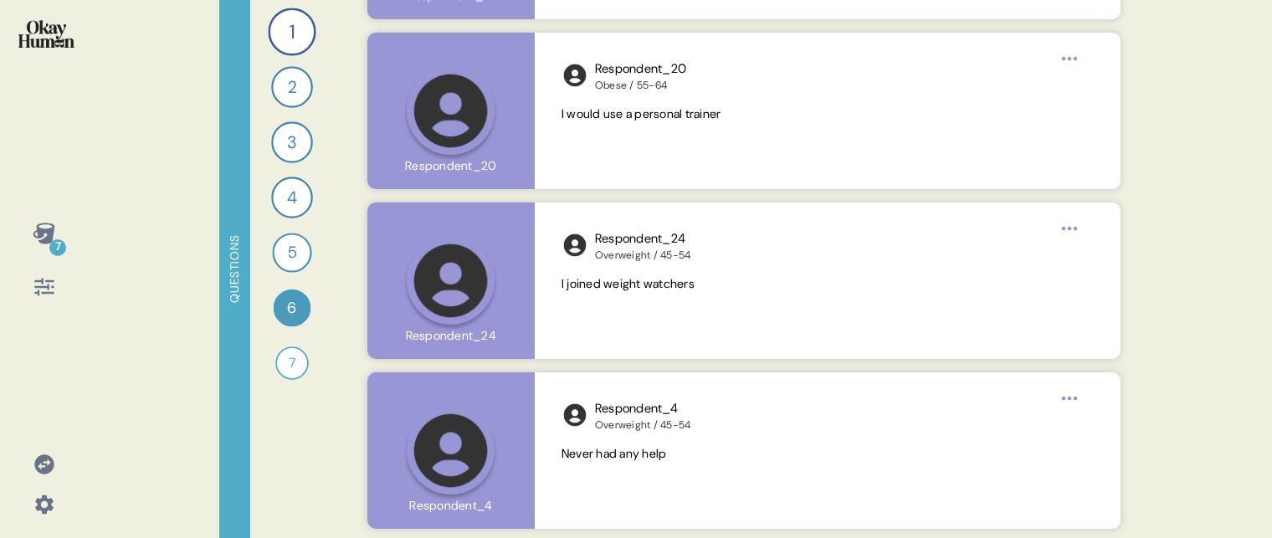
scroll to position [5556, 0]
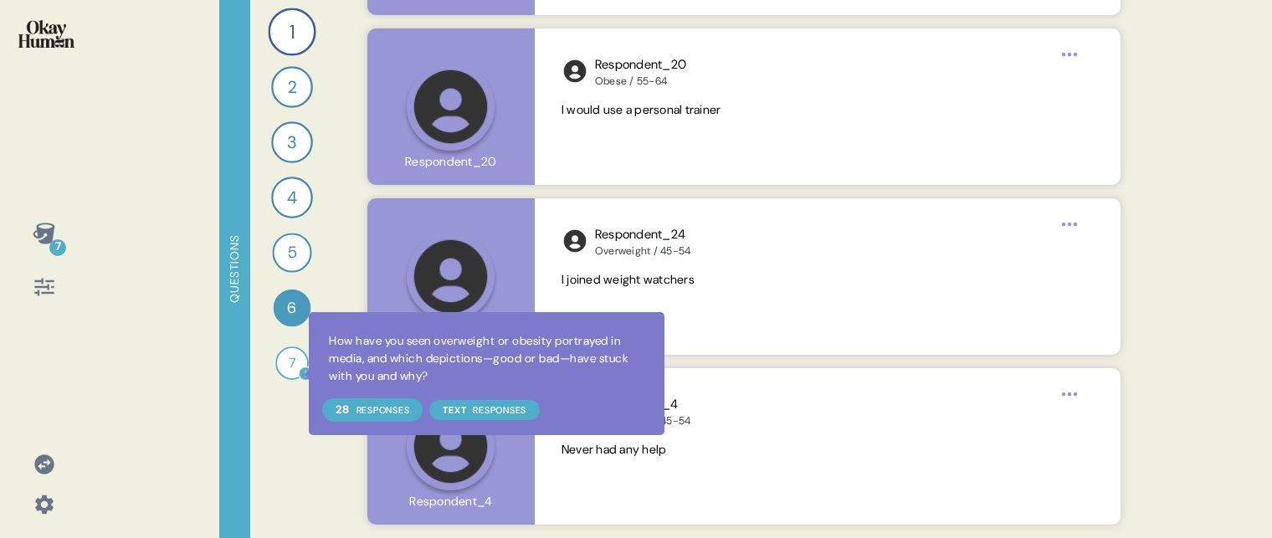
click at [297, 374] on div "7" at bounding box center [291, 363] width 33 height 33
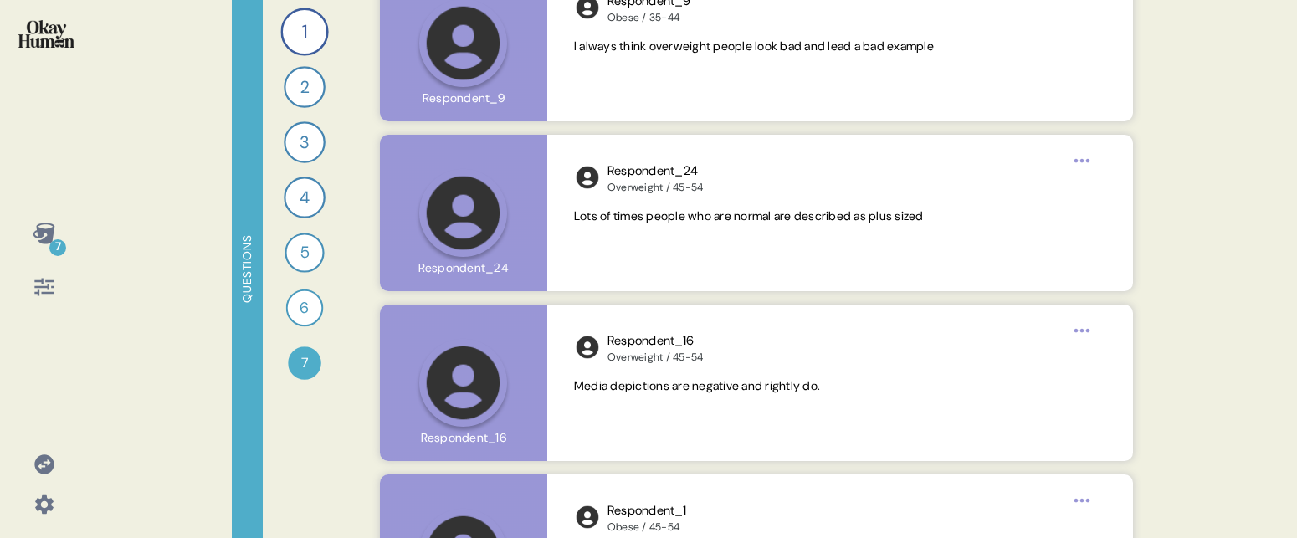
scroll to position [5328, 0]
